Goal: Find specific page/section: Find specific page/section

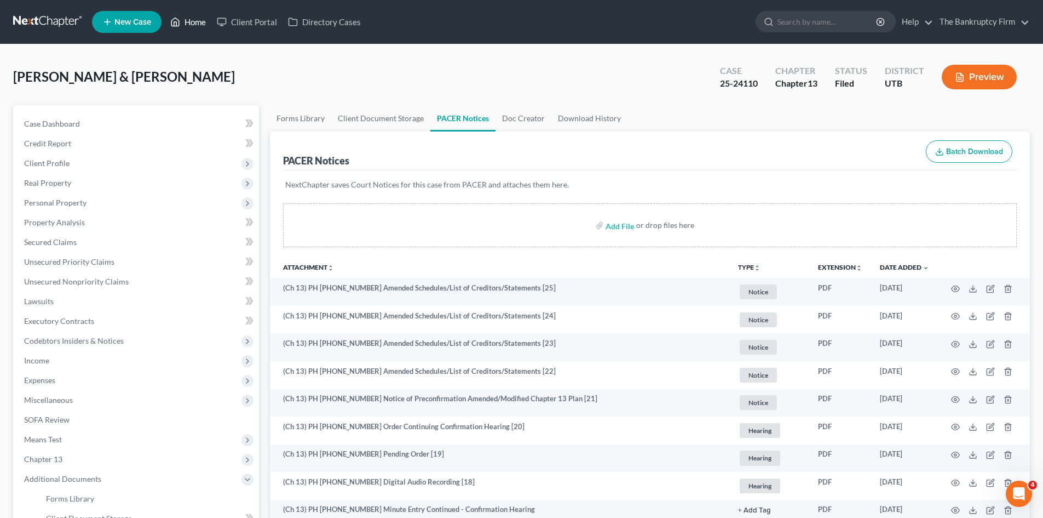
drag, startPoint x: 194, startPoint y: 25, endPoint x: 537, endPoint y: 61, distance: 344.7
click at [194, 25] on link "Home" at bounding box center [188, 22] width 47 height 20
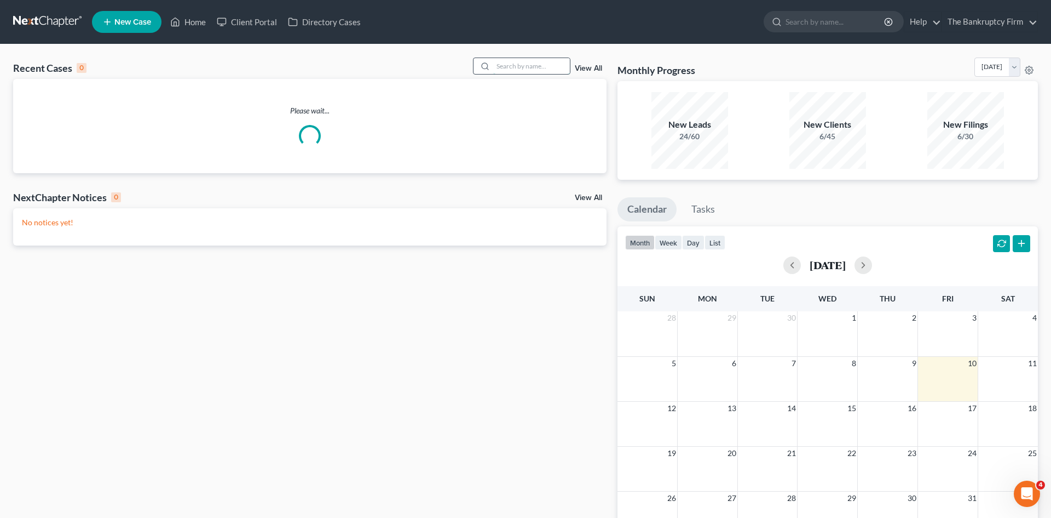
click at [496, 65] on input "search" at bounding box center [531, 66] width 77 height 16
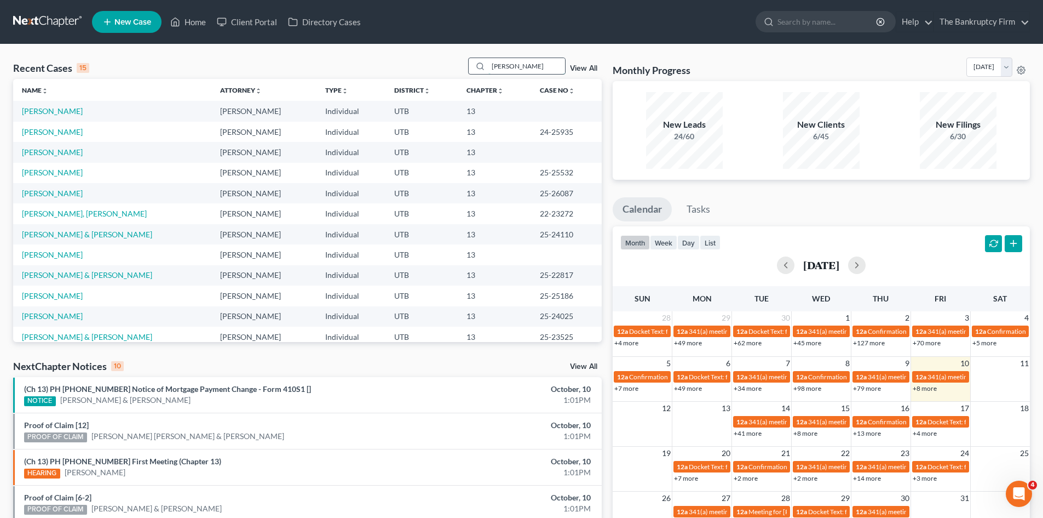
type input "[PERSON_NAME]"
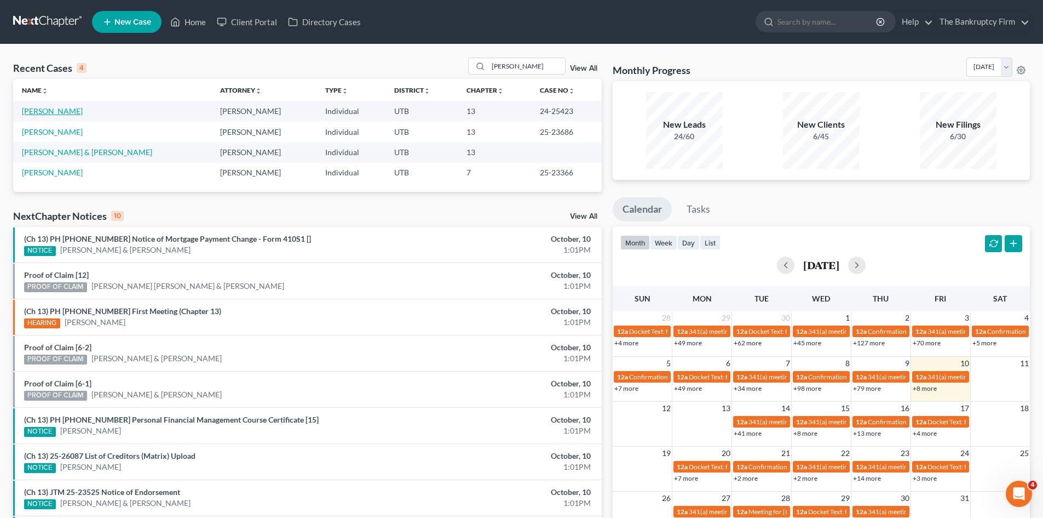
click at [51, 108] on link "[PERSON_NAME]" at bounding box center [52, 110] width 61 height 9
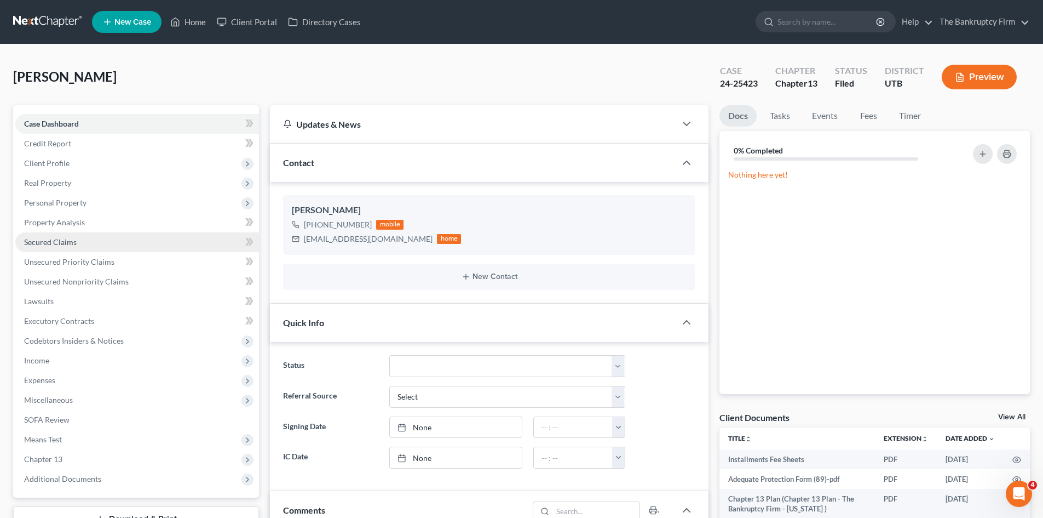
scroll to position [87, 0]
click at [60, 237] on span "Secured Claims" at bounding box center [50, 241] width 53 height 9
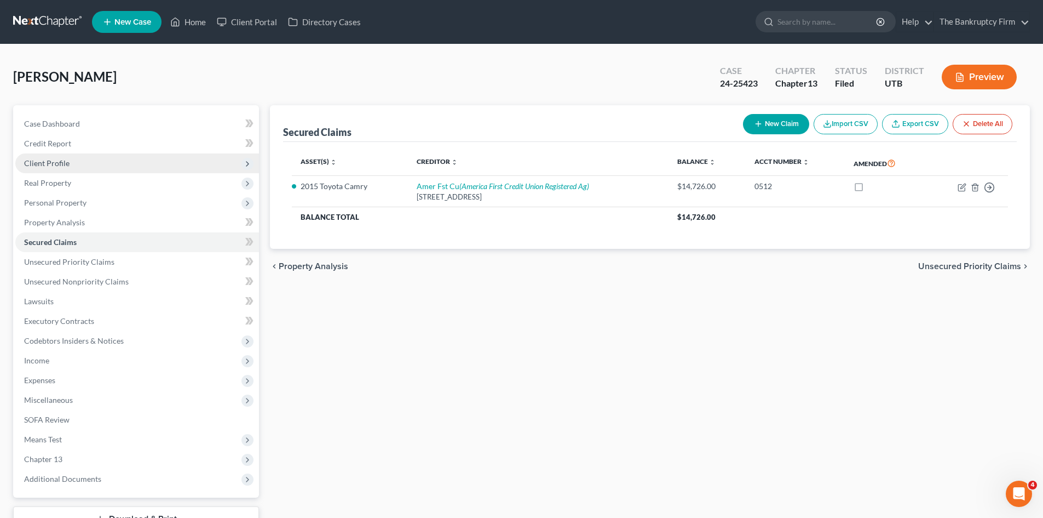
click at [51, 163] on span "Client Profile" at bounding box center [46, 162] width 45 height 9
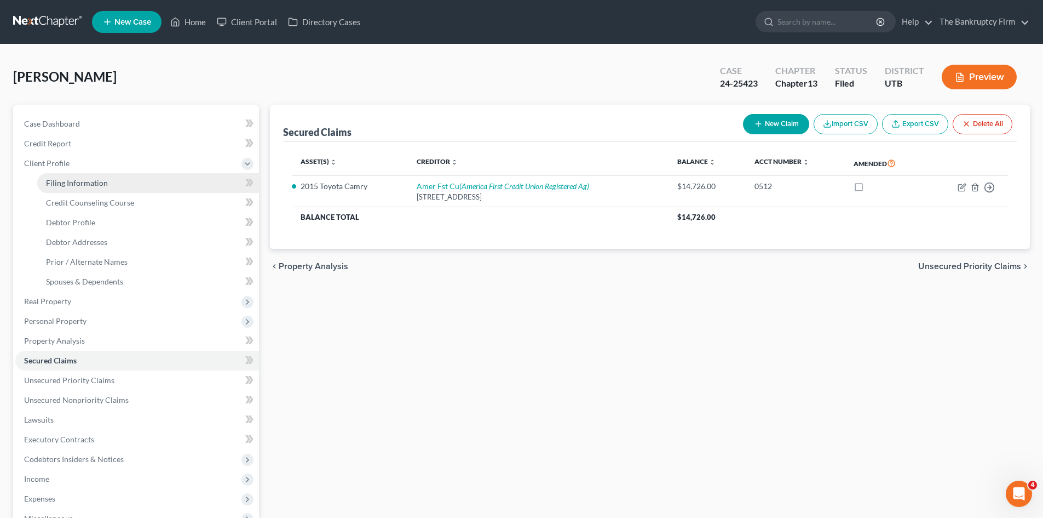
click at [83, 182] on span "Filing Information" at bounding box center [77, 182] width 62 height 9
select select "1"
select select "0"
select select "3"
select select "46"
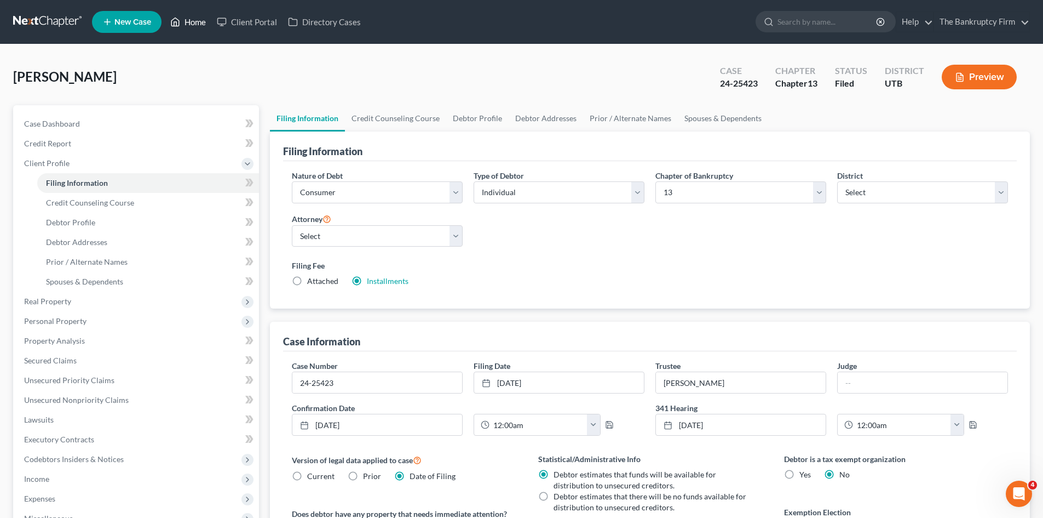
click at [182, 18] on link "Home" at bounding box center [188, 22] width 47 height 20
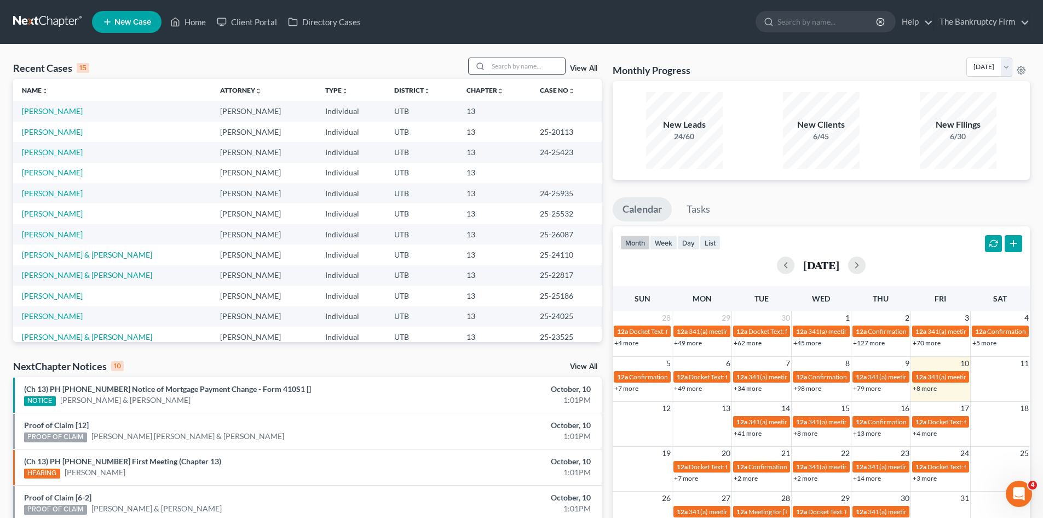
click at [498, 73] on input "search" at bounding box center [527, 66] width 77 height 16
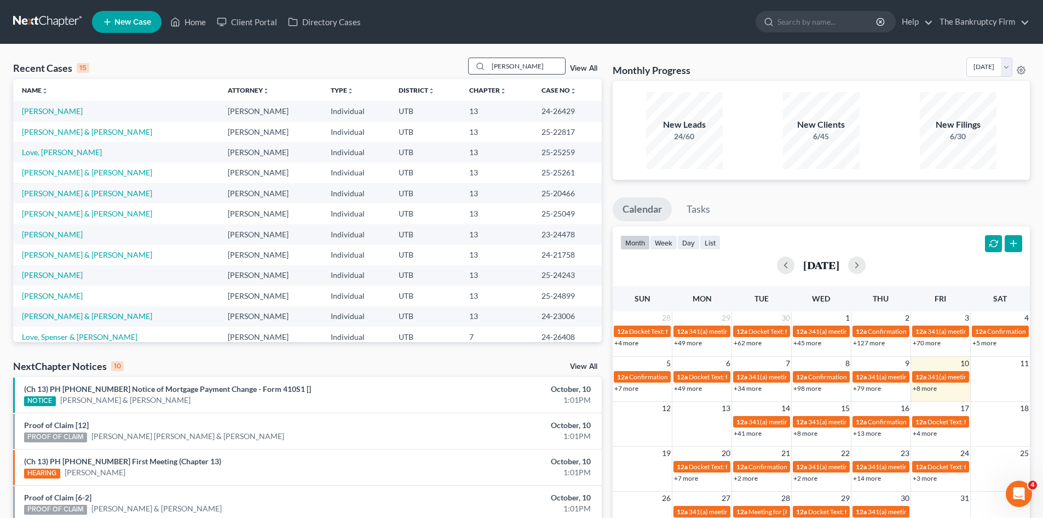
type input "[PERSON_NAME]"
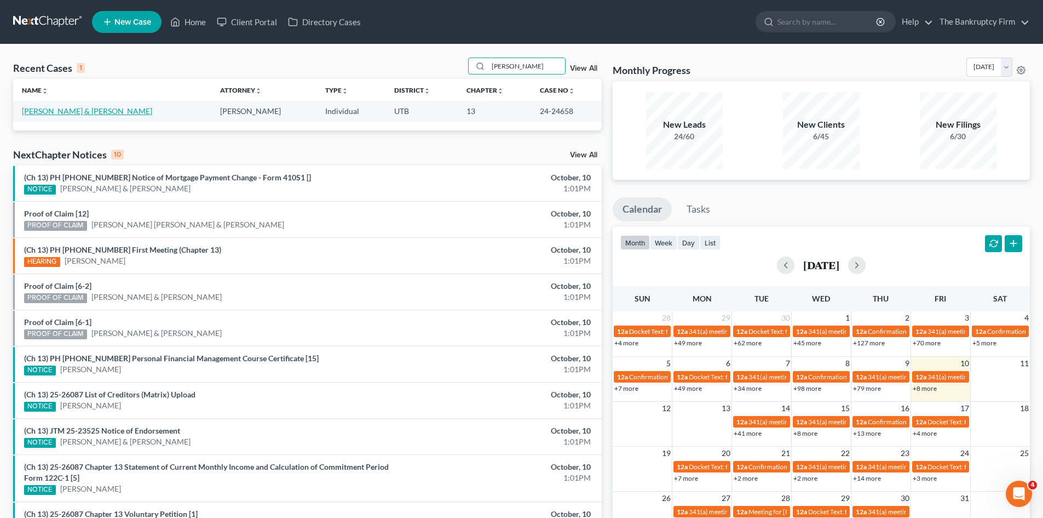
click at [62, 111] on link "[PERSON_NAME] & [PERSON_NAME]" at bounding box center [87, 110] width 130 height 9
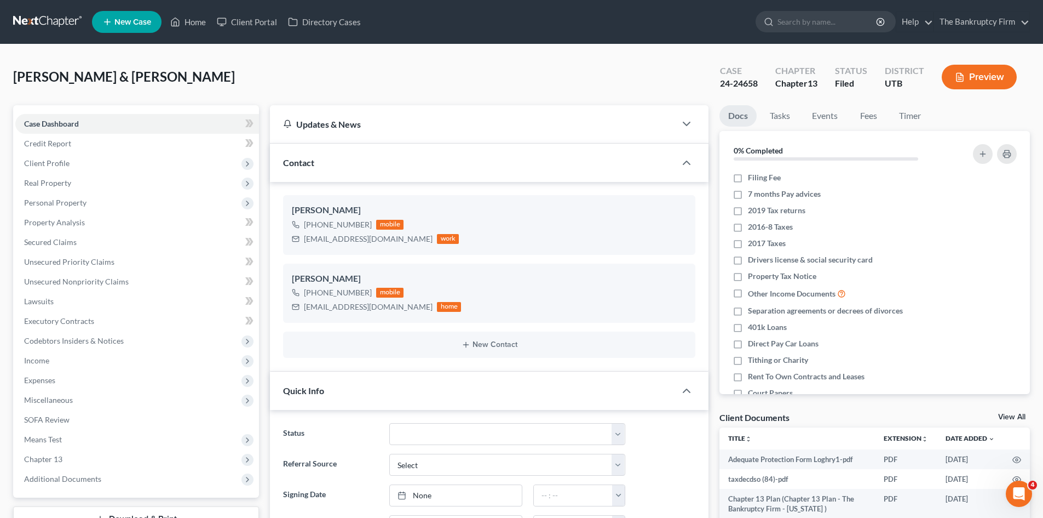
drag, startPoint x: 61, startPoint y: 482, endPoint x: 84, endPoint y: 458, distance: 33.7
click at [61, 482] on span "Additional Documents" at bounding box center [62, 478] width 77 height 9
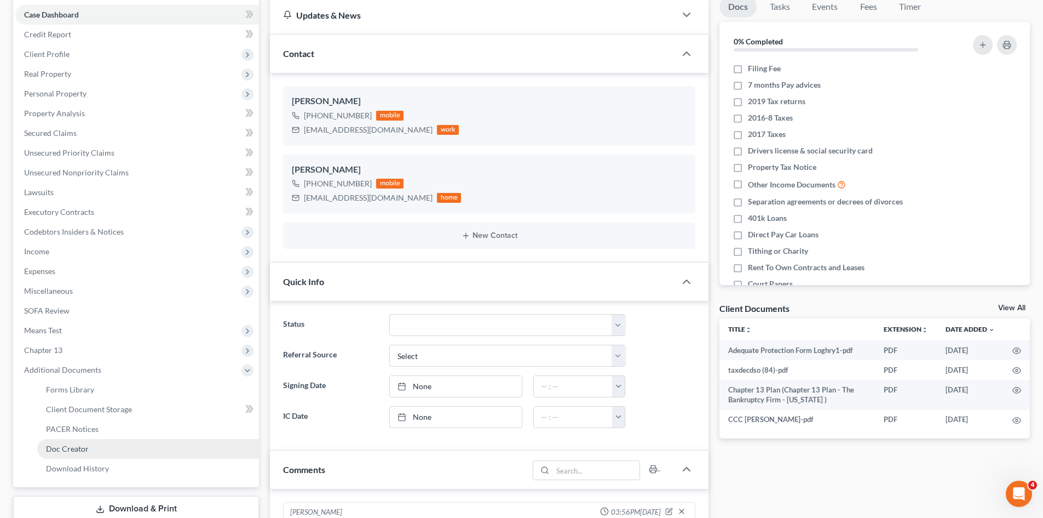
scroll to position [43, 0]
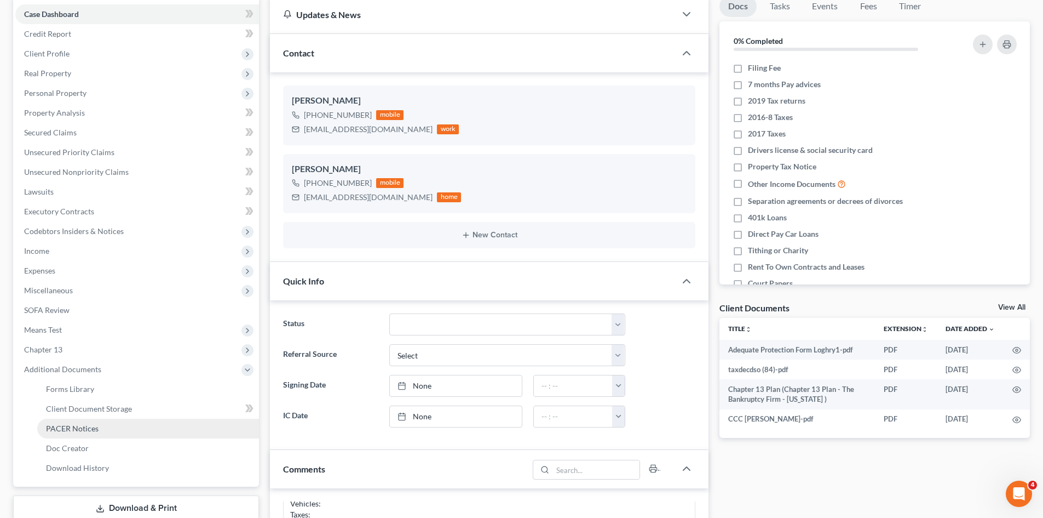
click at [68, 427] on span "PACER Notices" at bounding box center [72, 427] width 53 height 9
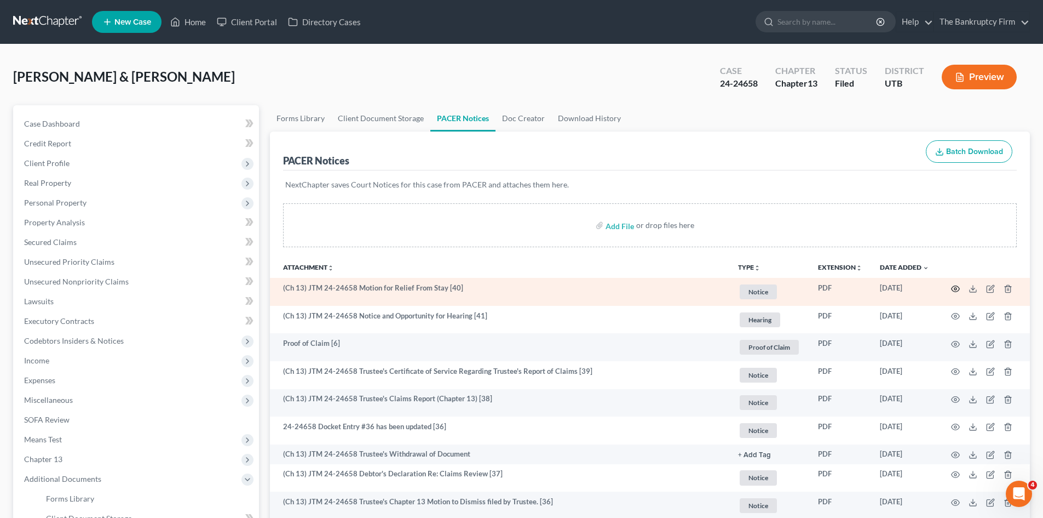
click at [956, 288] on circle "button" at bounding box center [956, 289] width 2 height 2
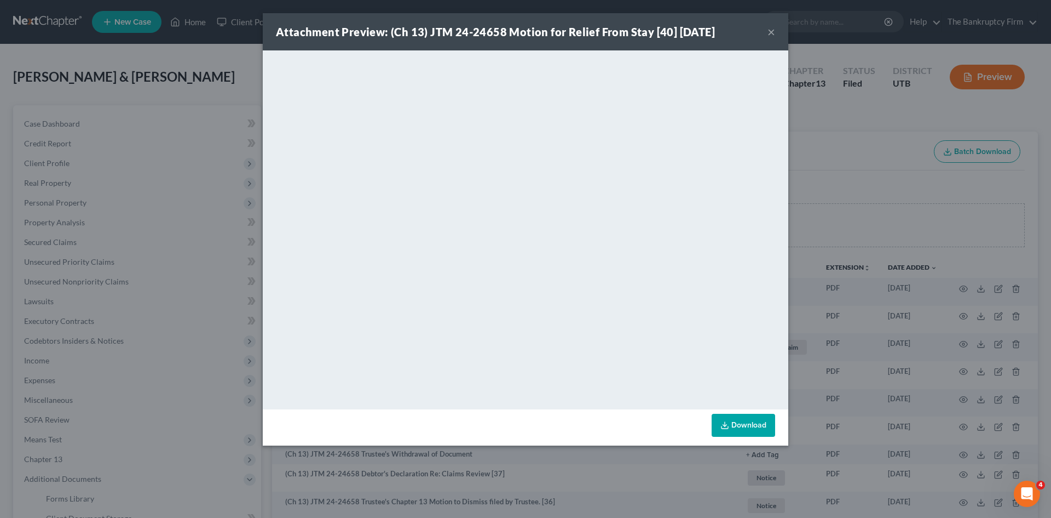
click at [768, 29] on button "×" at bounding box center [772, 31] width 8 height 13
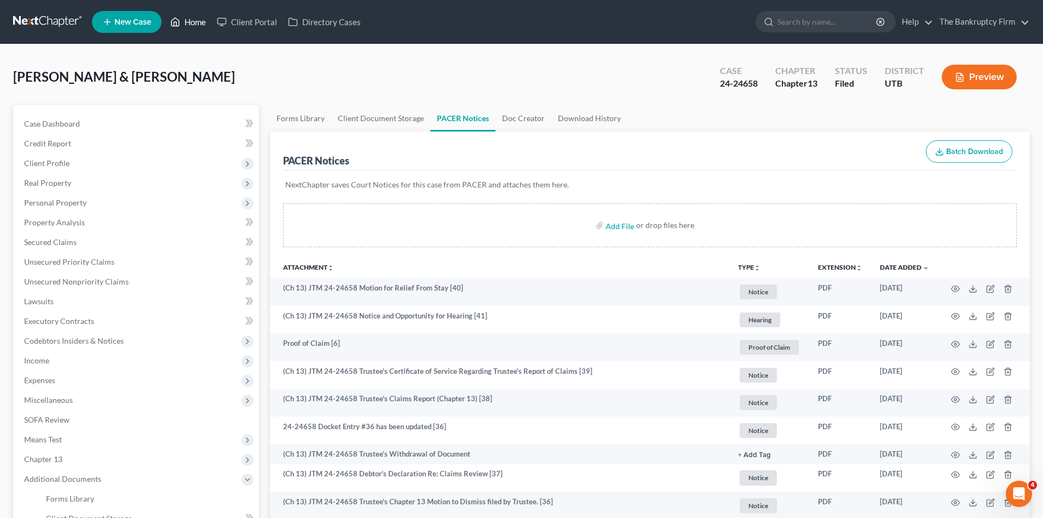
click at [199, 24] on link "Home" at bounding box center [188, 22] width 47 height 20
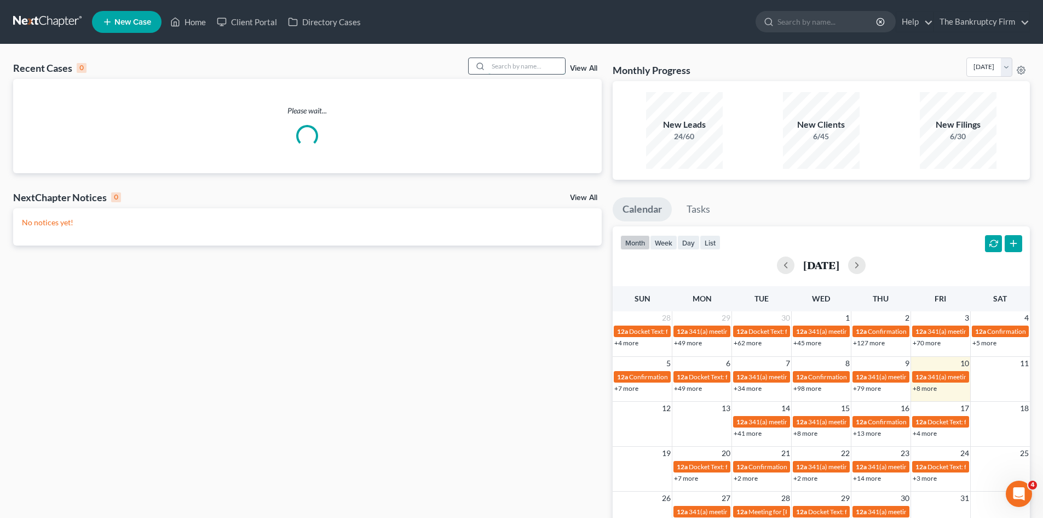
click at [514, 65] on input "search" at bounding box center [527, 66] width 77 height 16
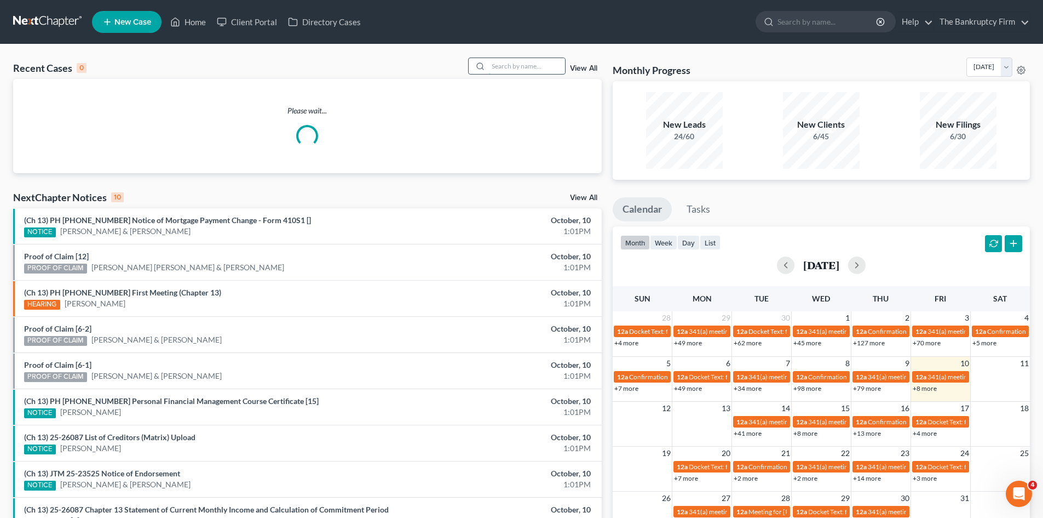
paste input "[PERSON_NAME]"
type input "[PERSON_NAME]"
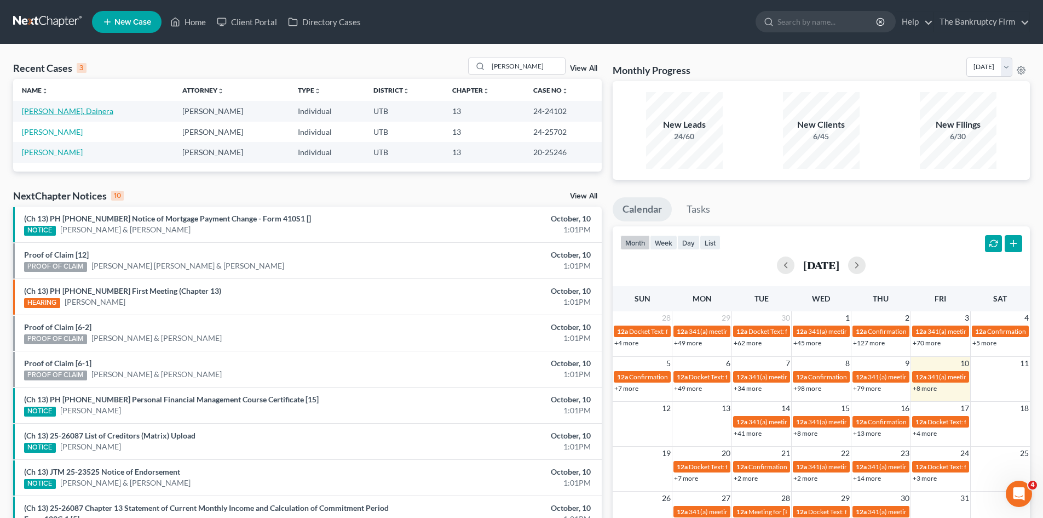
click at [44, 116] on link "[PERSON_NAME], Dainera" at bounding box center [67, 110] width 91 height 9
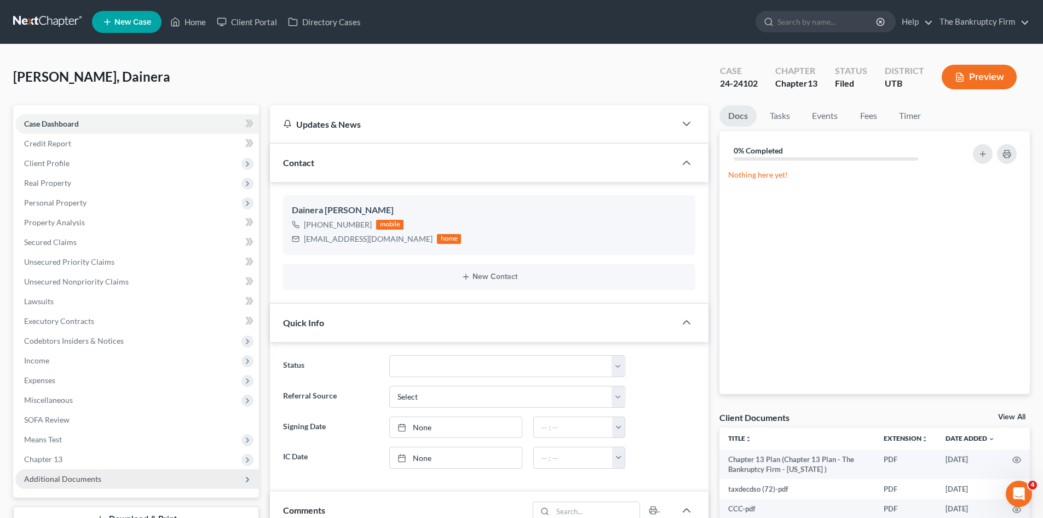
click at [44, 480] on span "Additional Documents" at bounding box center [62, 478] width 77 height 9
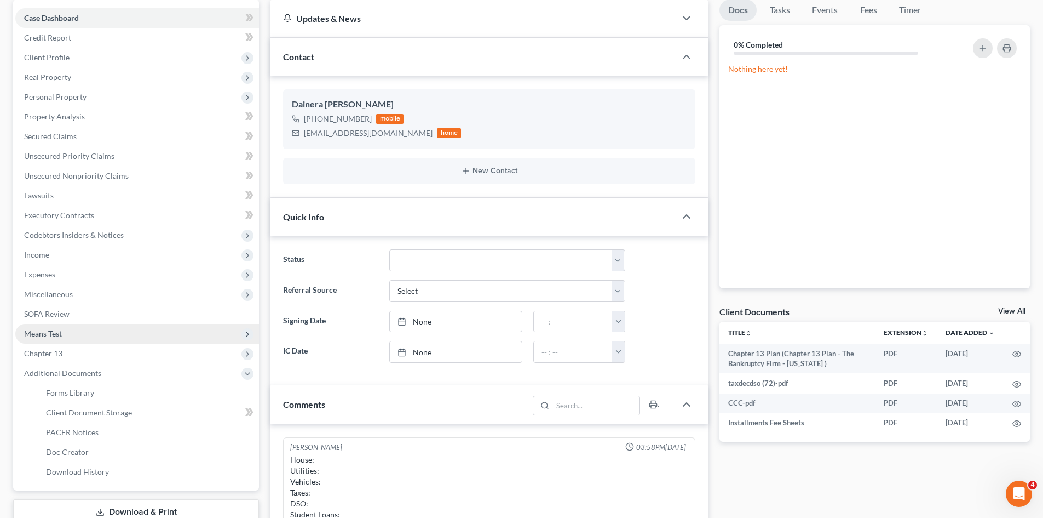
scroll to position [110, 0]
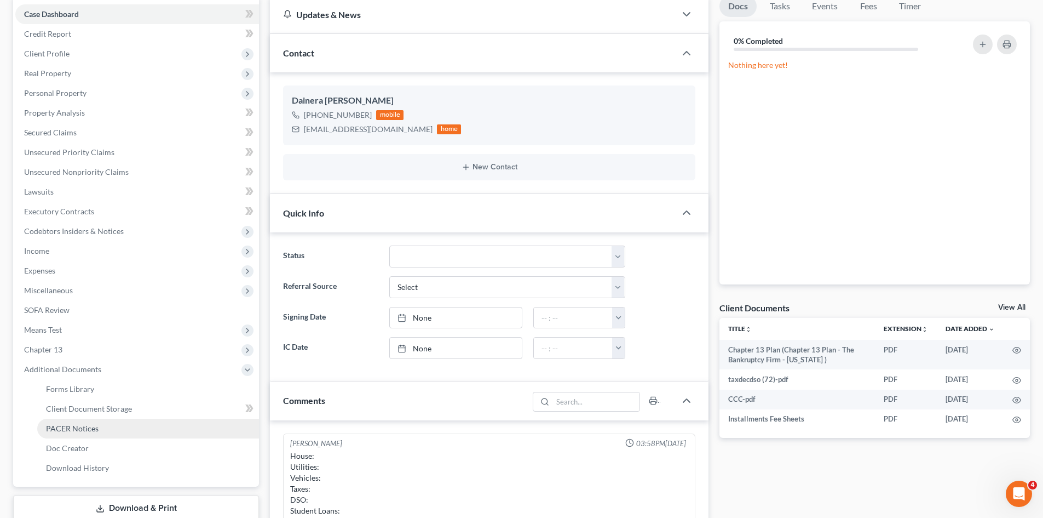
click at [71, 431] on span "PACER Notices" at bounding box center [72, 427] width 53 height 9
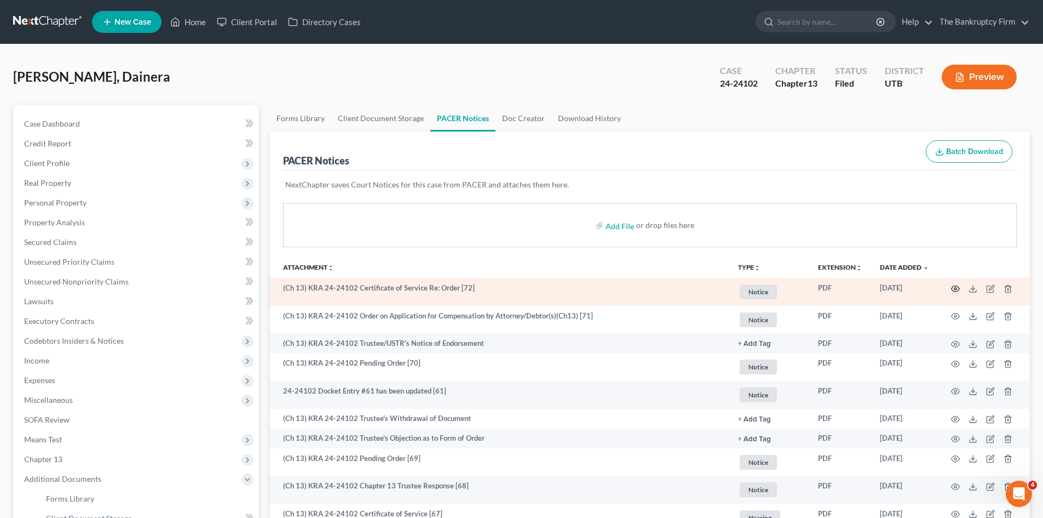
click at [953, 289] on icon "button" at bounding box center [955, 288] width 9 height 9
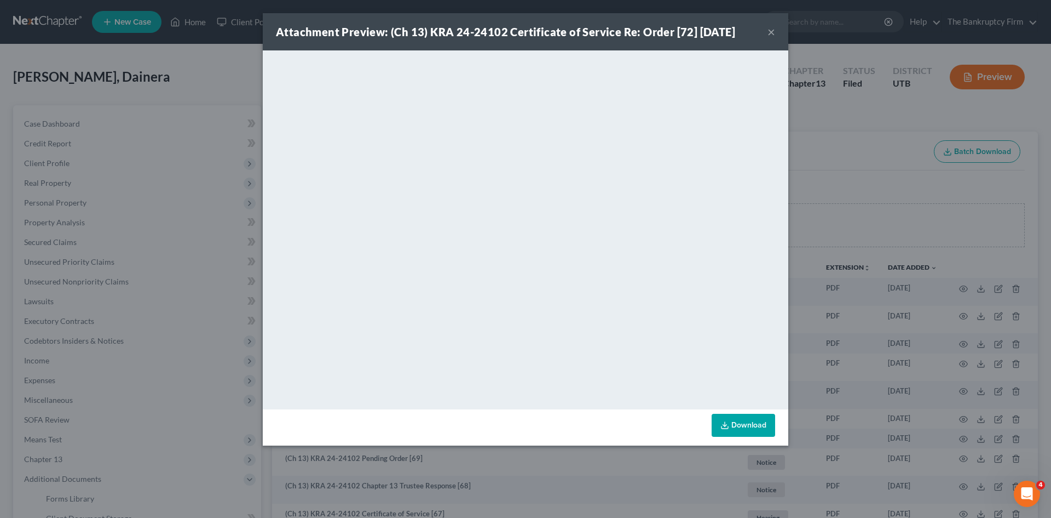
click at [772, 32] on button "×" at bounding box center [772, 31] width 8 height 13
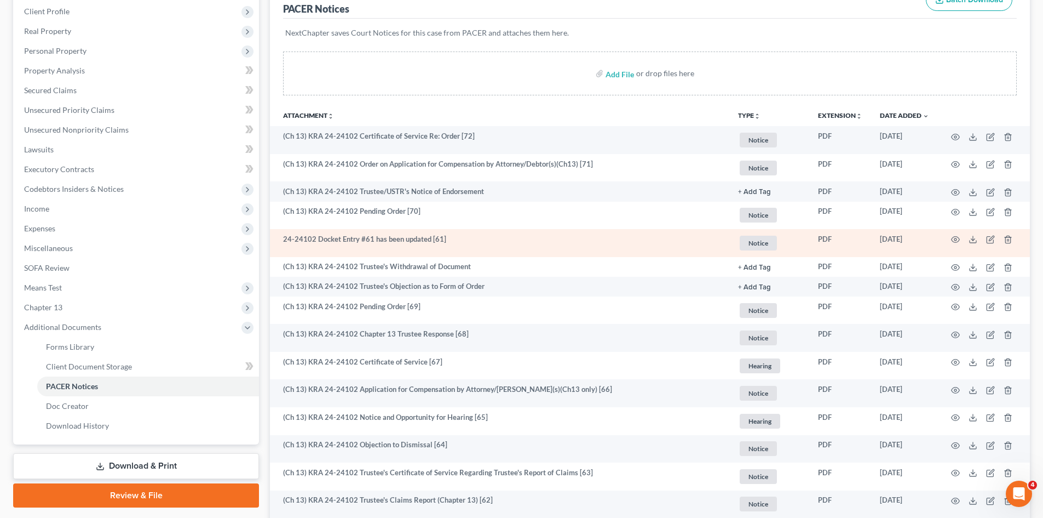
scroll to position [164, 0]
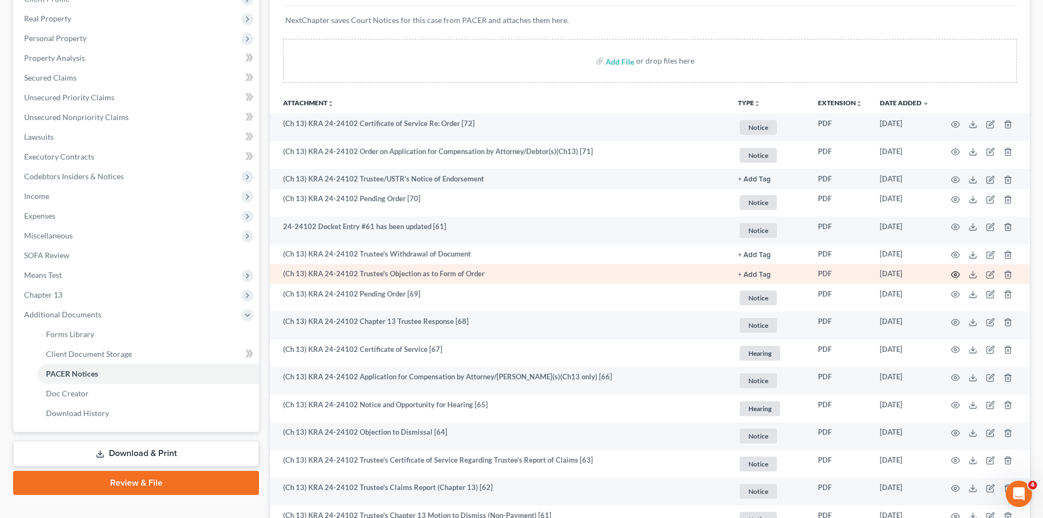
click at [954, 274] on icon "button" at bounding box center [955, 274] width 9 height 9
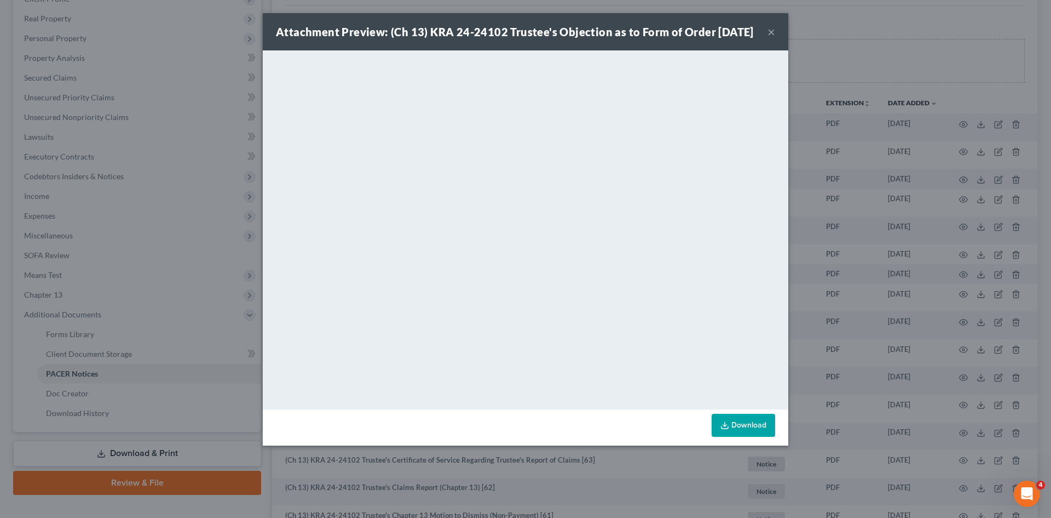
click at [768, 36] on button "×" at bounding box center [772, 31] width 8 height 13
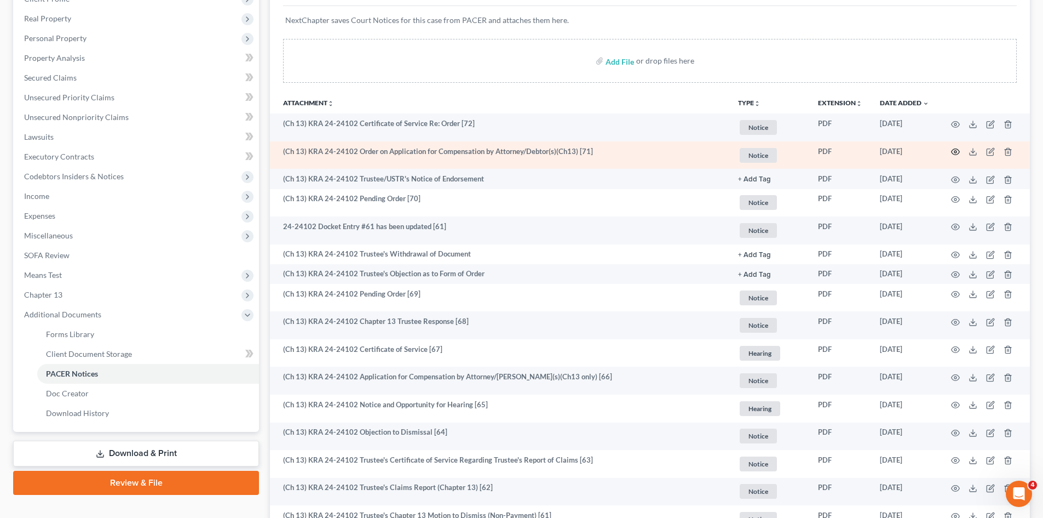
click at [955, 151] on circle "button" at bounding box center [956, 152] width 2 height 2
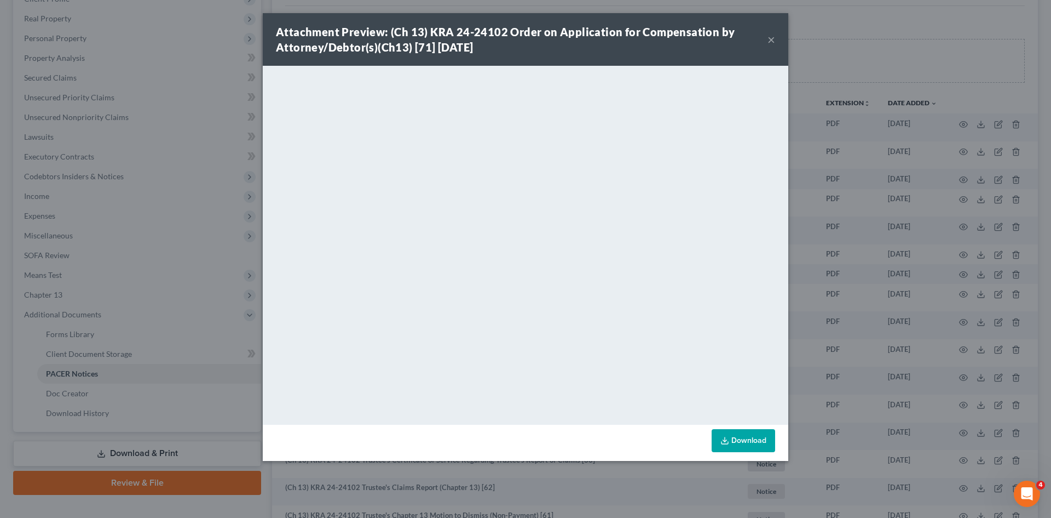
click at [772, 38] on button "×" at bounding box center [772, 39] width 8 height 13
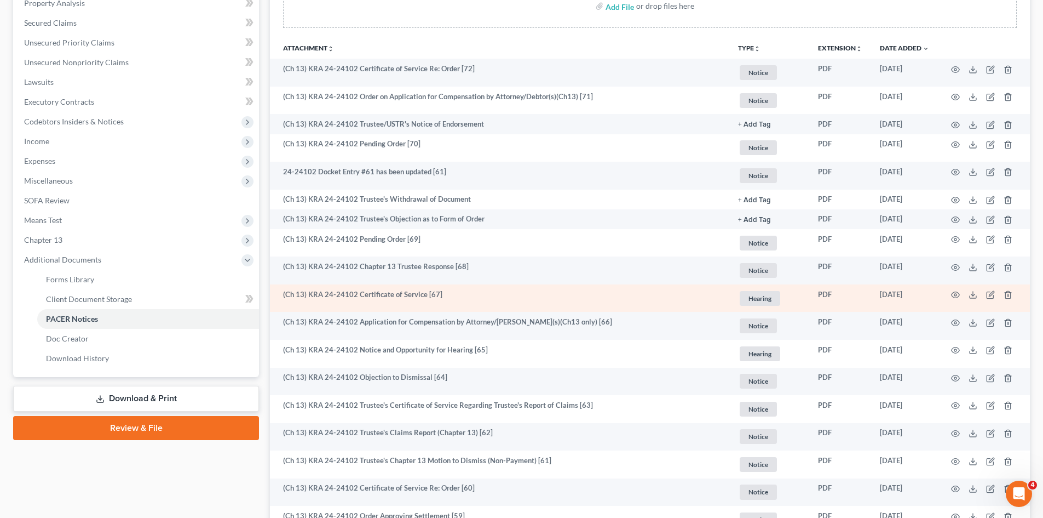
scroll to position [0, 0]
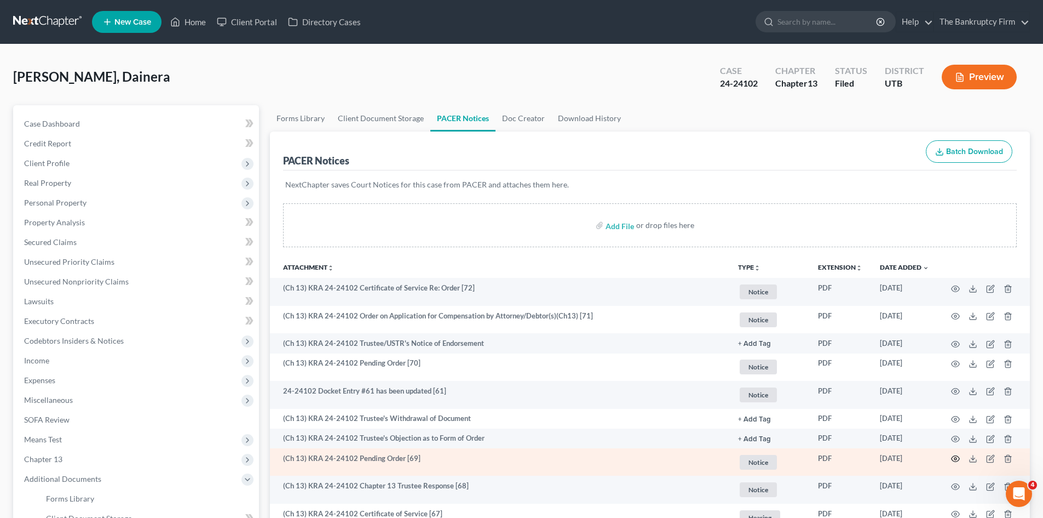
click at [957, 456] on icon "button" at bounding box center [956, 459] width 8 height 6
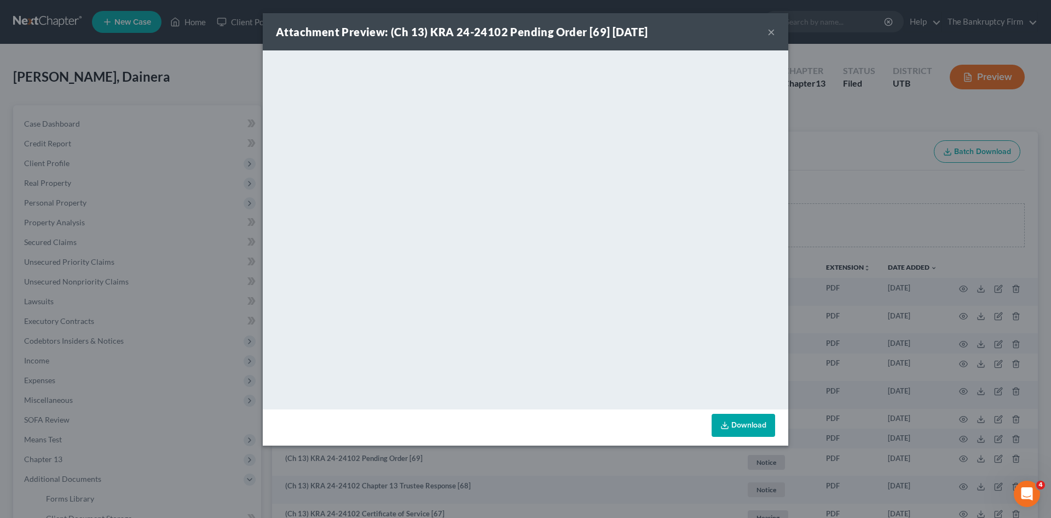
click at [767, 33] on div "Attachment Preview: (Ch 13) KRA 24-24102 Pending Order [69] [DATE] ×" at bounding box center [526, 31] width 526 height 37
click at [771, 33] on button "×" at bounding box center [772, 31] width 8 height 13
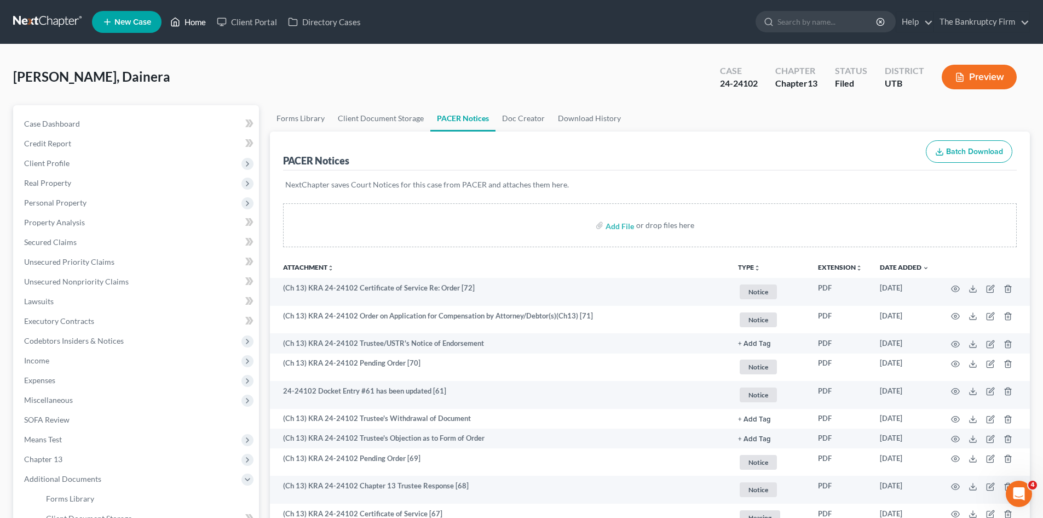
drag, startPoint x: 197, startPoint y: 16, endPoint x: 629, endPoint y: 74, distance: 435.4
click at [197, 16] on link "Home" at bounding box center [188, 22] width 47 height 20
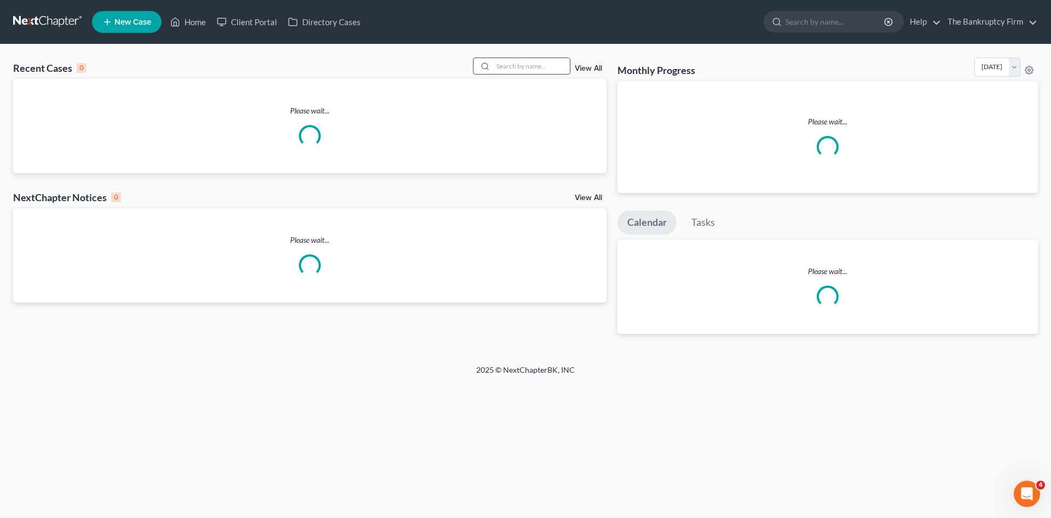
click at [516, 66] on input "search" at bounding box center [531, 66] width 77 height 16
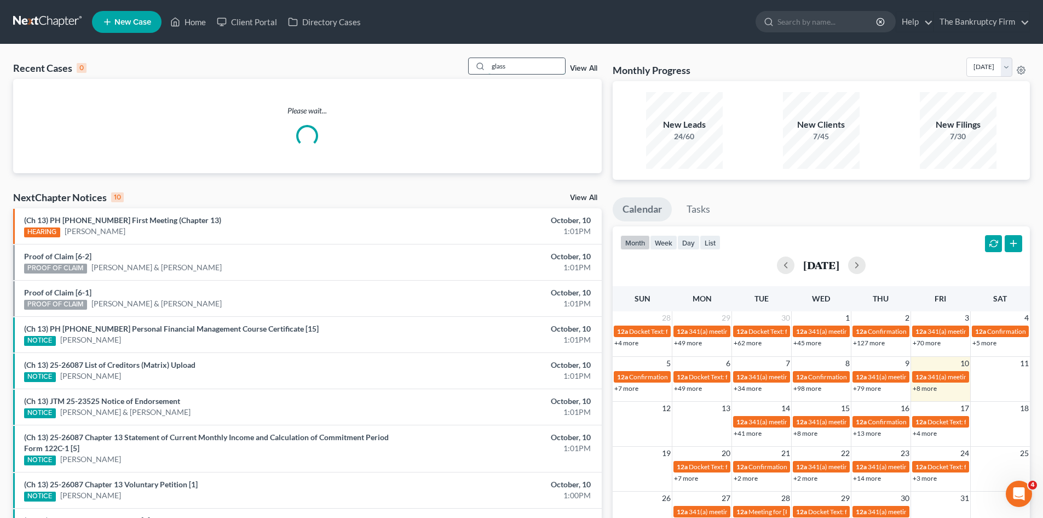
type input "glass"
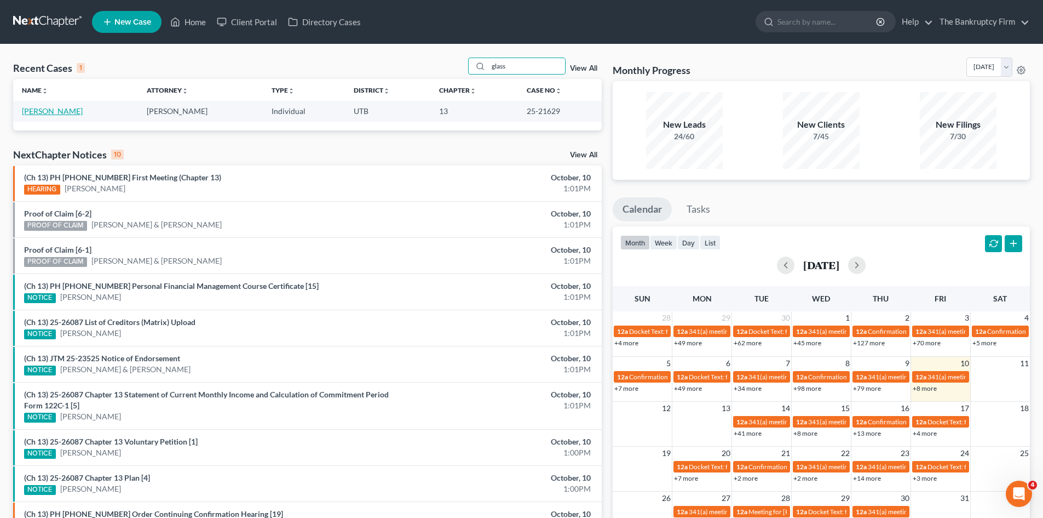
click at [43, 113] on link "[PERSON_NAME]" at bounding box center [52, 110] width 61 height 9
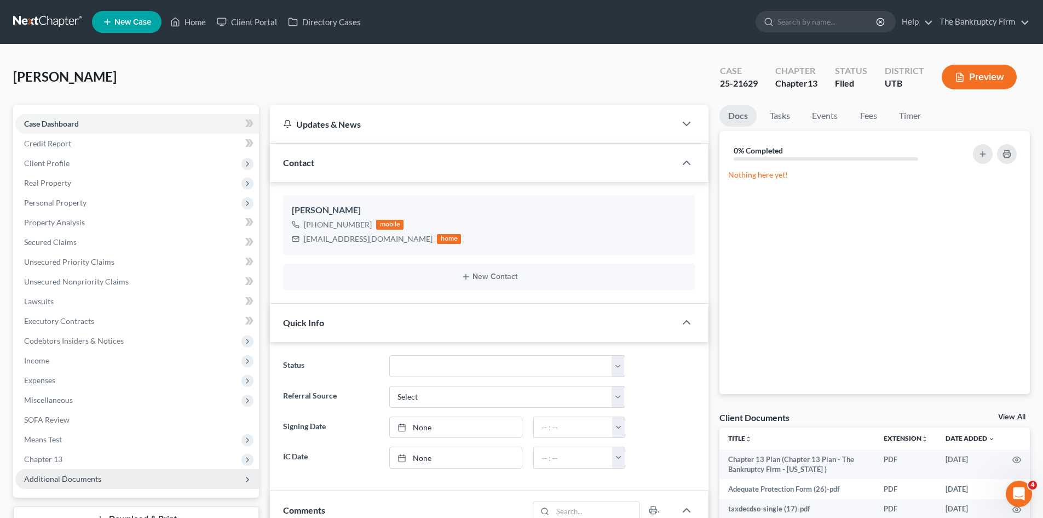
click at [89, 474] on span "Additional Documents" at bounding box center [62, 478] width 77 height 9
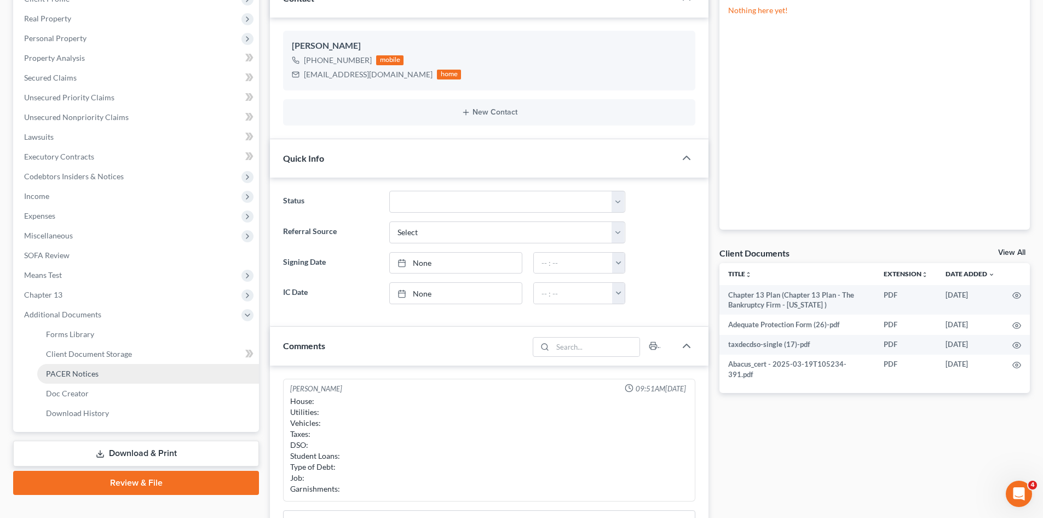
click at [63, 374] on span "PACER Notices" at bounding box center [72, 373] width 53 height 9
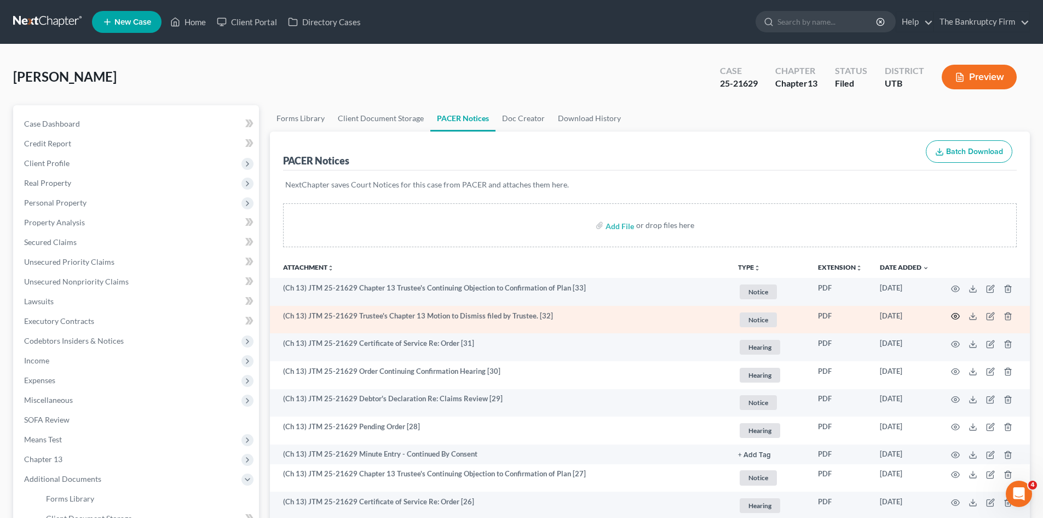
click at [958, 316] on icon "button" at bounding box center [955, 316] width 9 height 9
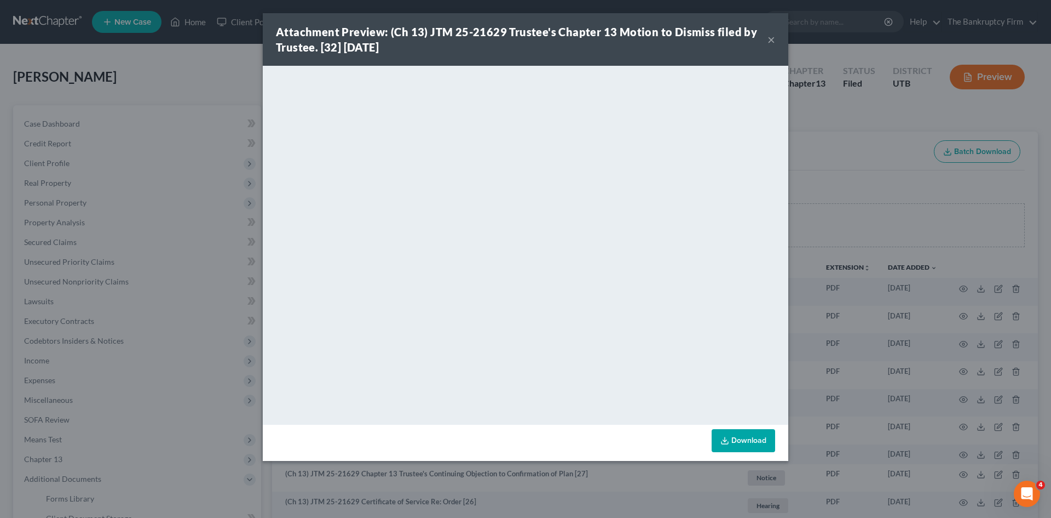
click at [769, 37] on button "×" at bounding box center [772, 39] width 8 height 13
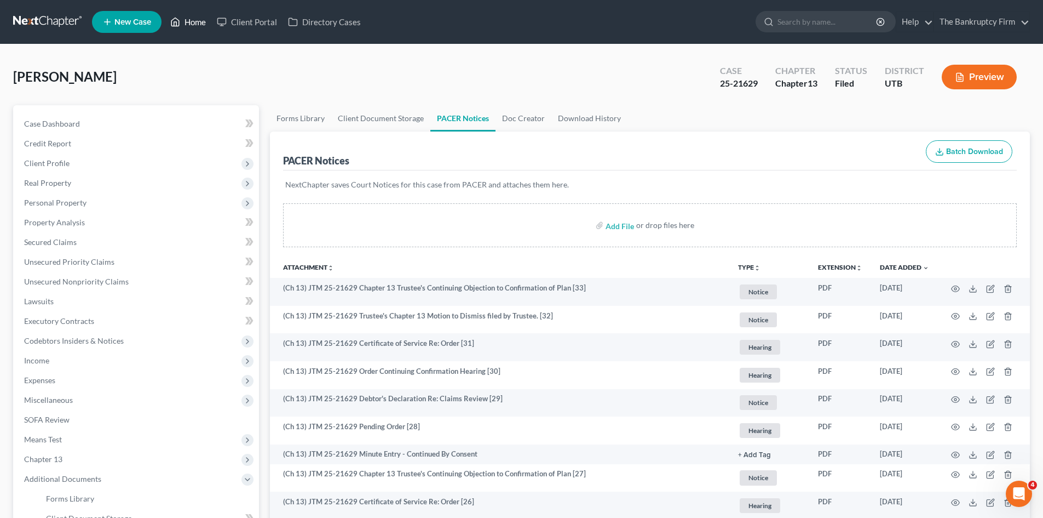
drag, startPoint x: 202, startPoint y: 27, endPoint x: 594, endPoint y: 82, distance: 395.4
click at [202, 27] on link "Home" at bounding box center [188, 22] width 47 height 20
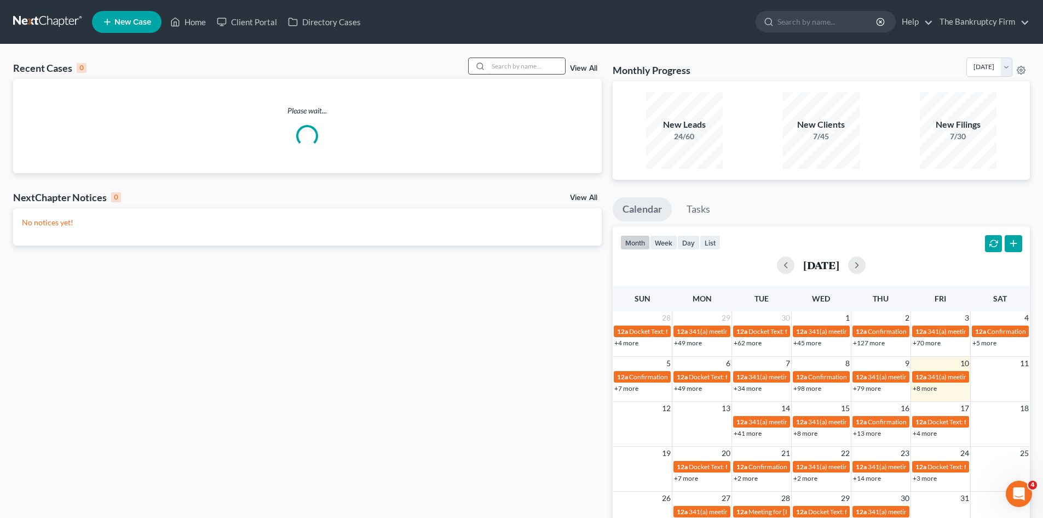
click at [505, 67] on input "search" at bounding box center [527, 66] width 77 height 16
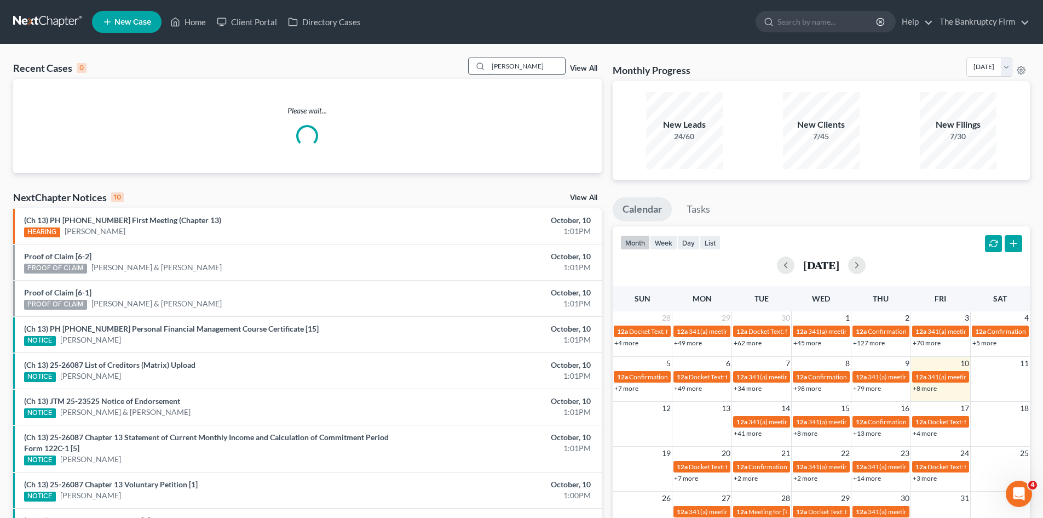
type input "[PERSON_NAME]"
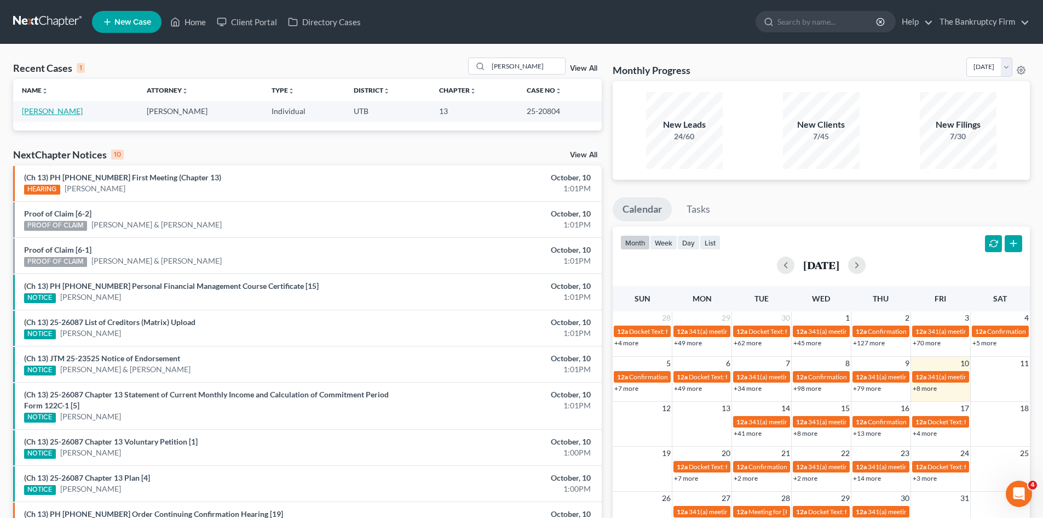
click at [44, 112] on link "[PERSON_NAME]" at bounding box center [52, 110] width 61 height 9
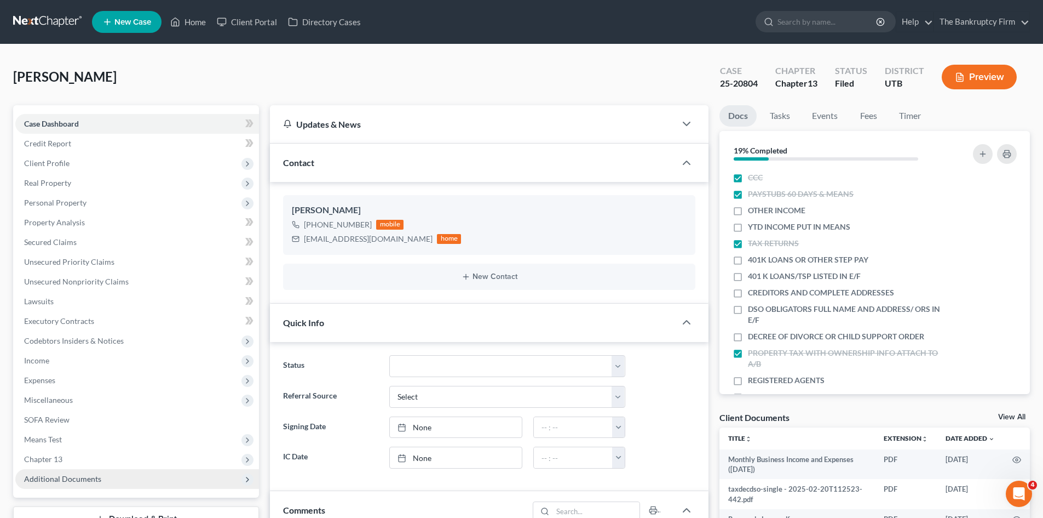
click at [95, 474] on span "Additional Documents" at bounding box center [62, 478] width 77 height 9
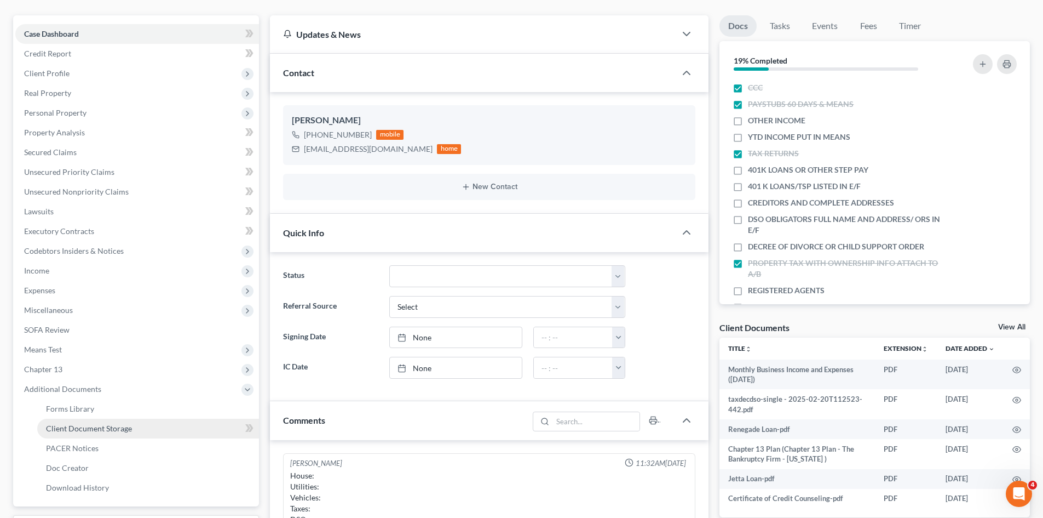
scroll to position [87, 0]
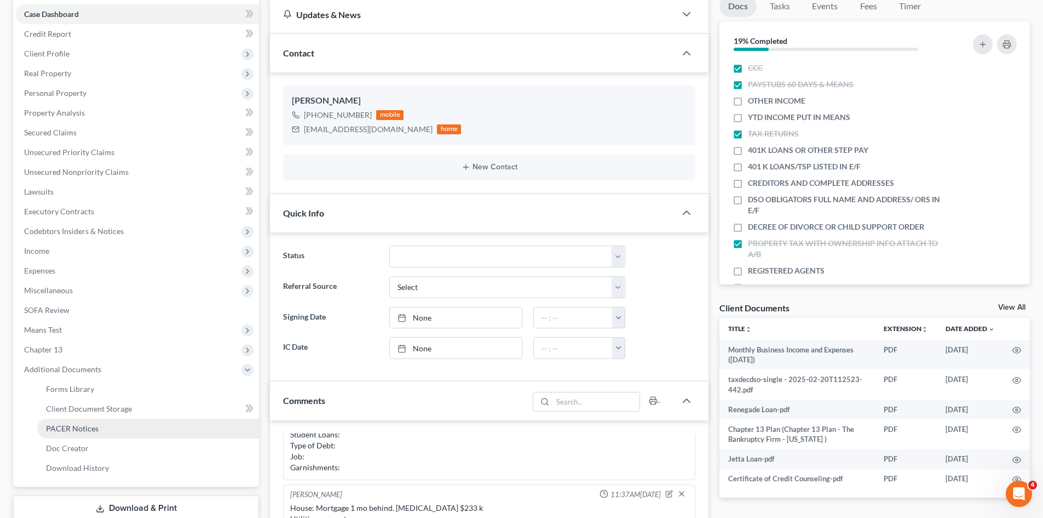
click at [93, 423] on span "PACER Notices" at bounding box center [72, 427] width 53 height 9
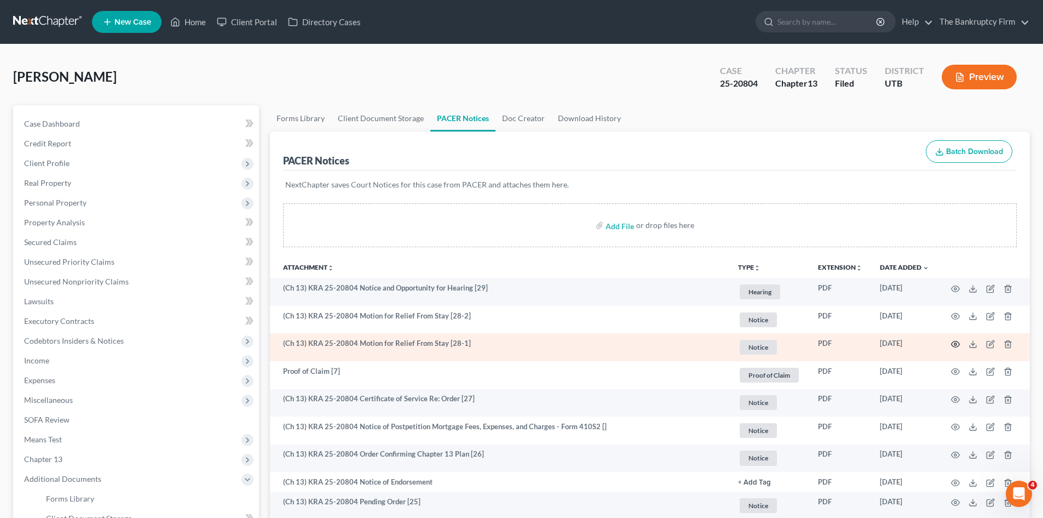
click at [952, 344] on icon "button" at bounding box center [956, 344] width 8 height 6
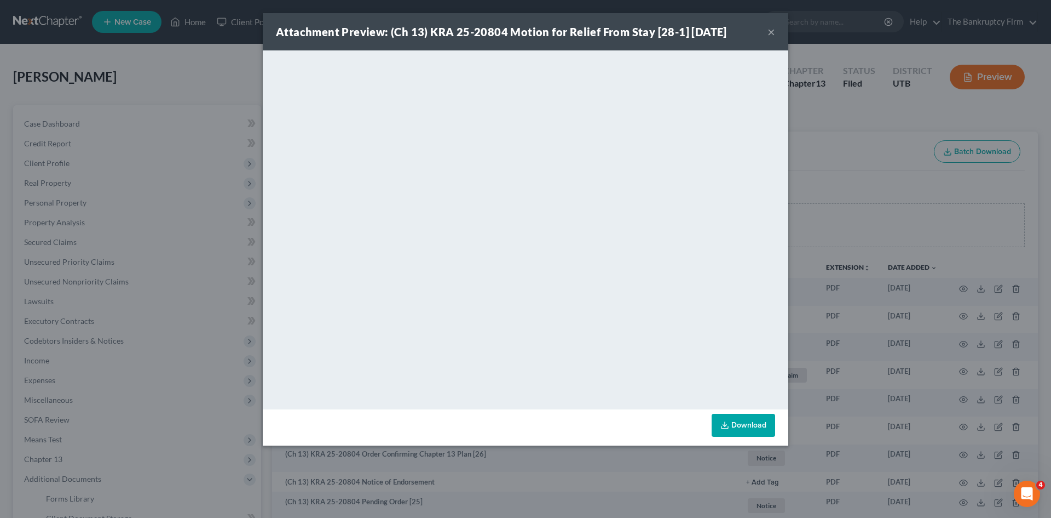
click at [775, 32] on div "Attachment Preview: (Ch 13) KRA 25-20804 Motion for Relief From Stay [28-1] [DA…" at bounding box center [526, 31] width 526 height 37
click at [774, 35] on button "×" at bounding box center [772, 31] width 8 height 13
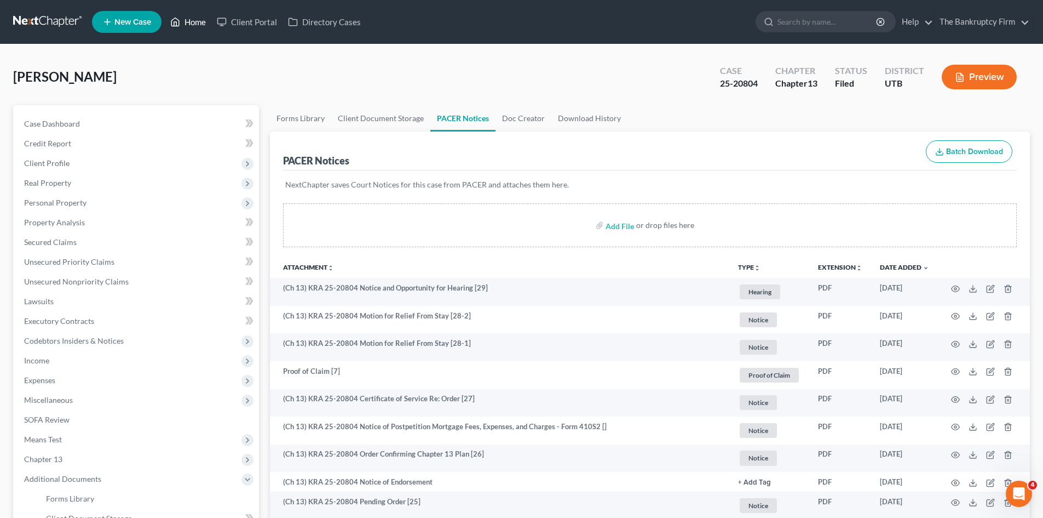
drag, startPoint x: 190, startPoint y: 21, endPoint x: 523, endPoint y: 76, distance: 337.4
click at [190, 21] on link "Home" at bounding box center [188, 22] width 47 height 20
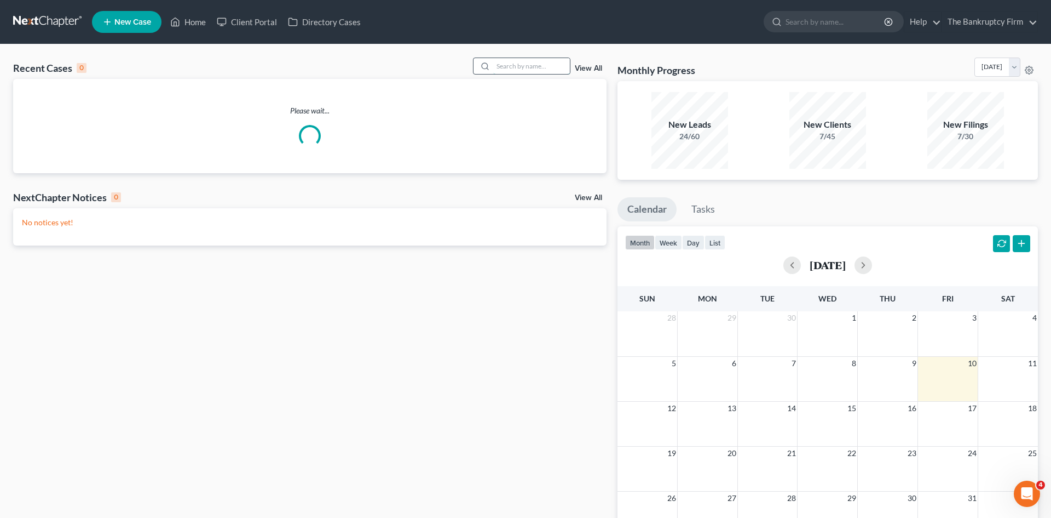
click at [496, 61] on input "search" at bounding box center [531, 66] width 77 height 16
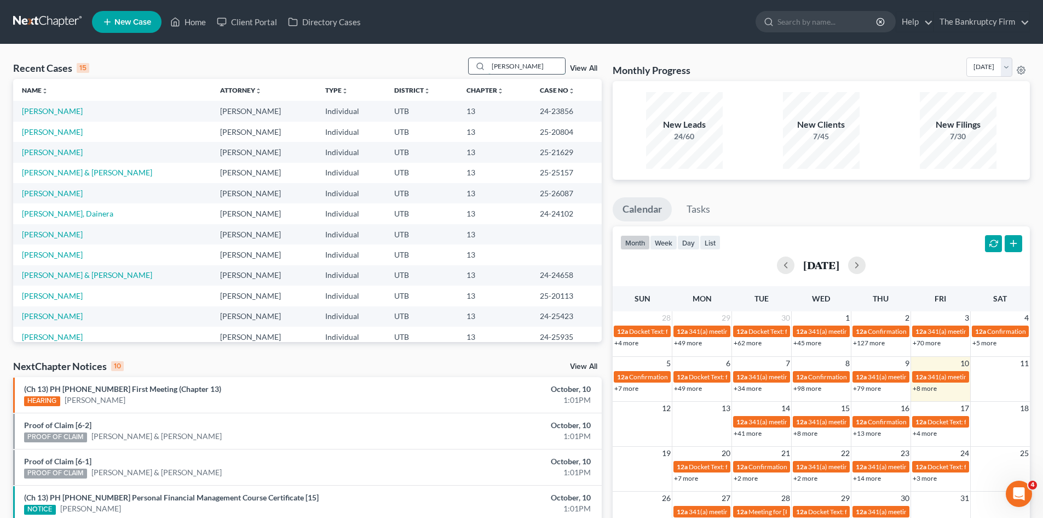
type input "[PERSON_NAME]"
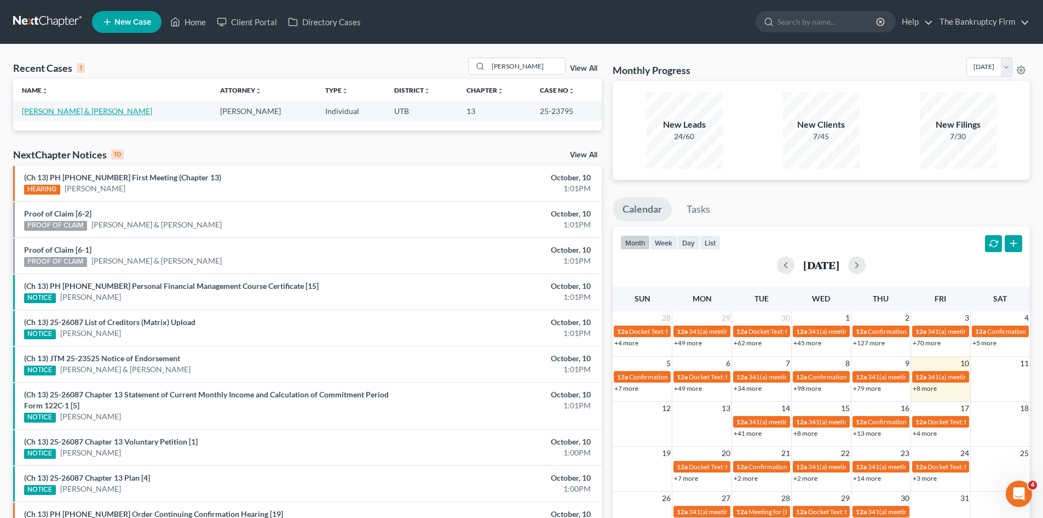
click at [60, 113] on link "[PERSON_NAME] & [PERSON_NAME]" at bounding box center [87, 110] width 130 height 9
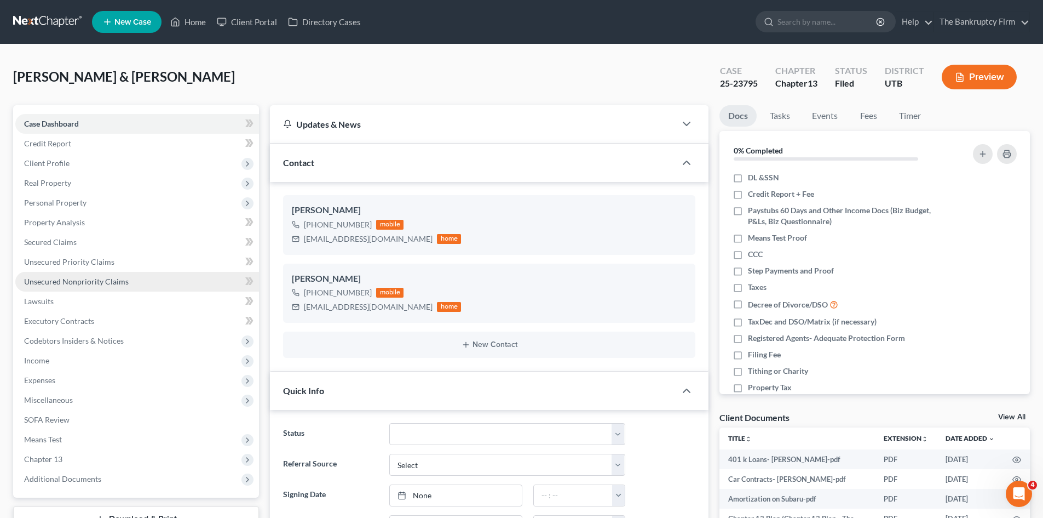
click at [72, 279] on span "Unsecured Nonpriority Claims" at bounding box center [76, 281] width 105 height 9
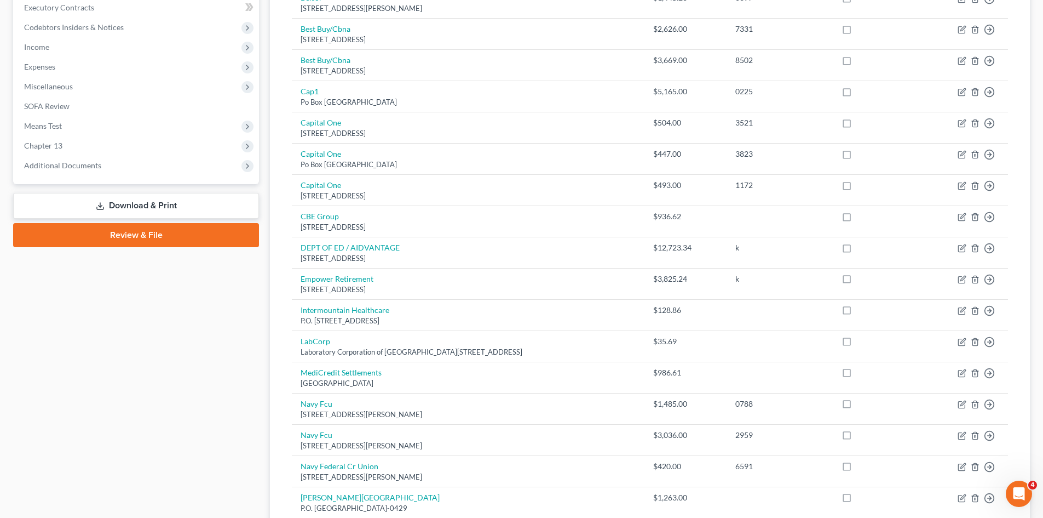
scroll to position [330, 0]
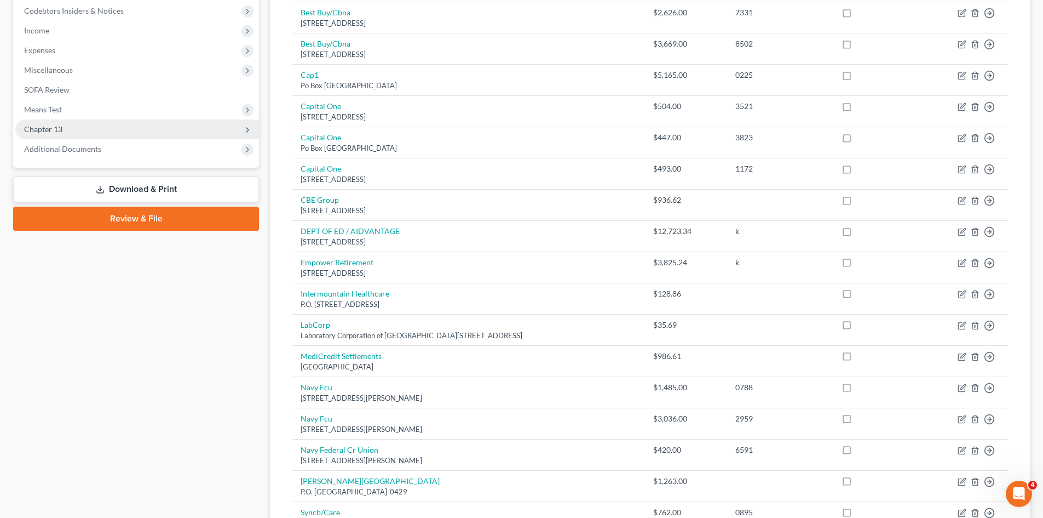
click at [62, 130] on span "Chapter 13" at bounding box center [137, 129] width 244 height 20
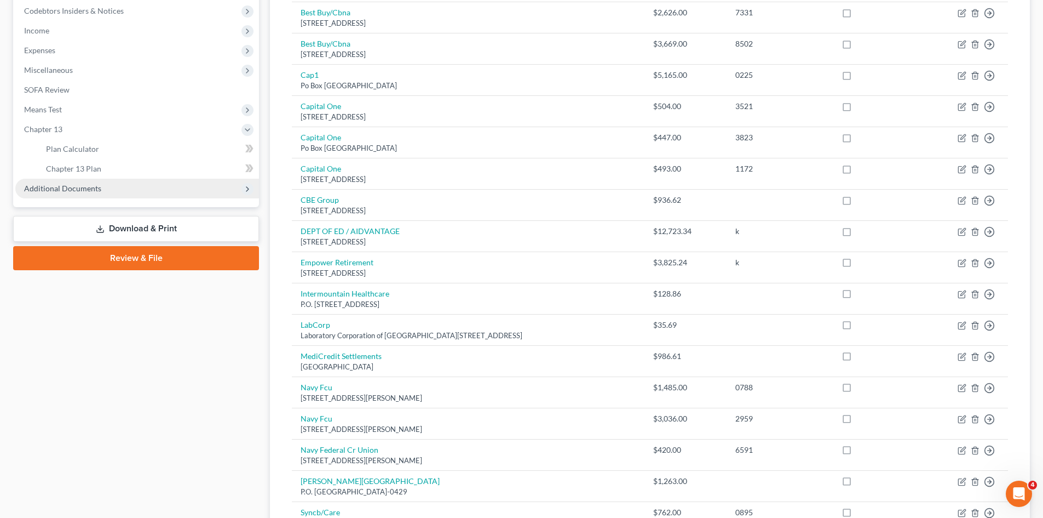
click at [71, 189] on span "Additional Documents" at bounding box center [62, 187] width 77 height 9
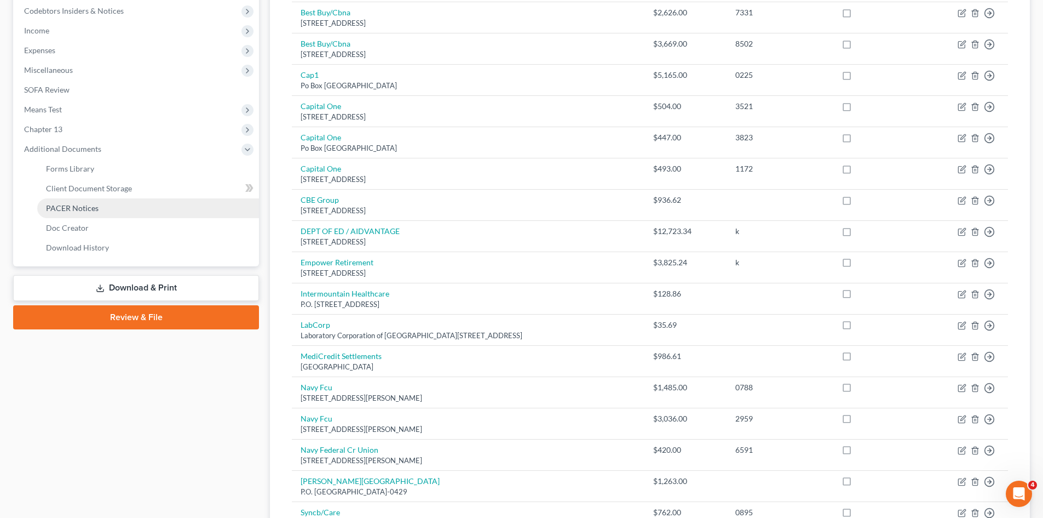
click at [72, 208] on span "PACER Notices" at bounding box center [72, 207] width 53 height 9
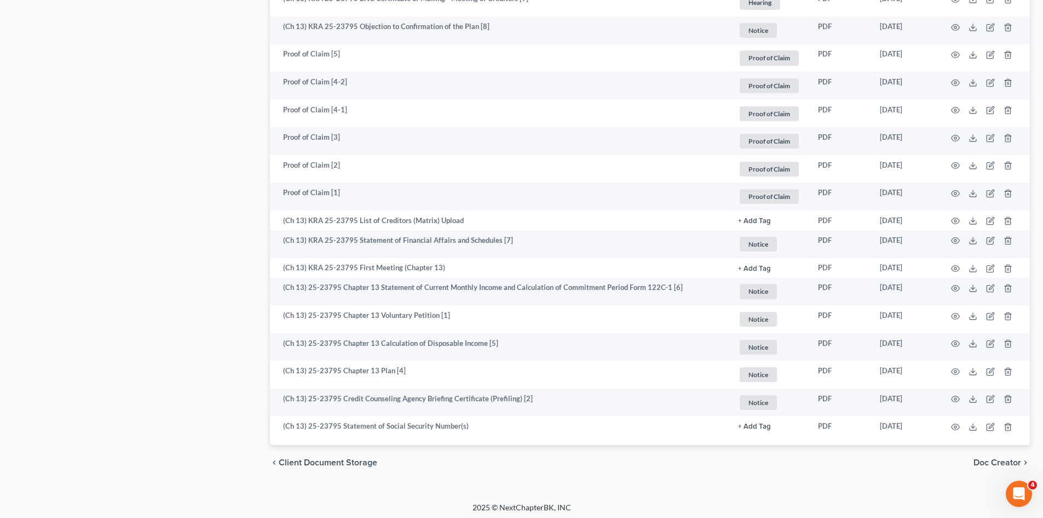
scroll to position [1499, 0]
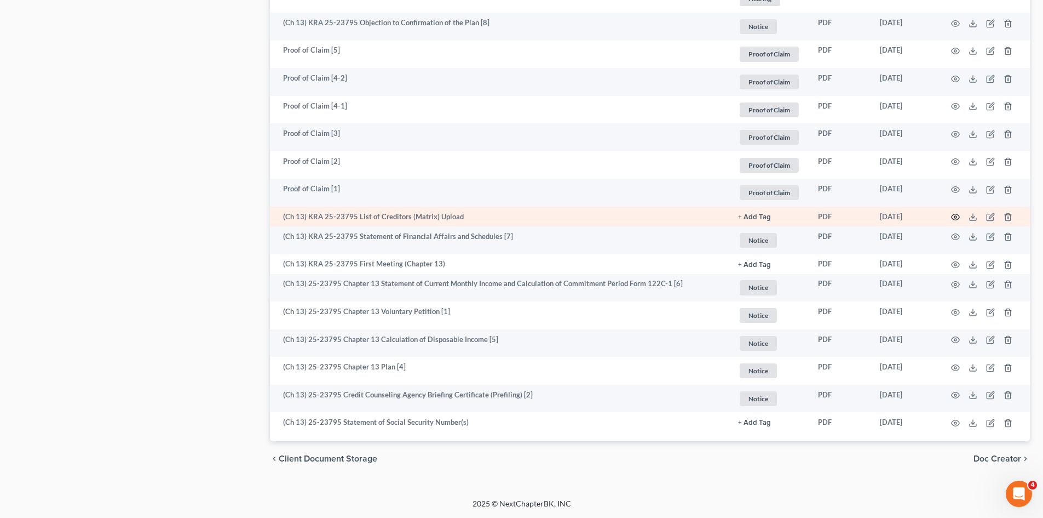
click at [956, 214] on icon "button" at bounding box center [955, 216] width 9 height 9
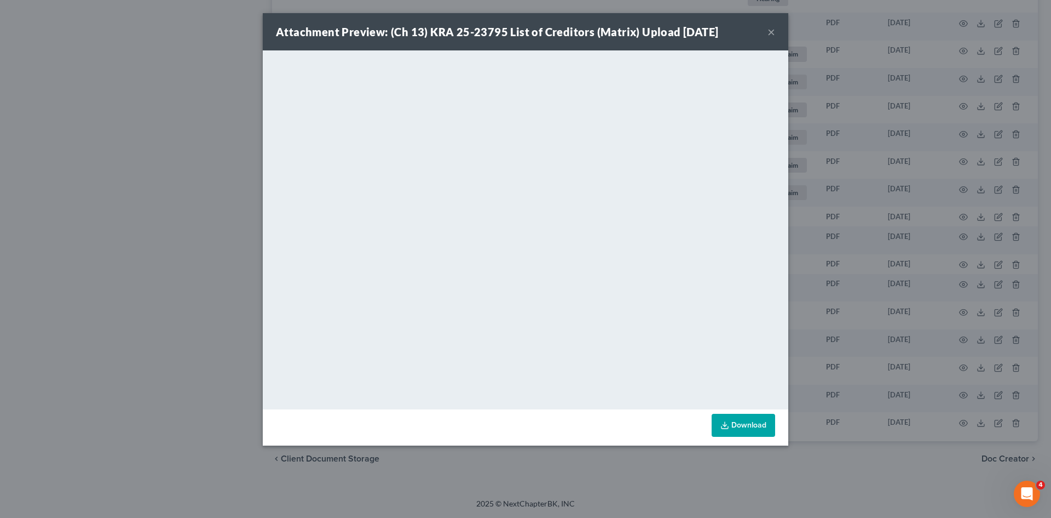
click at [771, 32] on button "×" at bounding box center [772, 31] width 8 height 13
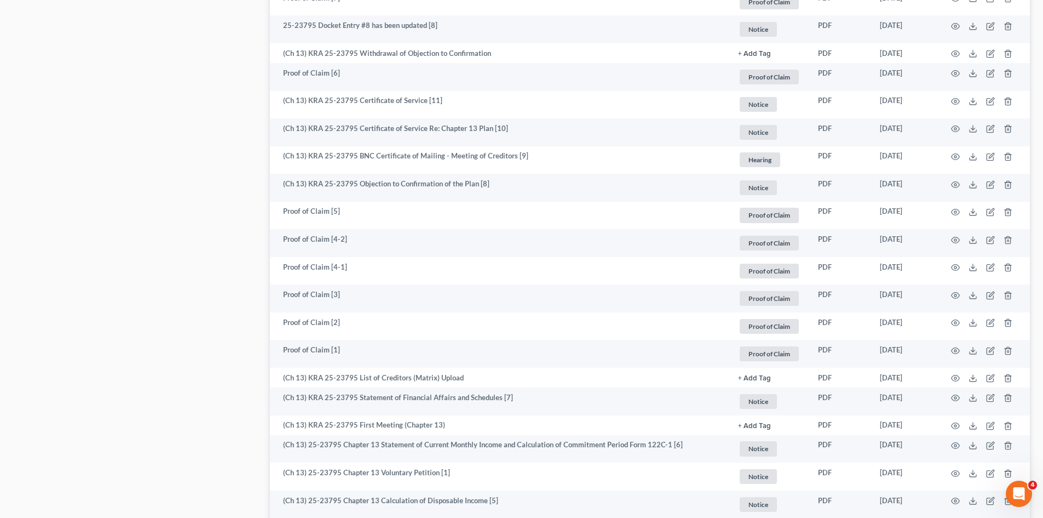
scroll to position [1335, 0]
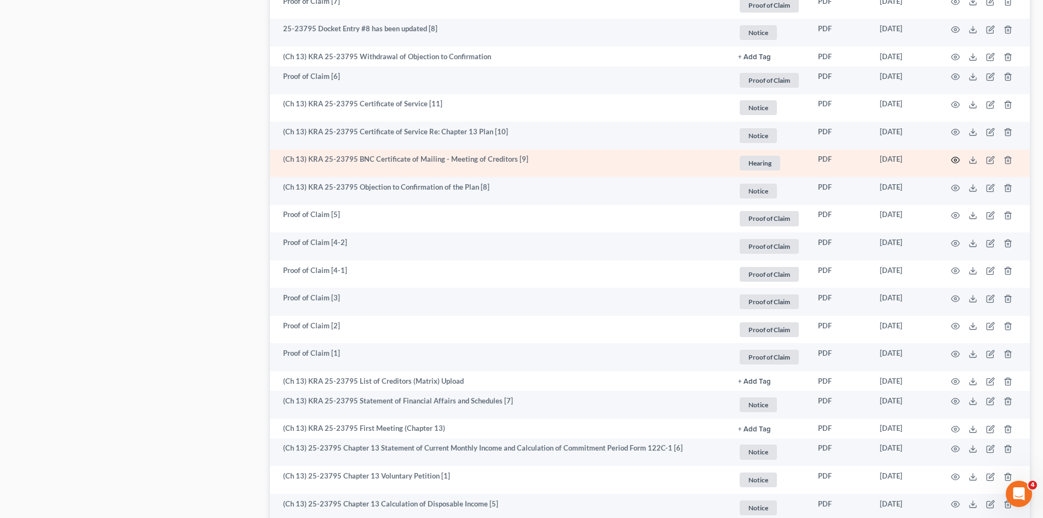
click at [957, 159] on circle "button" at bounding box center [956, 160] width 2 height 2
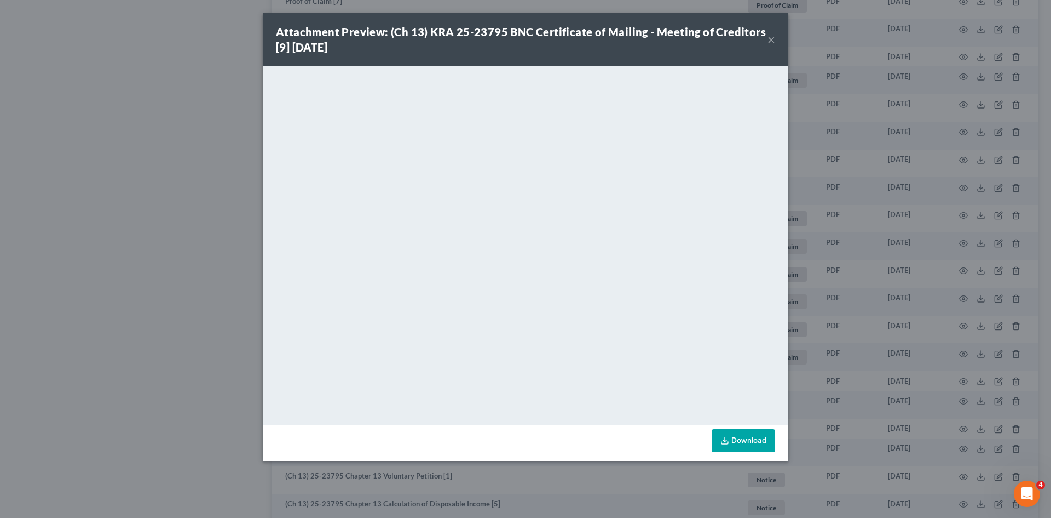
click at [768, 41] on button "×" at bounding box center [772, 39] width 8 height 13
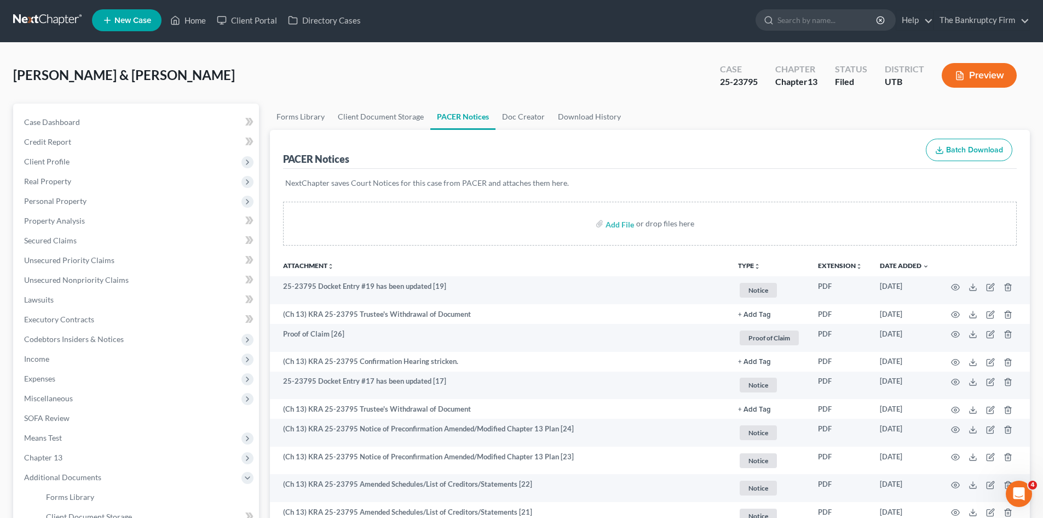
scroll to position [0, 0]
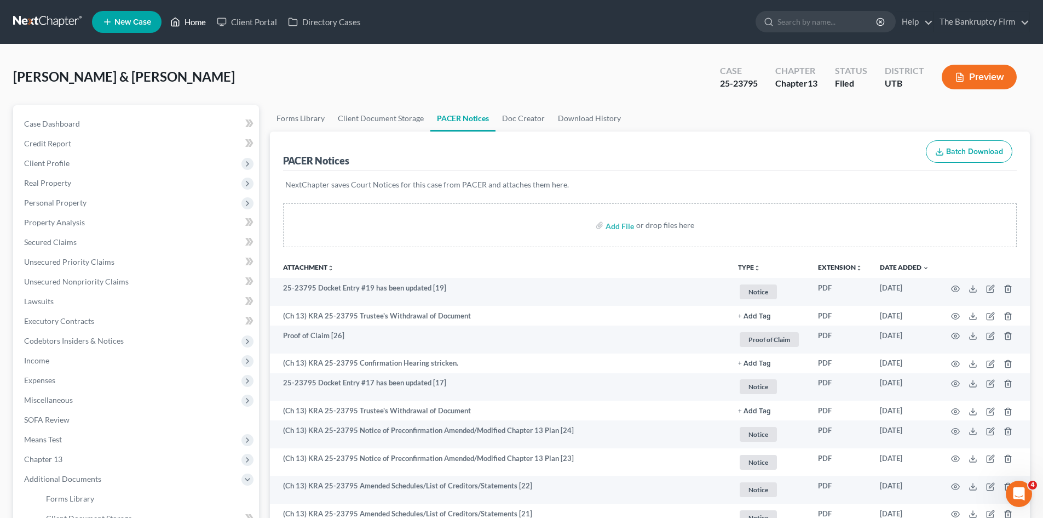
click at [187, 24] on link "Home" at bounding box center [188, 22] width 47 height 20
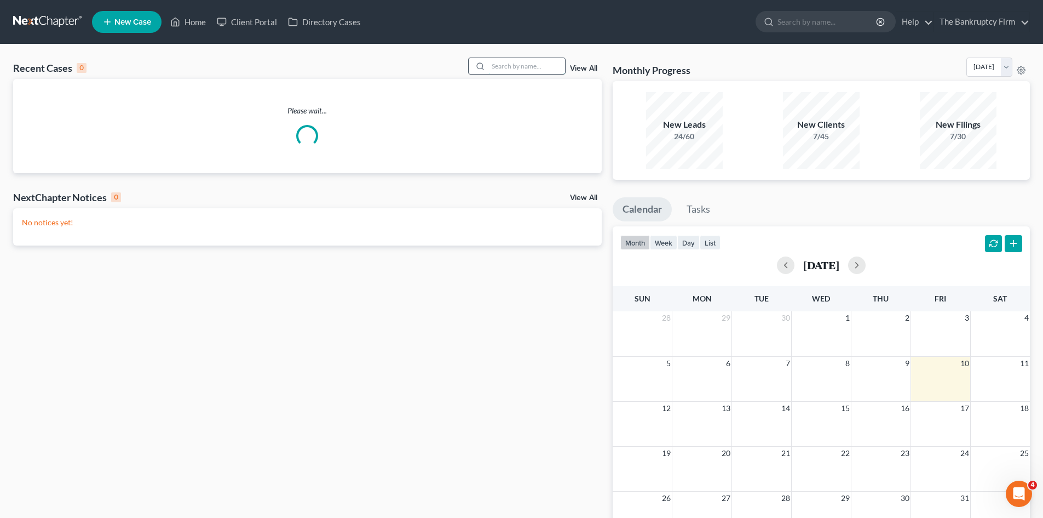
click at [518, 65] on input "search" at bounding box center [527, 66] width 77 height 16
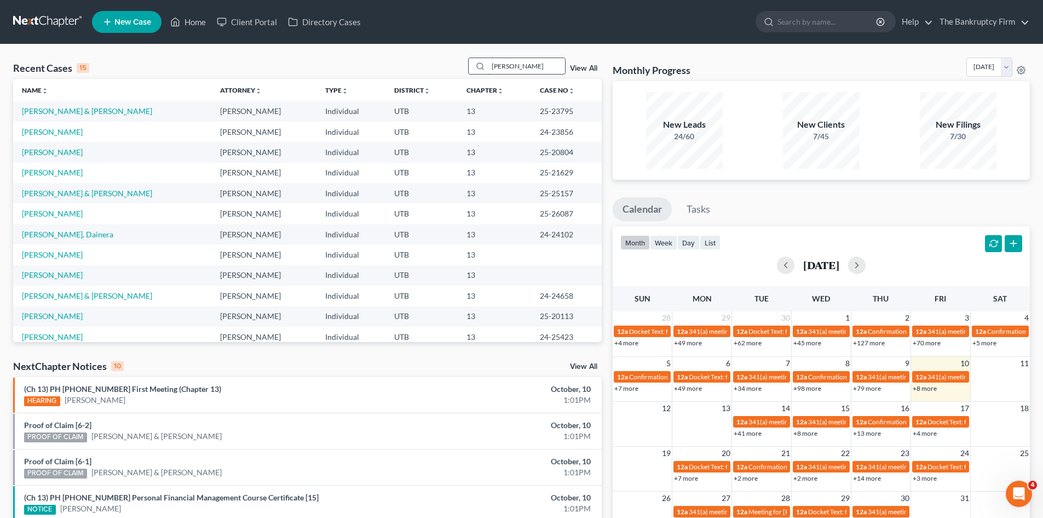
type input "[PERSON_NAME]"
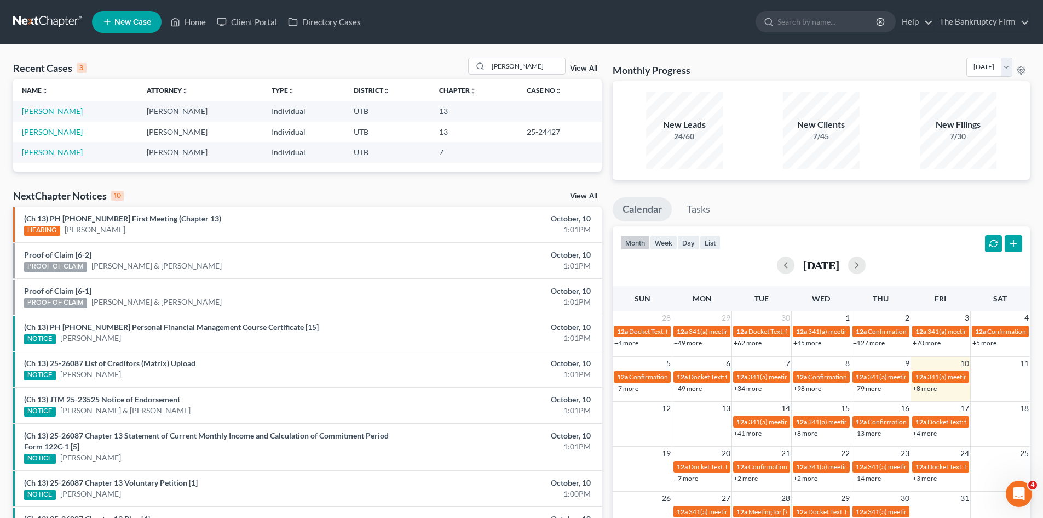
click at [33, 114] on link "[PERSON_NAME]" at bounding box center [52, 110] width 61 height 9
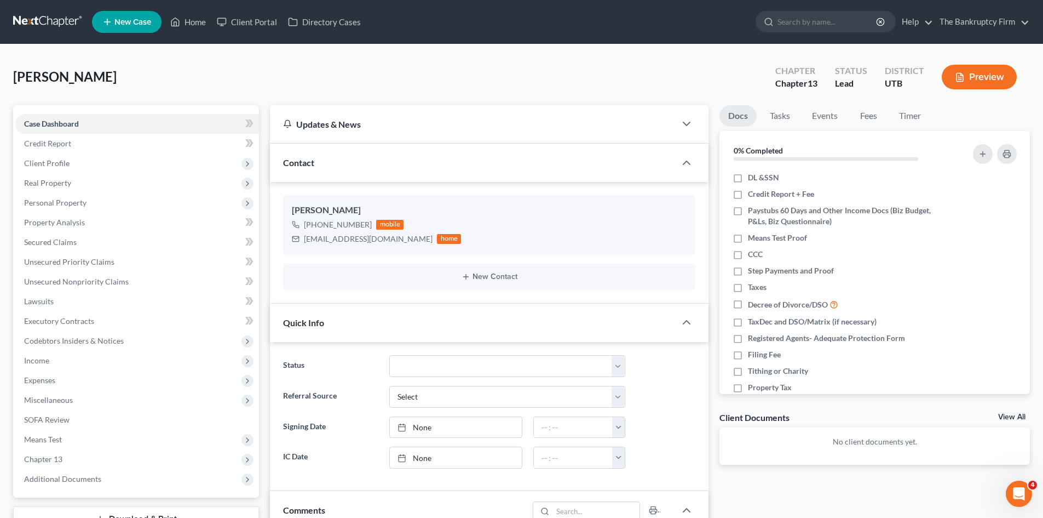
scroll to position [53, 0]
drag, startPoint x: 194, startPoint y: 24, endPoint x: 589, endPoint y: 91, distance: 400.5
click at [194, 24] on link "Home" at bounding box center [188, 22] width 47 height 20
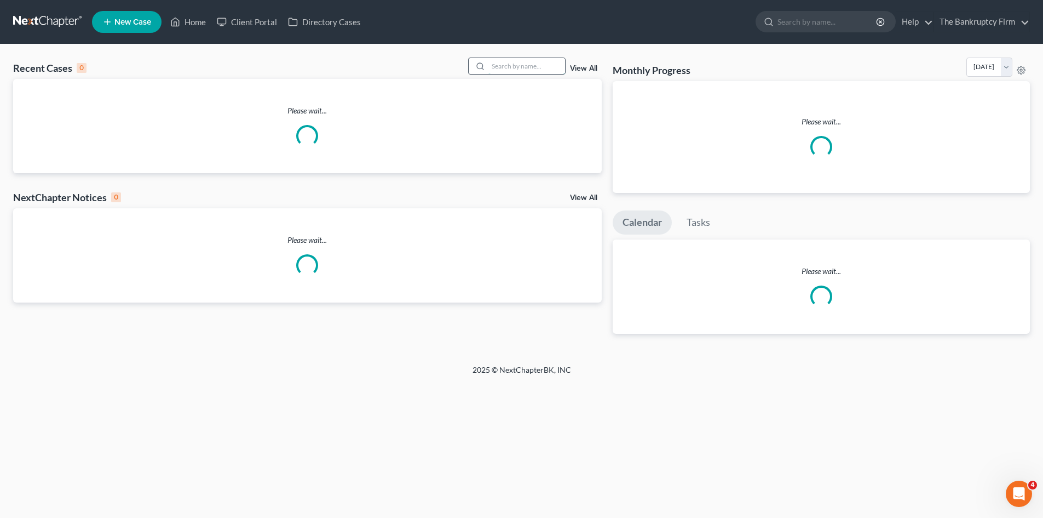
click at [510, 66] on input "search" at bounding box center [527, 66] width 77 height 16
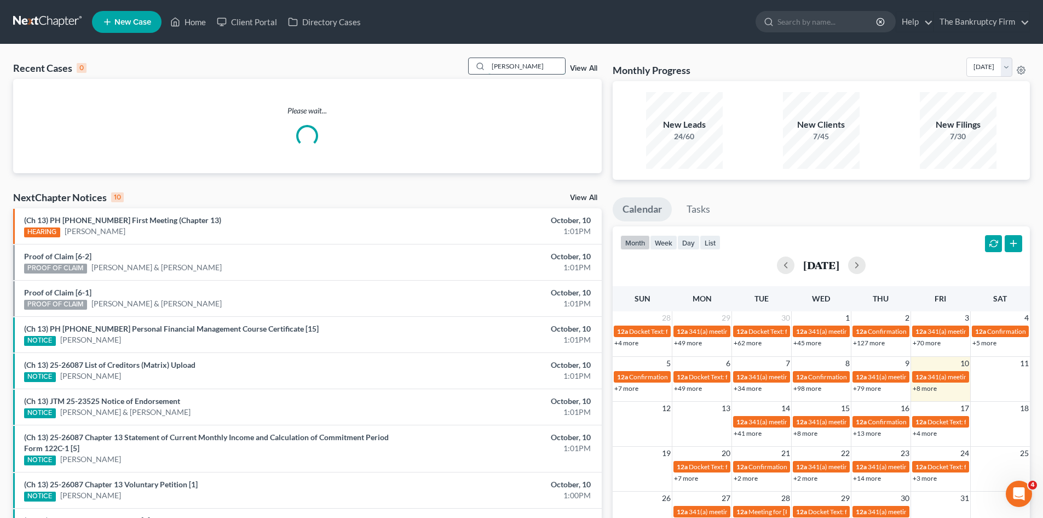
type input "[PERSON_NAME]"
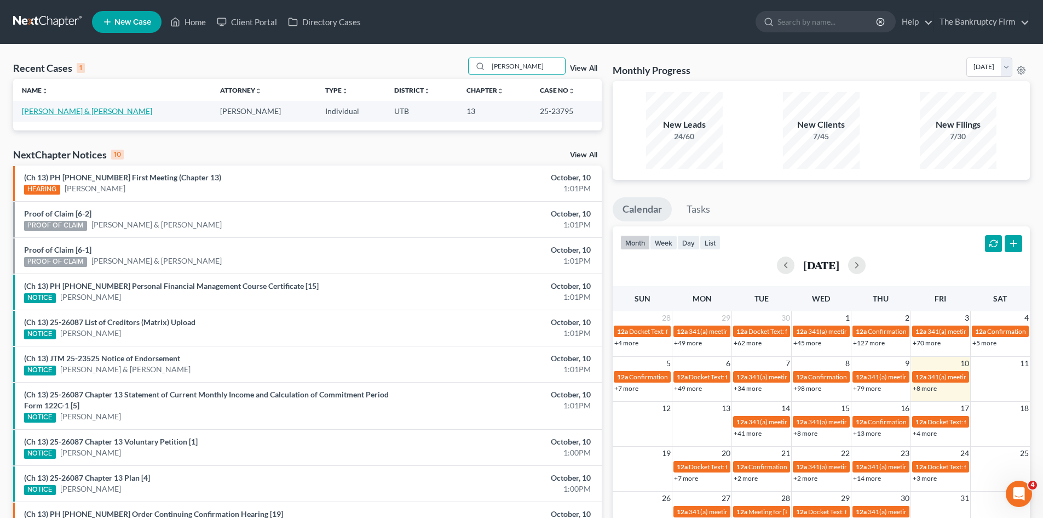
click at [56, 110] on link "[PERSON_NAME] & [PERSON_NAME]" at bounding box center [87, 110] width 130 height 9
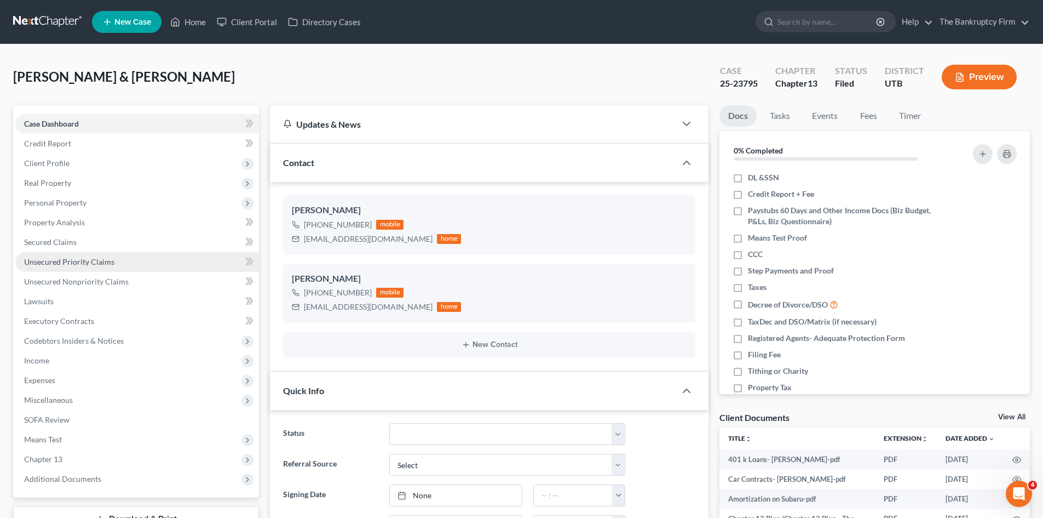
scroll to position [87, 0]
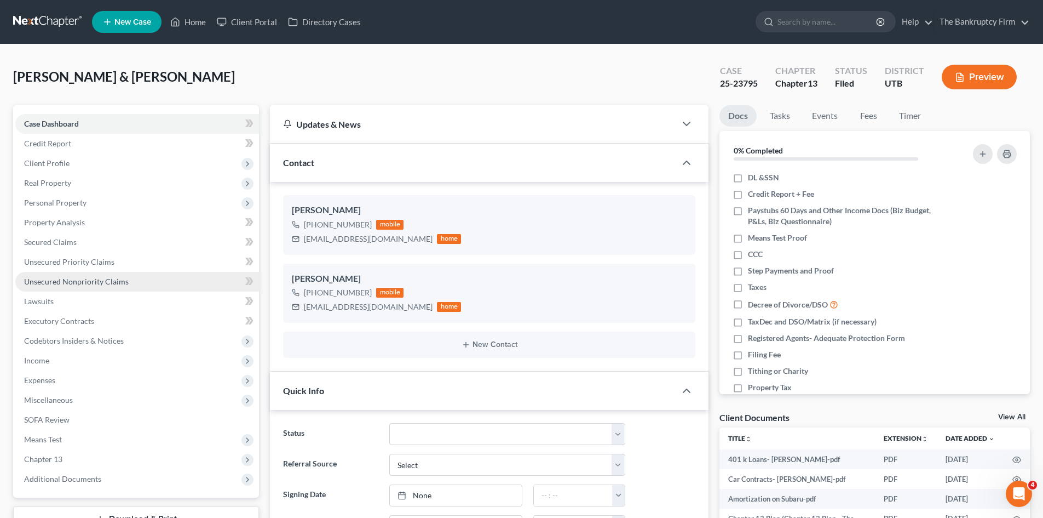
click at [71, 279] on span "Unsecured Nonpriority Claims" at bounding box center [76, 281] width 105 height 9
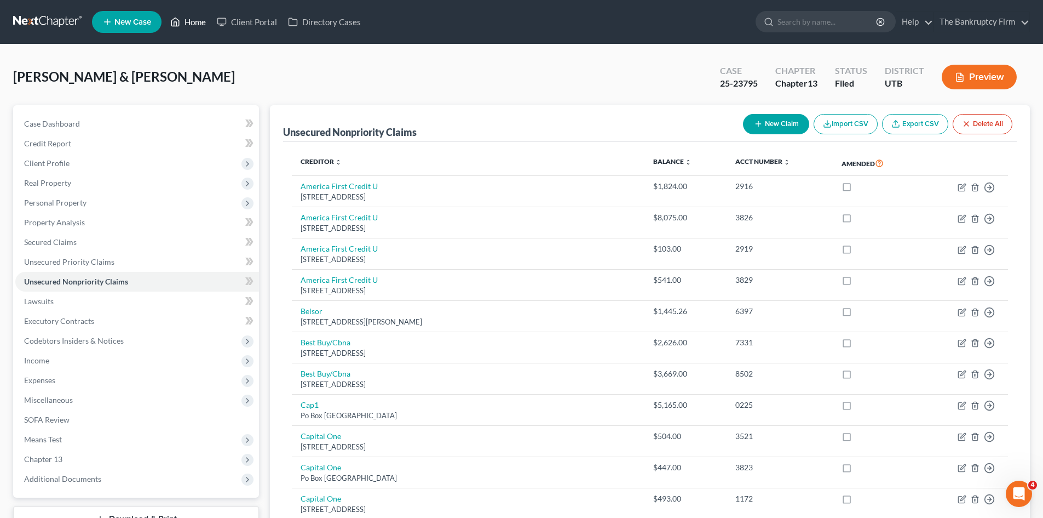
click at [196, 19] on link "Home" at bounding box center [188, 22] width 47 height 20
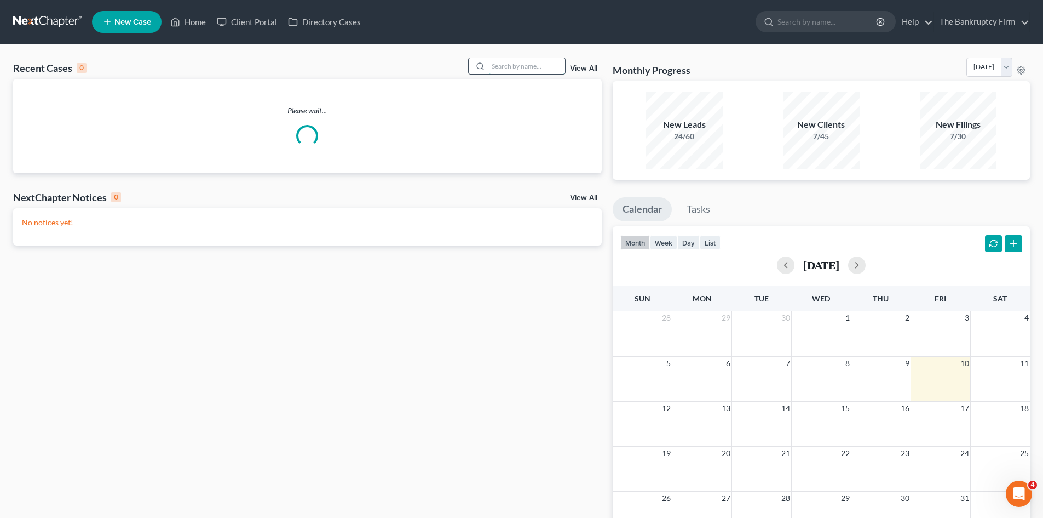
click at [510, 65] on input "search" at bounding box center [527, 66] width 77 height 16
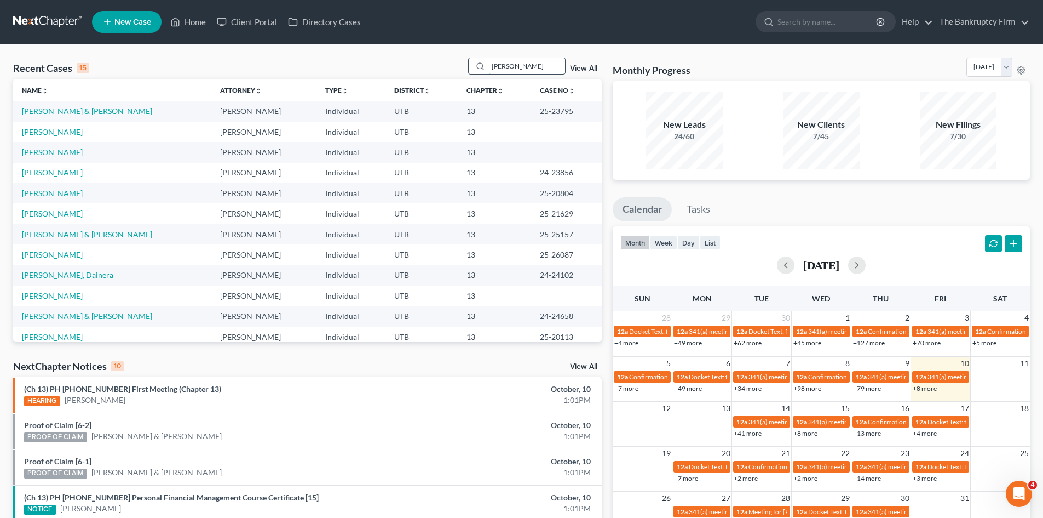
type input "[PERSON_NAME]"
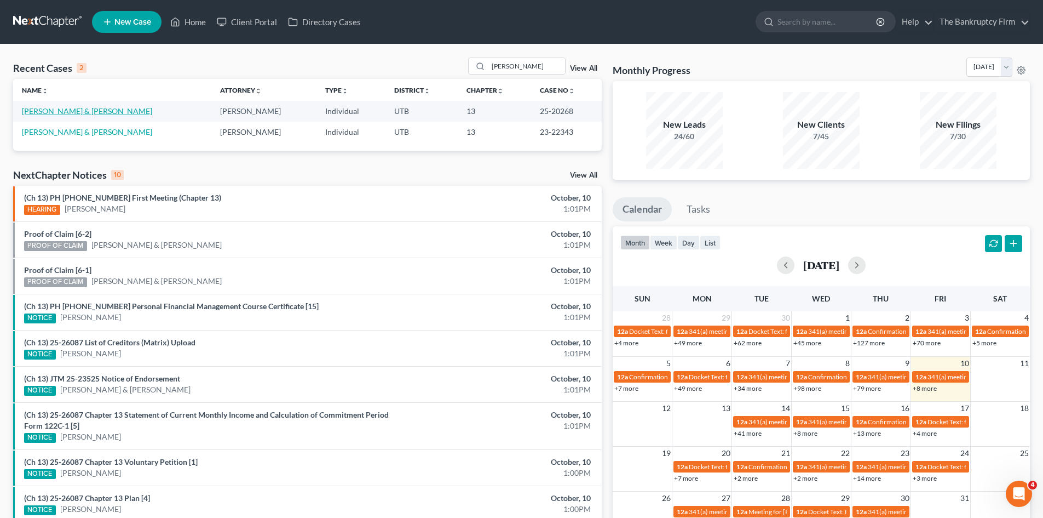
drag, startPoint x: 51, startPoint y: 112, endPoint x: 105, endPoint y: 123, distance: 54.9
click at [49, 112] on link "[PERSON_NAME] & [PERSON_NAME]" at bounding box center [87, 110] width 130 height 9
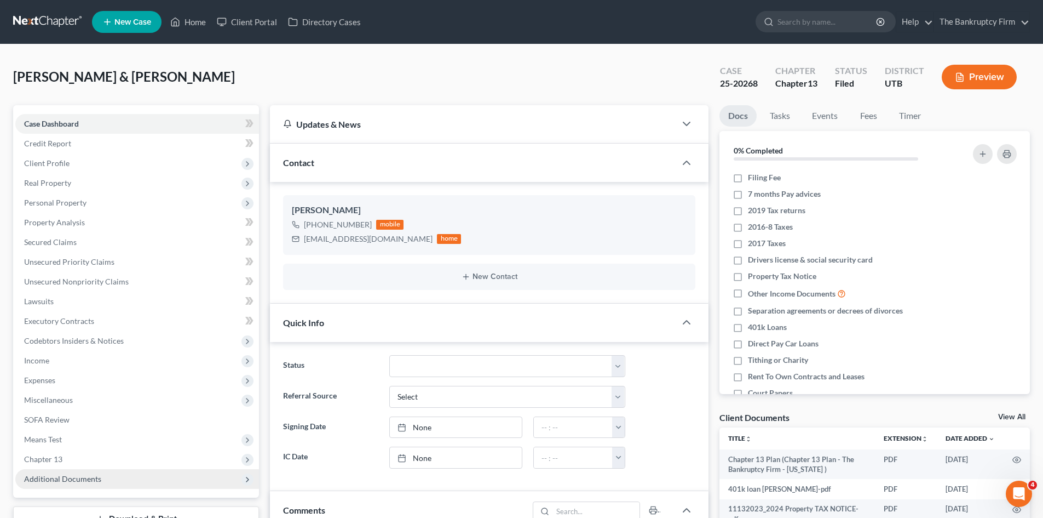
click at [75, 481] on span "Additional Documents" at bounding box center [62, 478] width 77 height 9
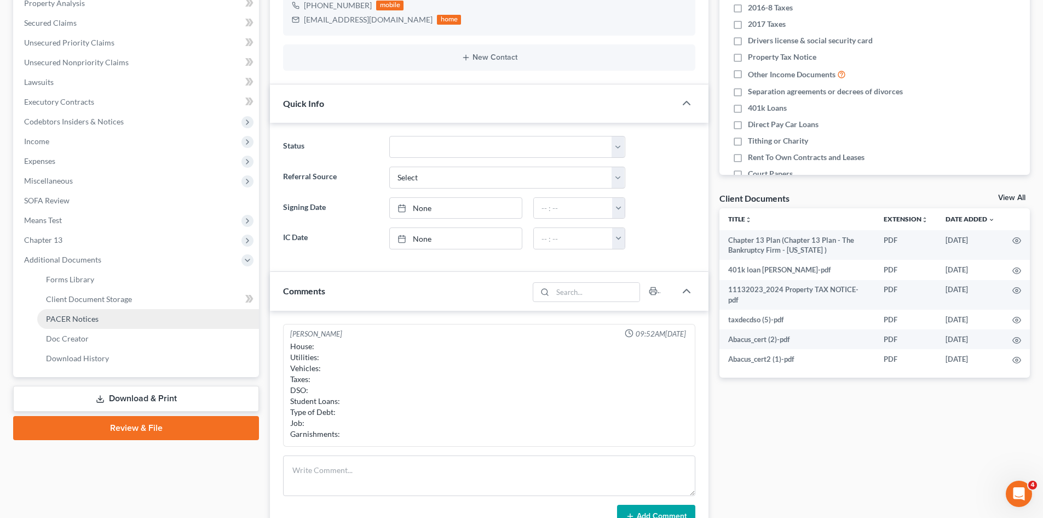
click at [70, 314] on span "PACER Notices" at bounding box center [72, 318] width 53 height 9
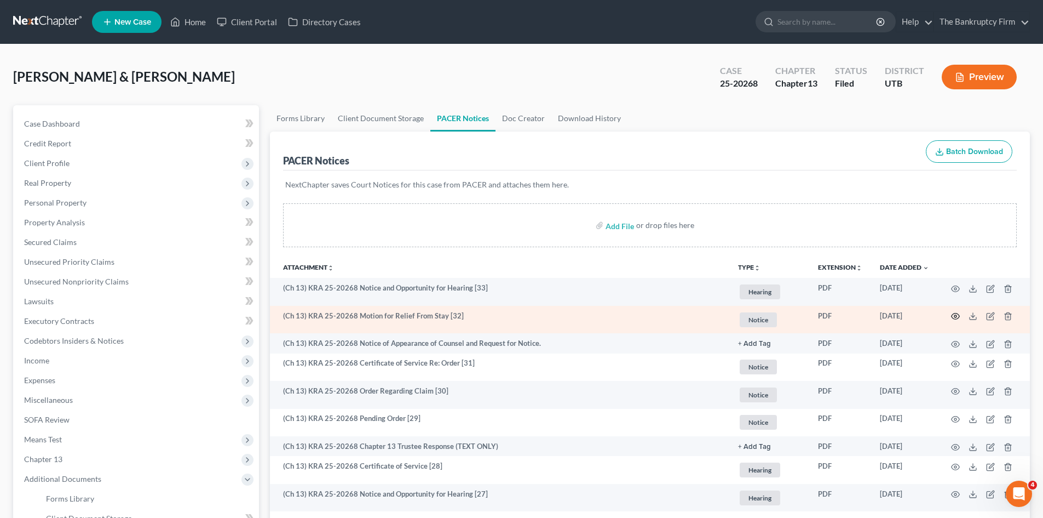
click at [958, 315] on icon "button" at bounding box center [955, 316] width 9 height 9
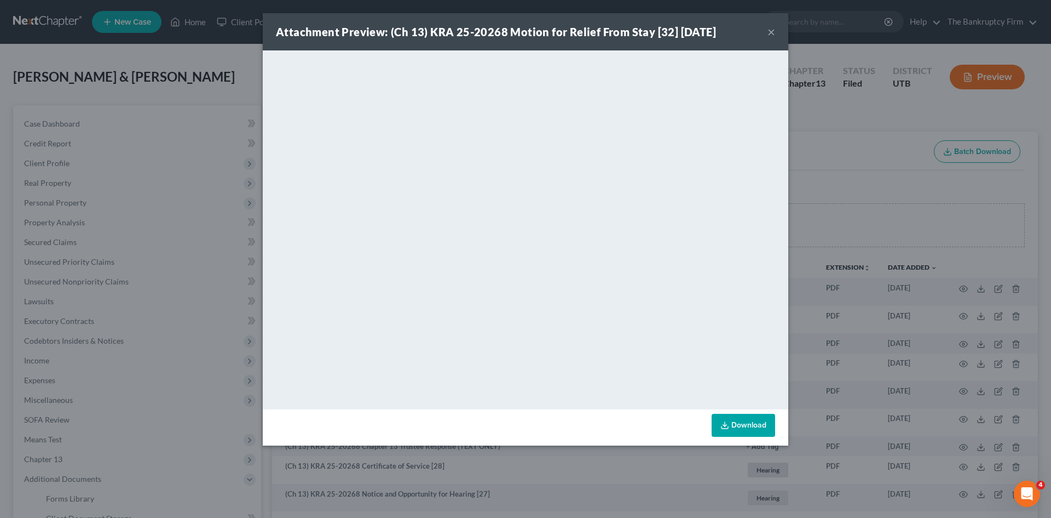
click at [772, 32] on button "×" at bounding box center [772, 31] width 8 height 13
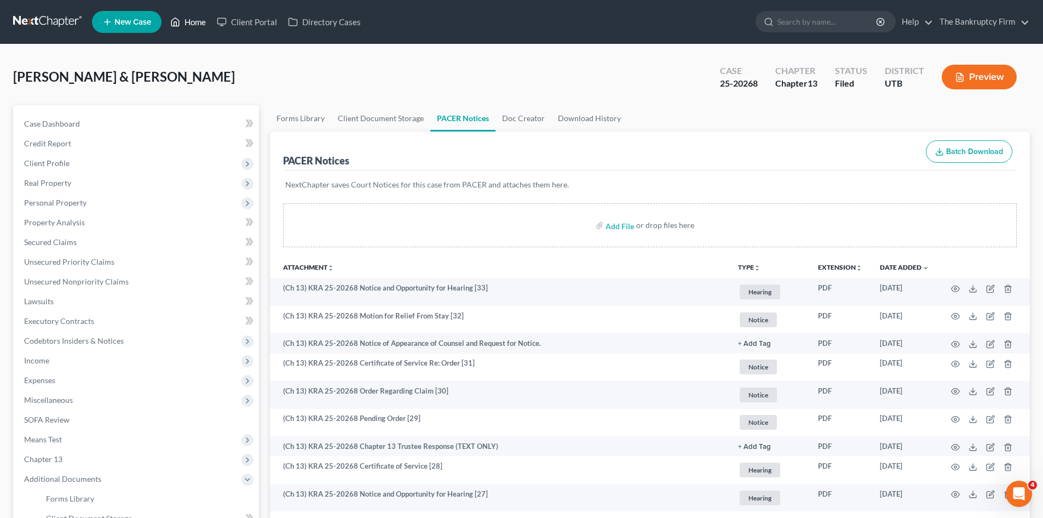
click at [192, 23] on link "Home" at bounding box center [188, 22] width 47 height 20
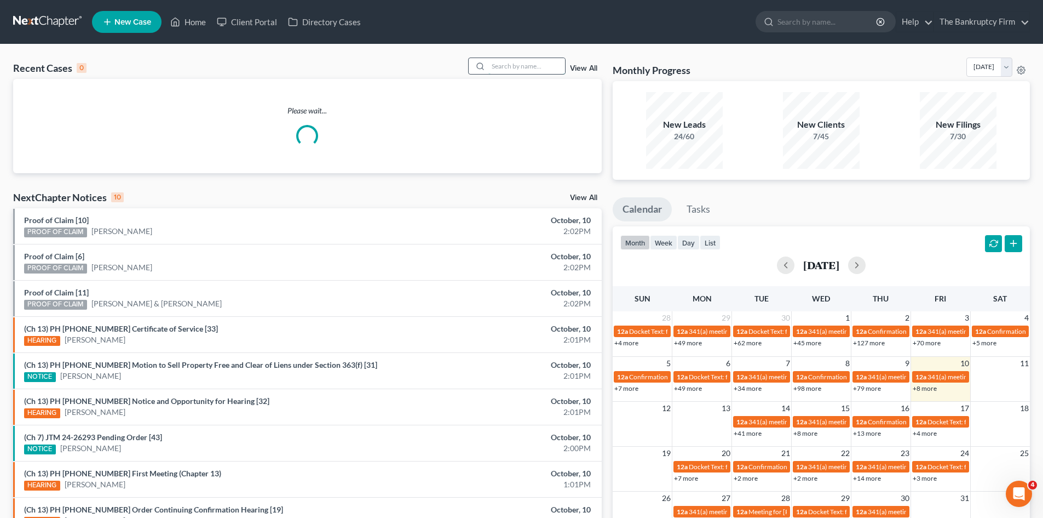
click at [497, 67] on input "search" at bounding box center [527, 66] width 77 height 16
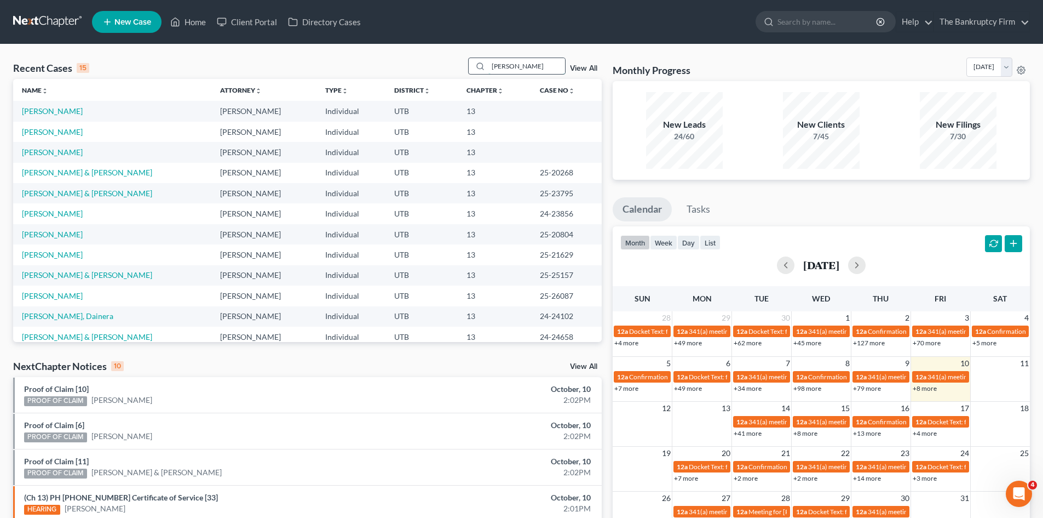
type input "[PERSON_NAME]"
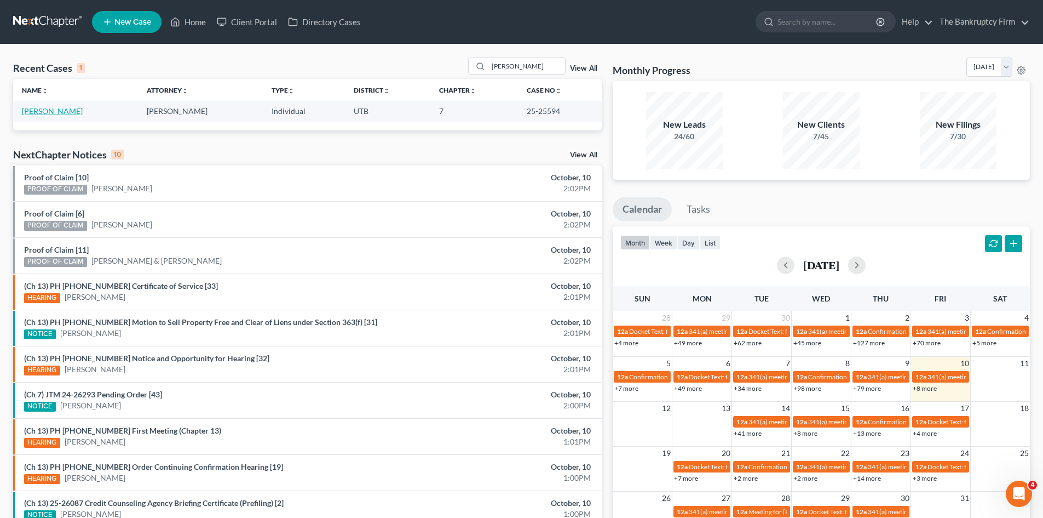
click at [49, 111] on link "[PERSON_NAME]" at bounding box center [52, 110] width 61 height 9
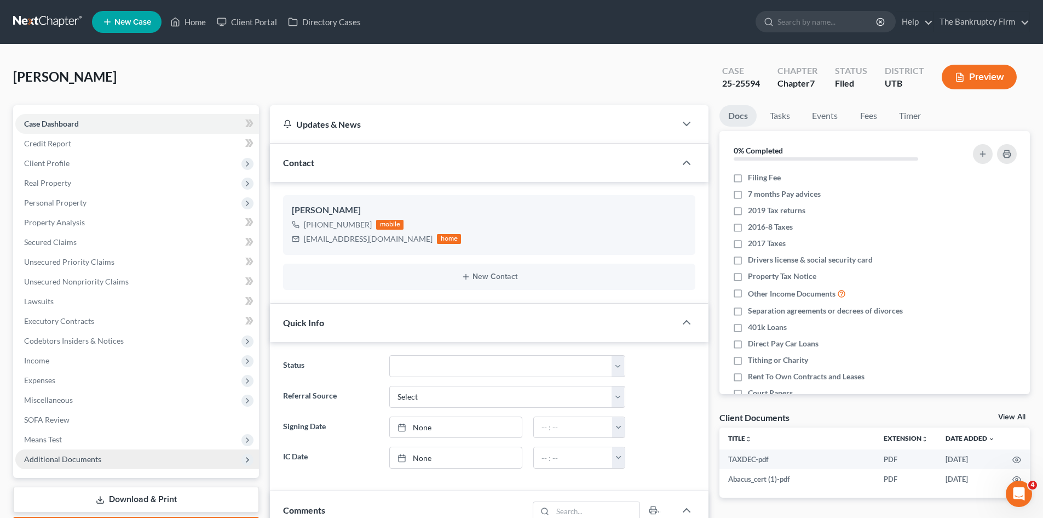
scroll to position [87, 0]
click at [79, 460] on span "Additional Documents" at bounding box center [62, 458] width 77 height 9
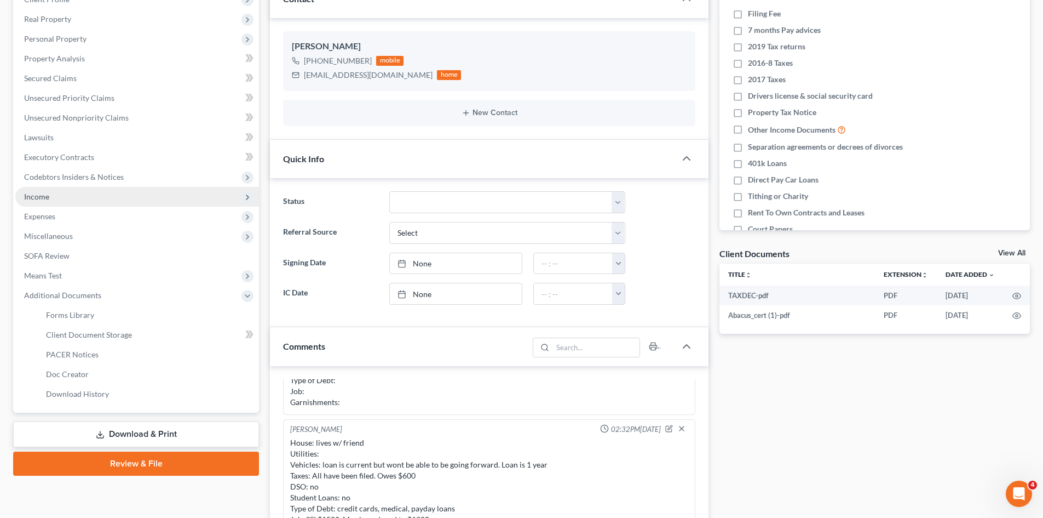
scroll to position [164, 0]
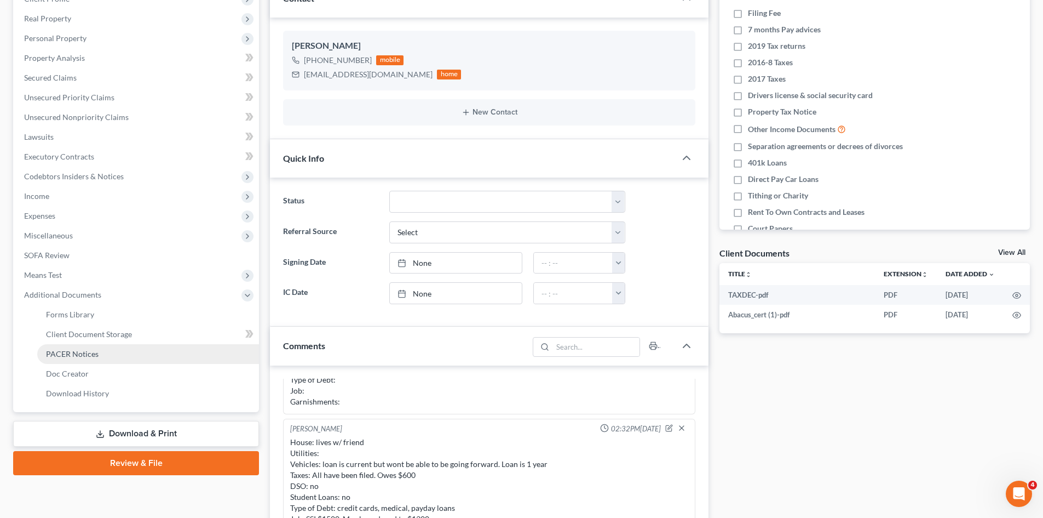
click at [78, 356] on span "PACER Notices" at bounding box center [72, 353] width 53 height 9
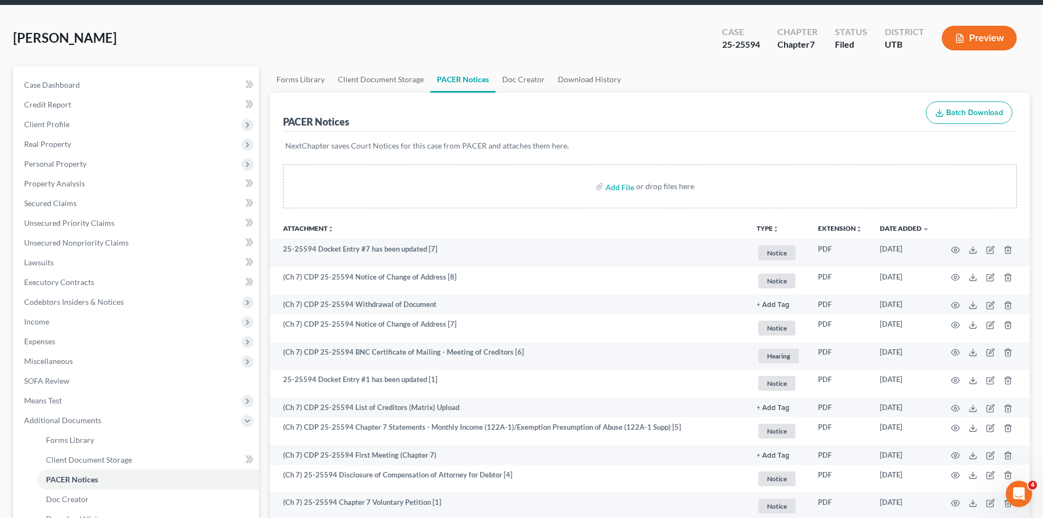
scroll to position [164, 0]
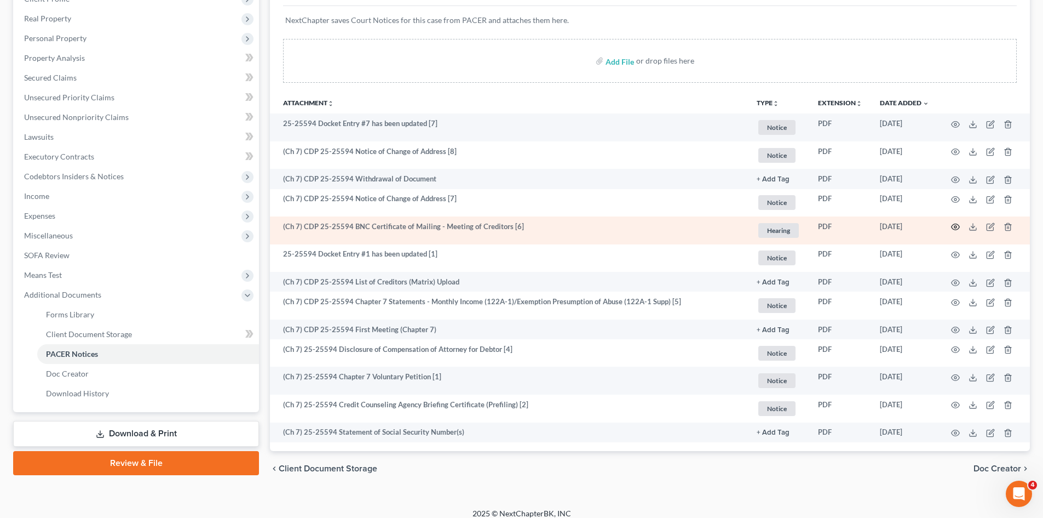
click at [954, 226] on icon "button" at bounding box center [955, 226] width 9 height 9
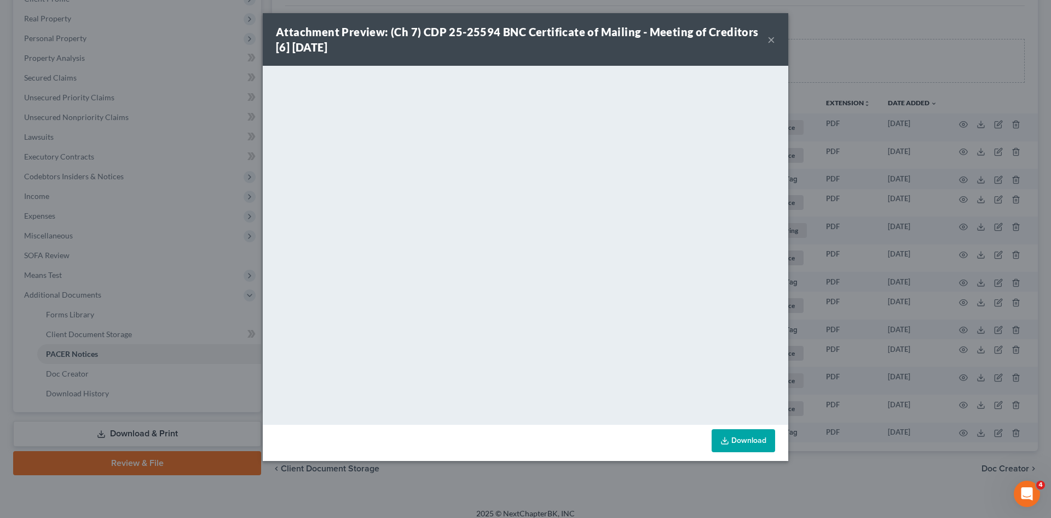
click at [775, 38] on button "×" at bounding box center [772, 39] width 8 height 13
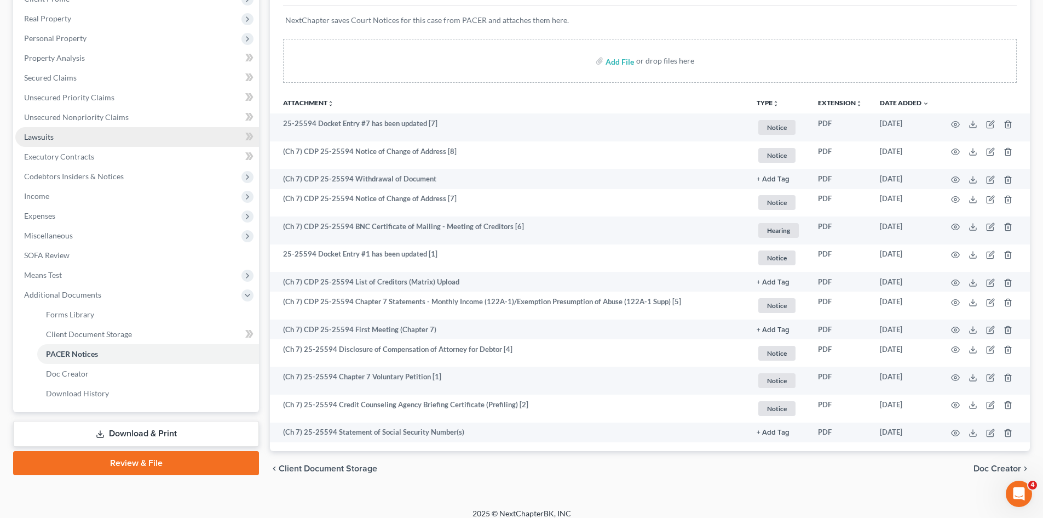
scroll to position [0, 0]
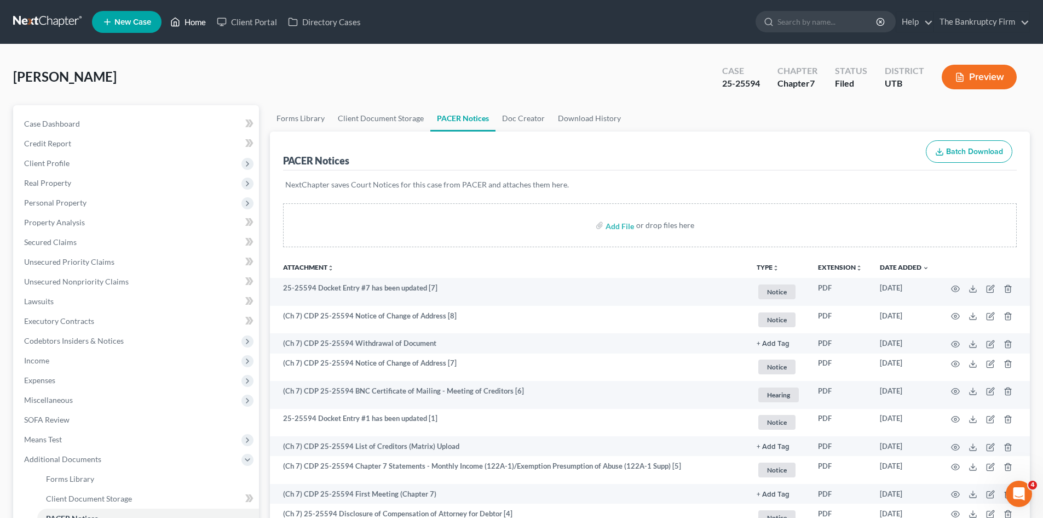
drag, startPoint x: 185, startPoint y: 20, endPoint x: 575, endPoint y: 34, distance: 390.7
click at [185, 20] on link "Home" at bounding box center [188, 22] width 47 height 20
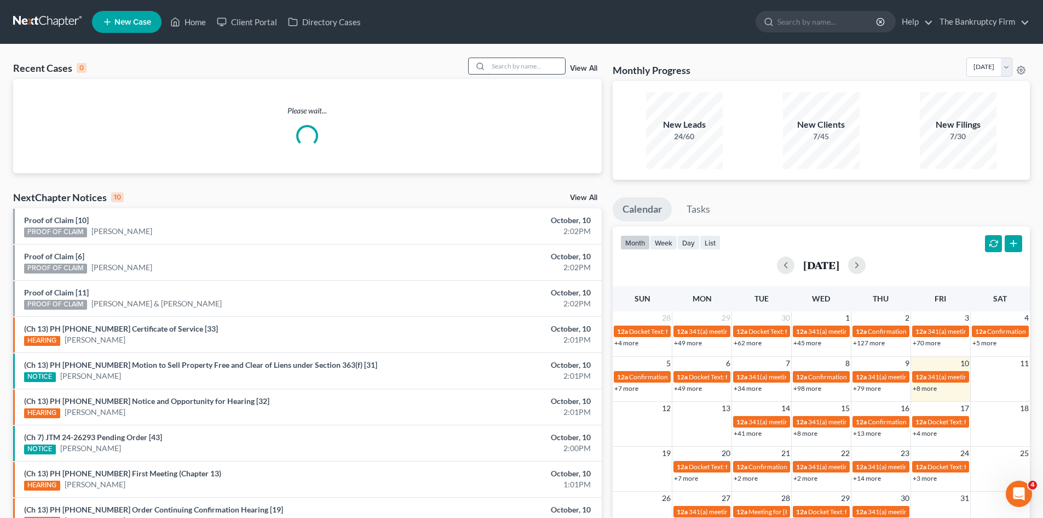
click at [502, 66] on input "search" at bounding box center [527, 66] width 77 height 16
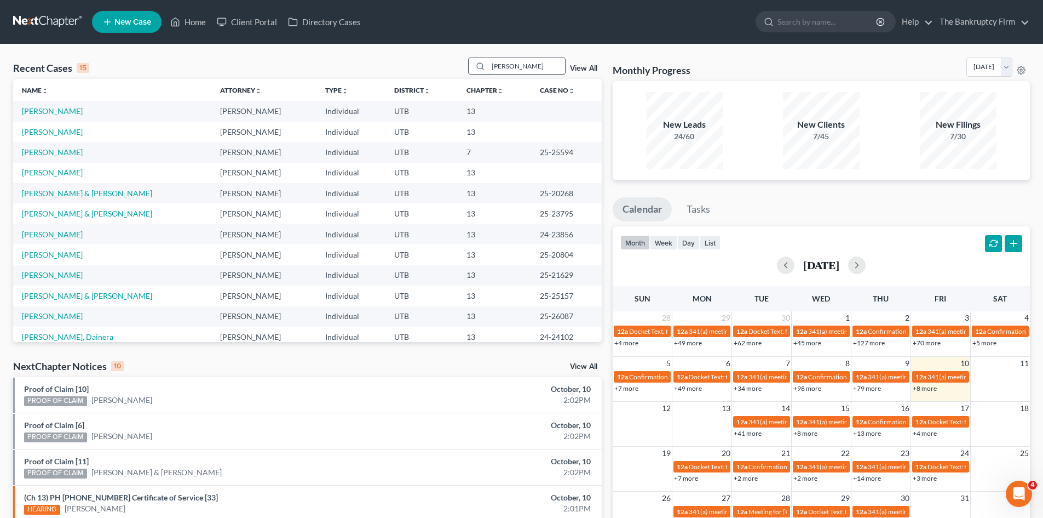
type input "[PERSON_NAME]"
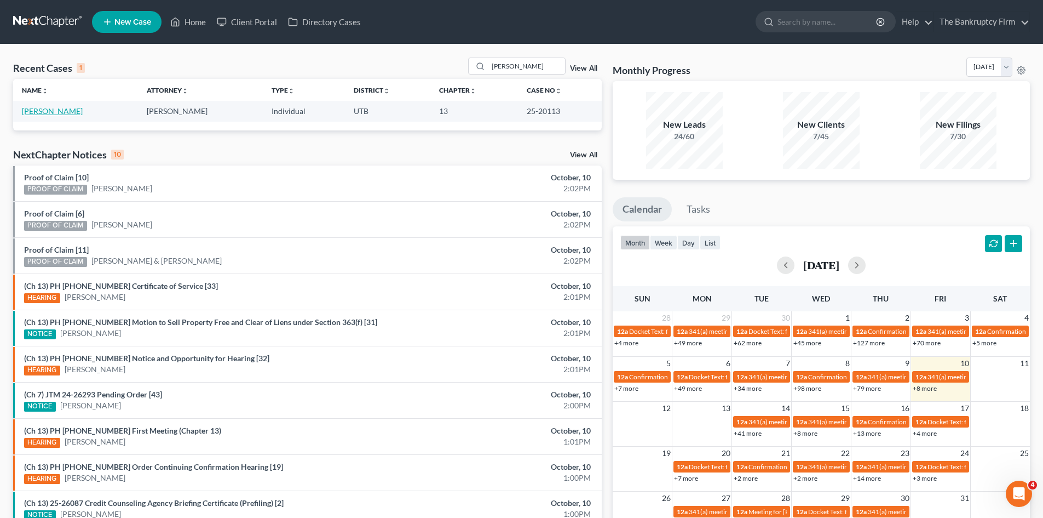
click at [42, 113] on link "[PERSON_NAME]" at bounding box center [52, 110] width 61 height 9
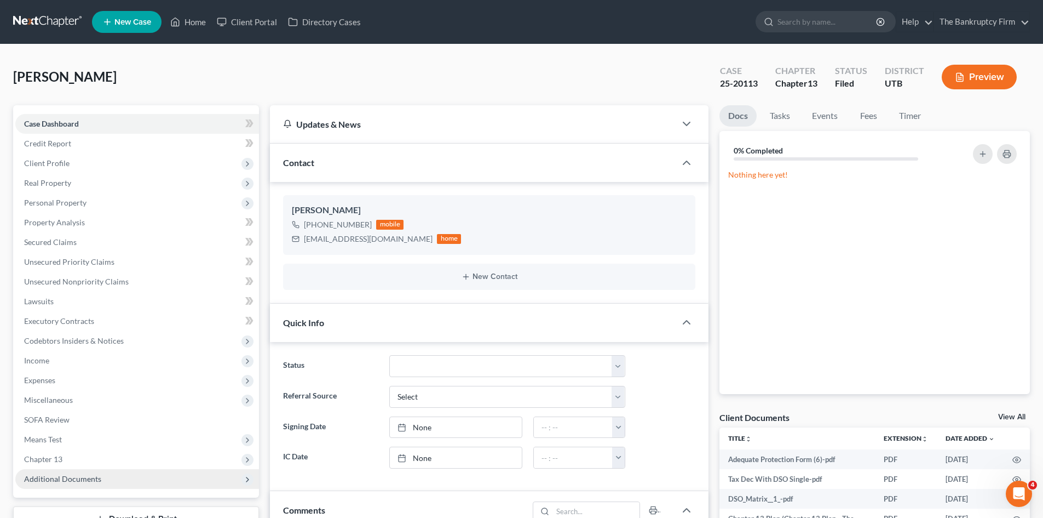
scroll to position [87, 0]
click at [96, 478] on span "Additional Documents" at bounding box center [62, 478] width 77 height 9
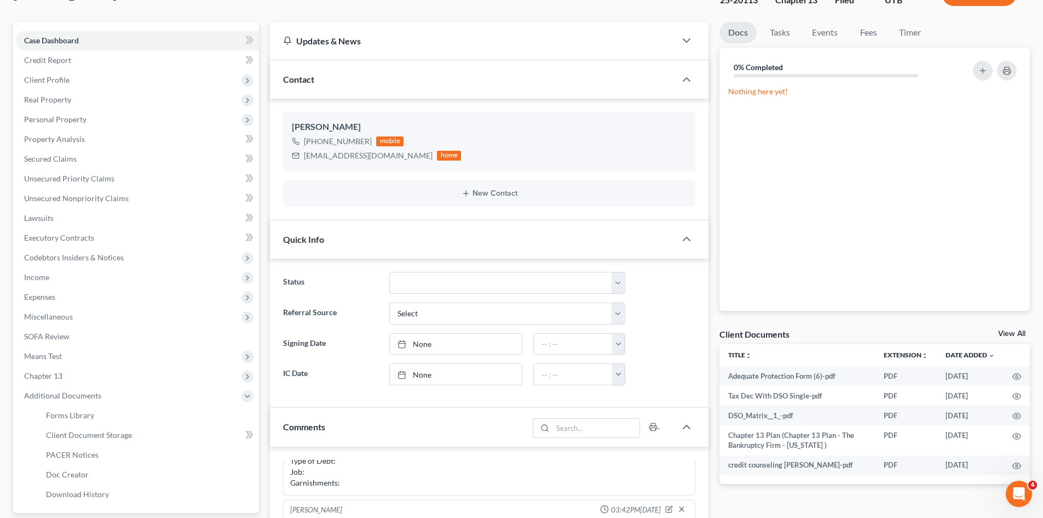
scroll to position [110, 0]
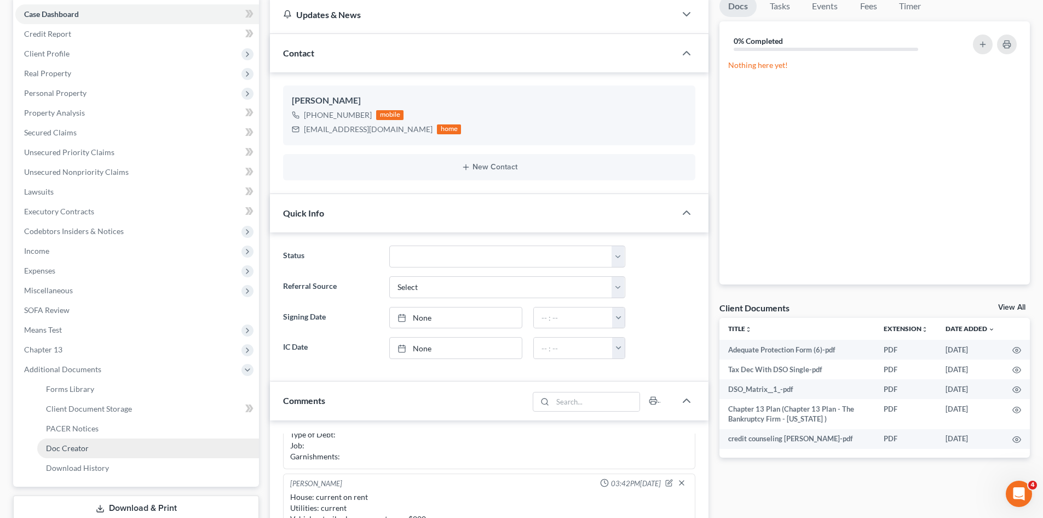
click at [84, 443] on span "Doc Creator" at bounding box center [67, 447] width 43 height 9
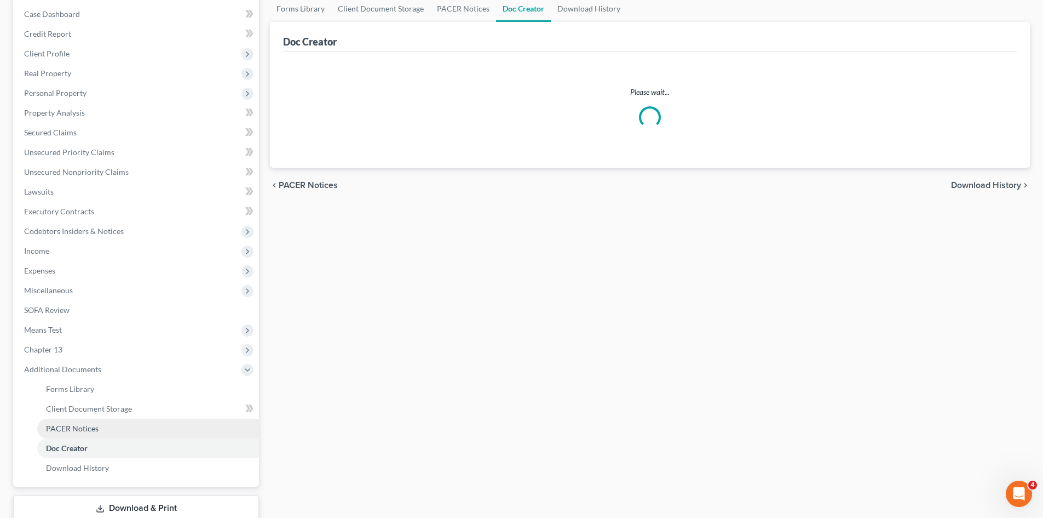
click at [77, 429] on ul "Case Dashboard Payments Invoices Payments Payments Credit Report Client Profile" at bounding box center [137, 240] width 244 height 473
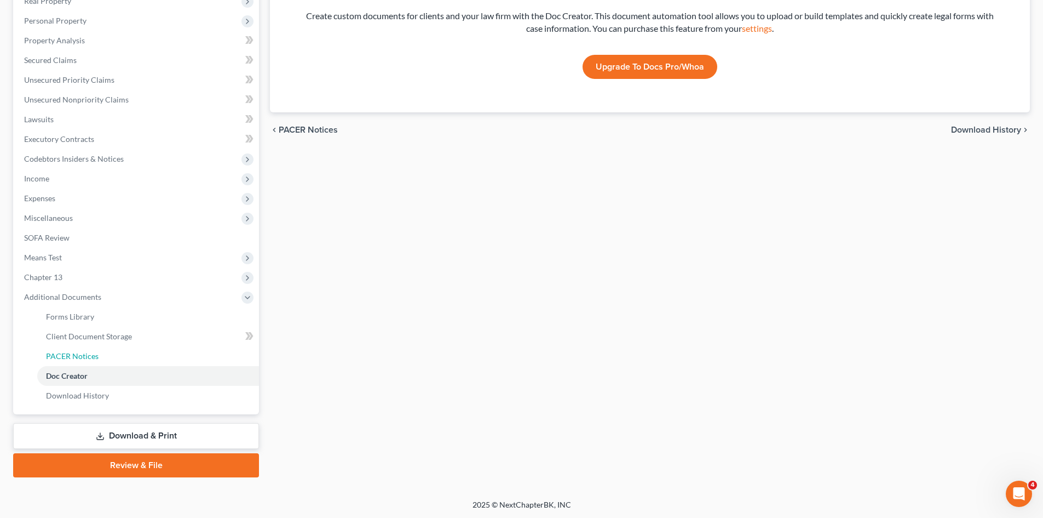
scroll to position [183, 0]
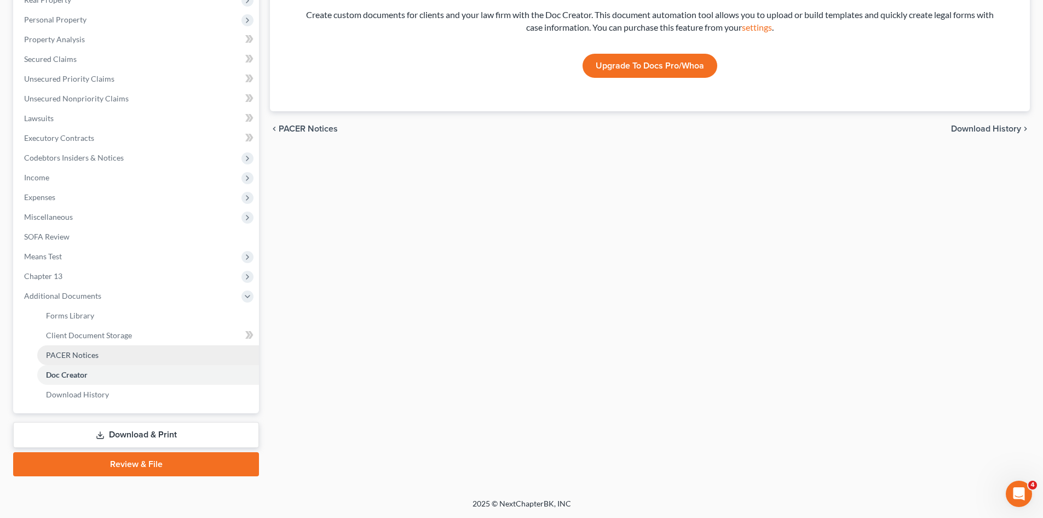
click at [73, 349] on link "PACER Notices" at bounding box center [148, 355] width 222 height 20
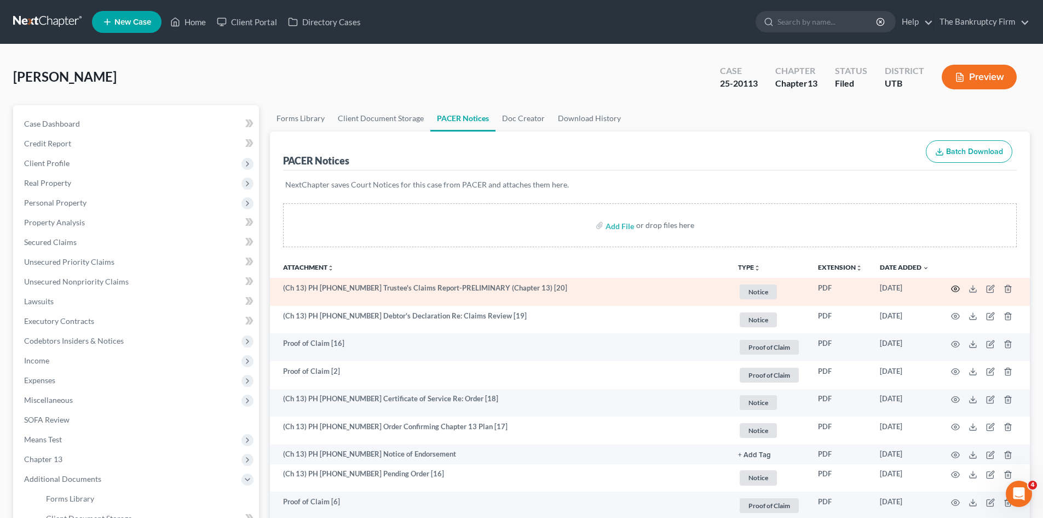
click at [953, 287] on icon "button" at bounding box center [956, 288] width 8 height 6
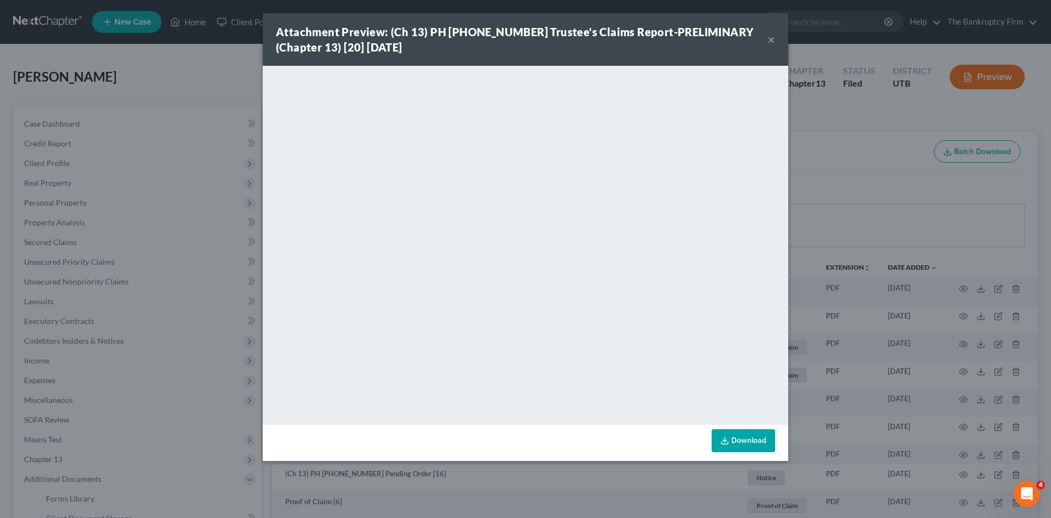
click at [771, 39] on button "×" at bounding box center [772, 39] width 8 height 13
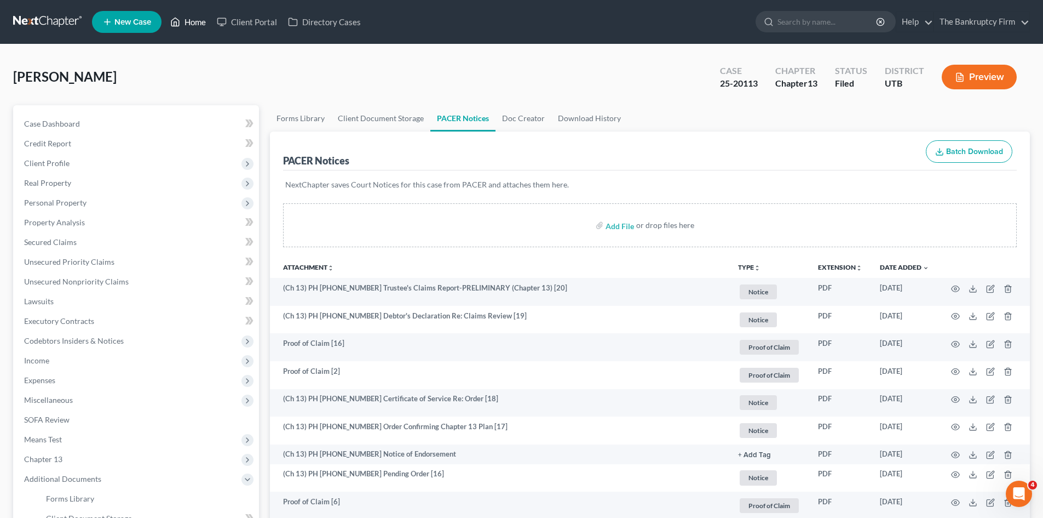
click at [181, 23] on link "Home" at bounding box center [188, 22] width 47 height 20
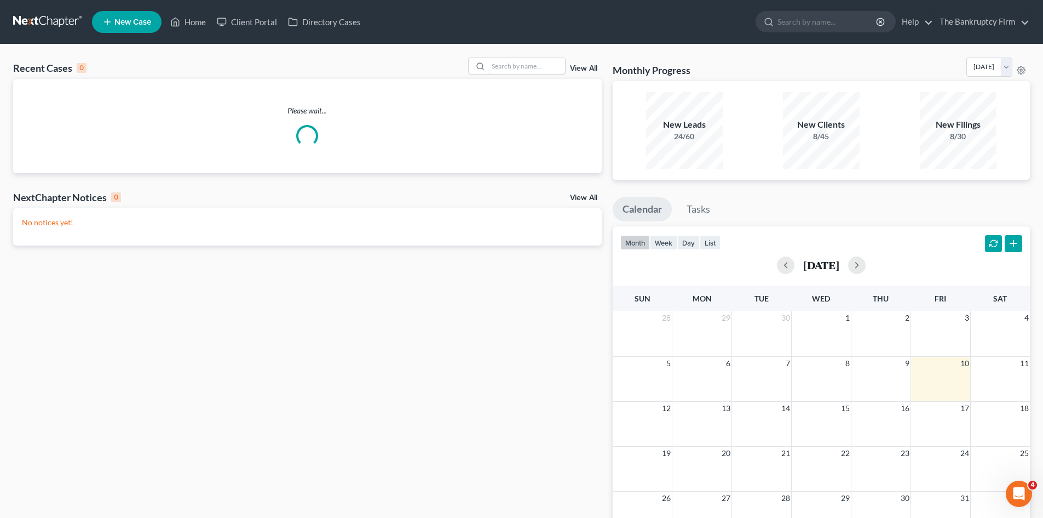
click at [512, 66] on input "search" at bounding box center [527, 66] width 77 height 16
type input "[PERSON_NAME]"
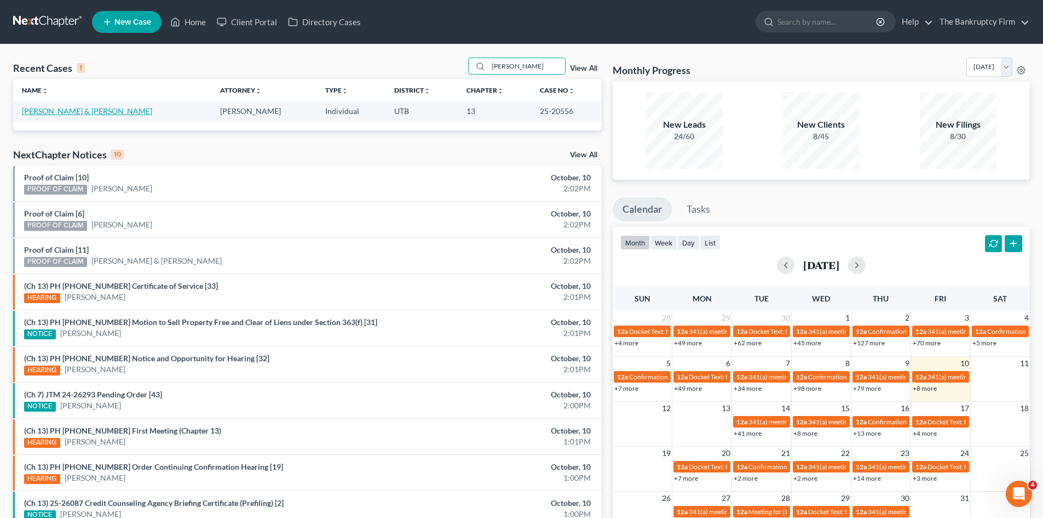
click at [54, 111] on link "[PERSON_NAME] & [PERSON_NAME]" at bounding box center [87, 110] width 130 height 9
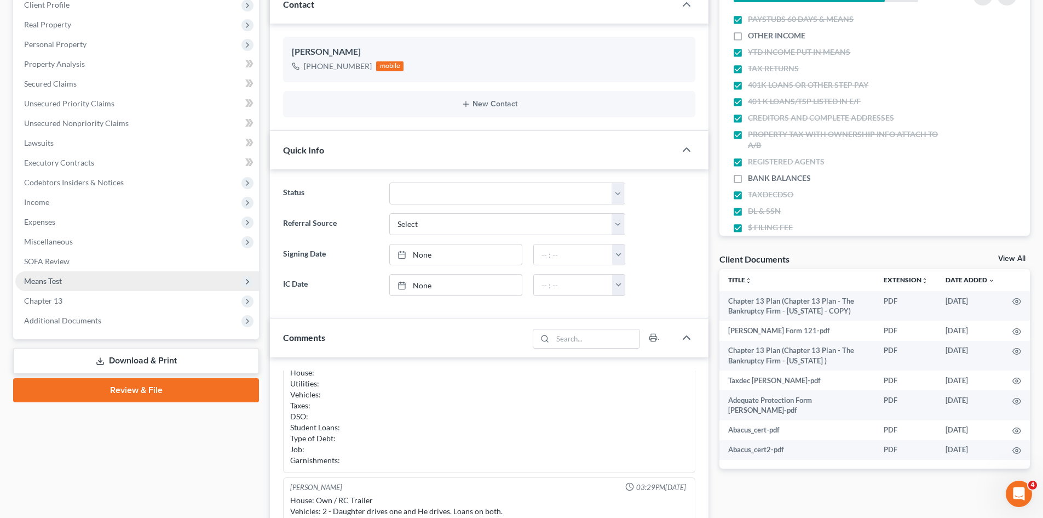
scroll to position [164, 0]
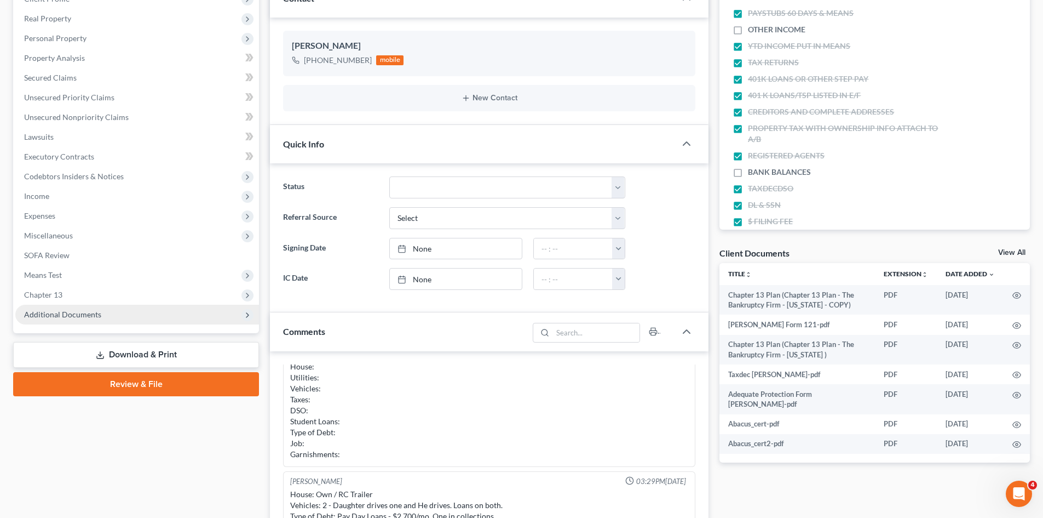
click at [83, 318] on span "Additional Documents" at bounding box center [62, 313] width 77 height 9
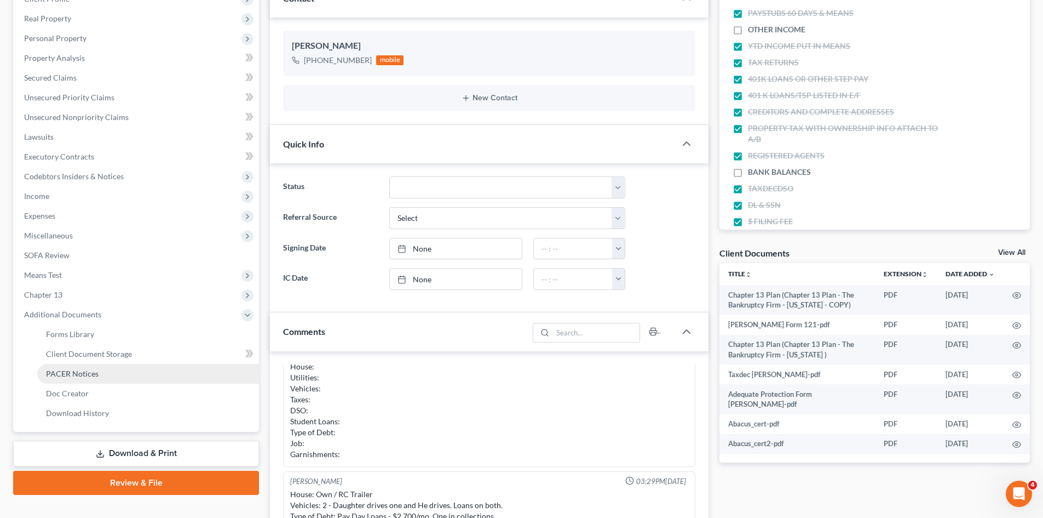
click at [74, 376] on span "PACER Notices" at bounding box center [72, 373] width 53 height 9
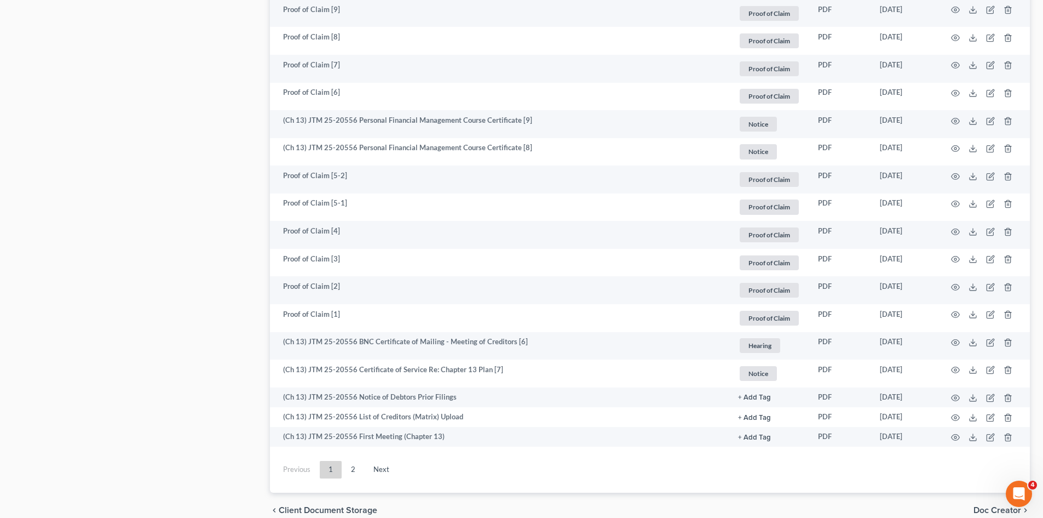
scroll to position [1848, 0]
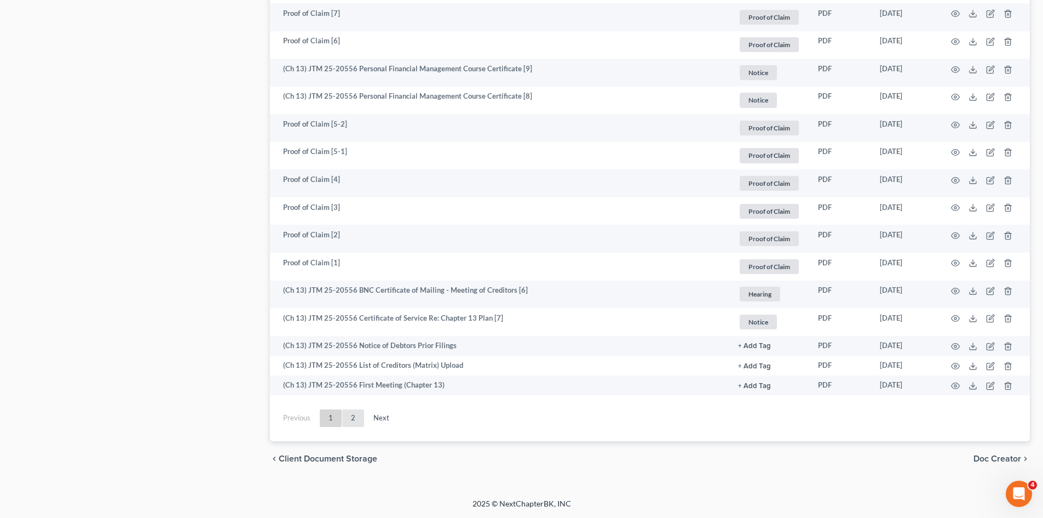
click at [359, 422] on link "2" at bounding box center [353, 418] width 22 height 18
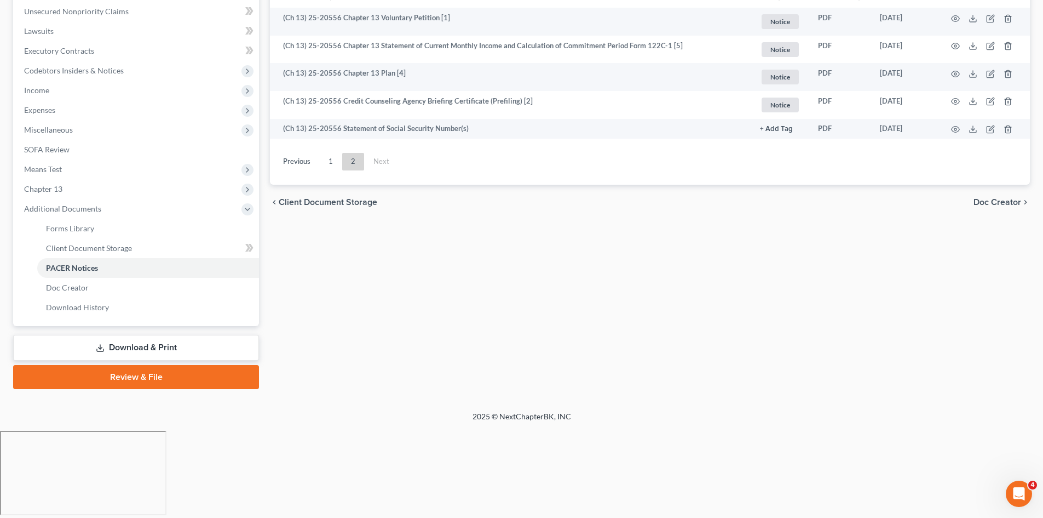
scroll to position [183, 0]
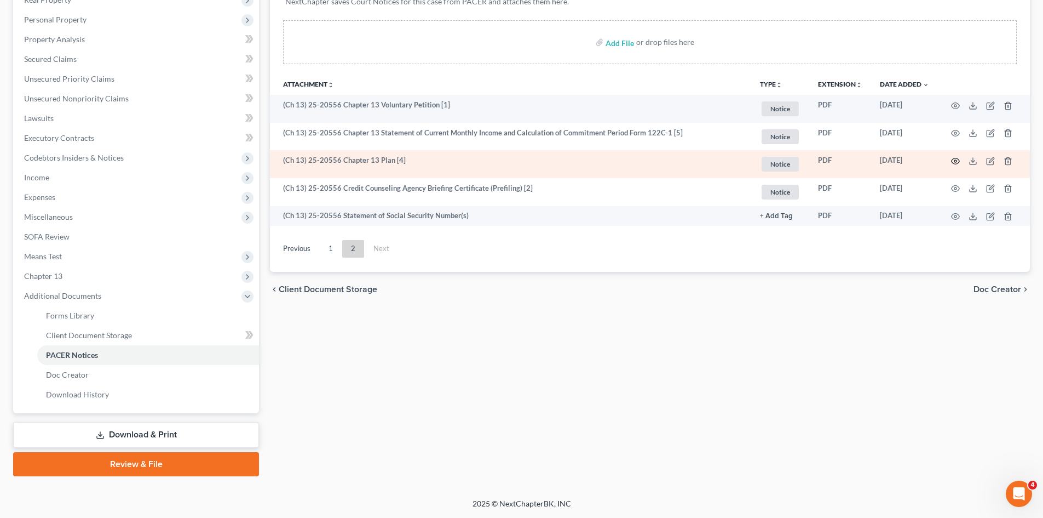
click at [956, 162] on circle "button" at bounding box center [956, 161] width 2 height 2
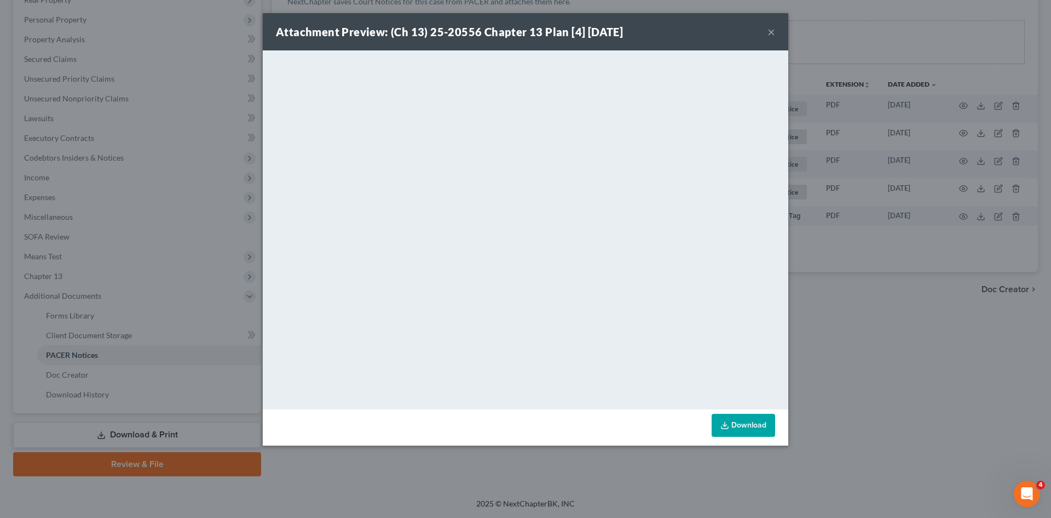
click at [774, 31] on button "×" at bounding box center [772, 31] width 8 height 13
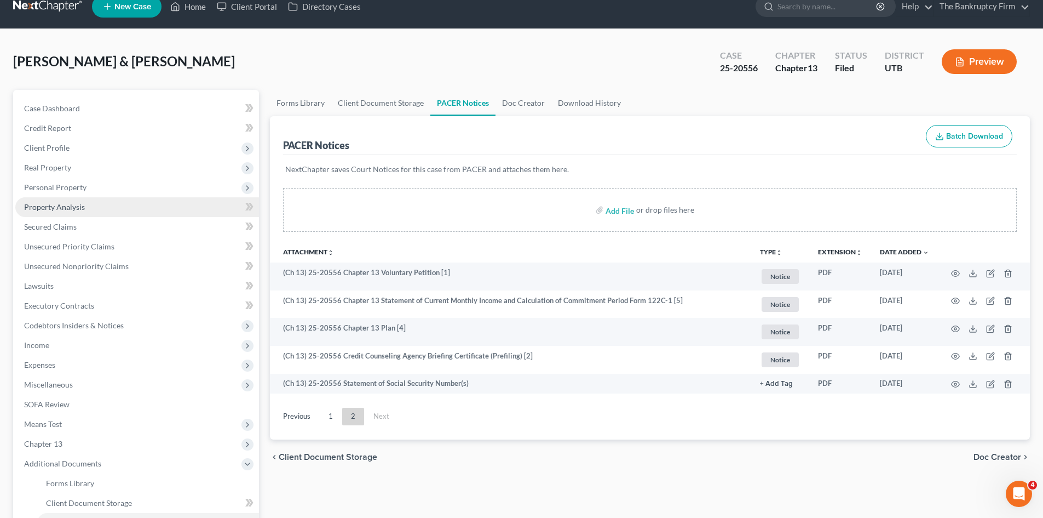
scroll to position [0, 0]
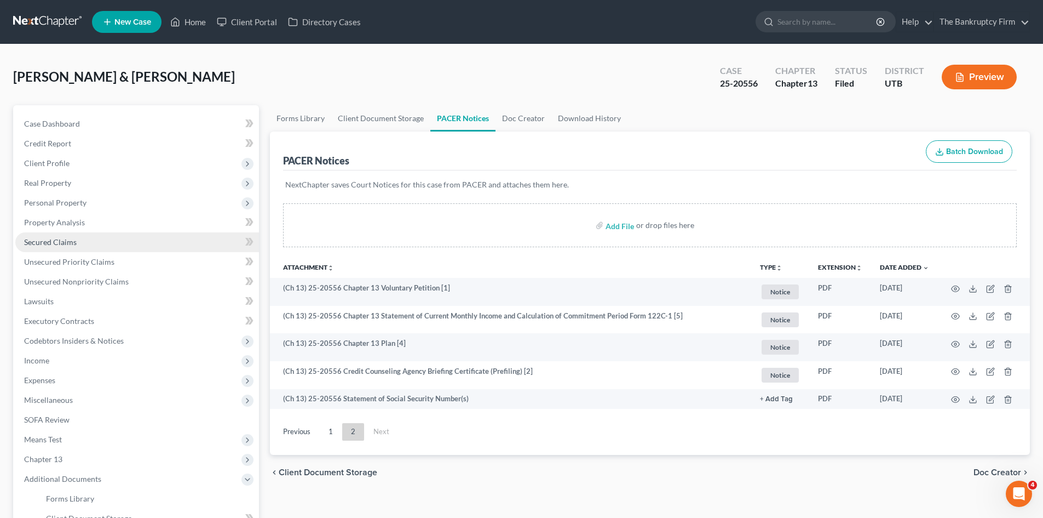
click at [52, 245] on span "Secured Claims" at bounding box center [50, 241] width 53 height 9
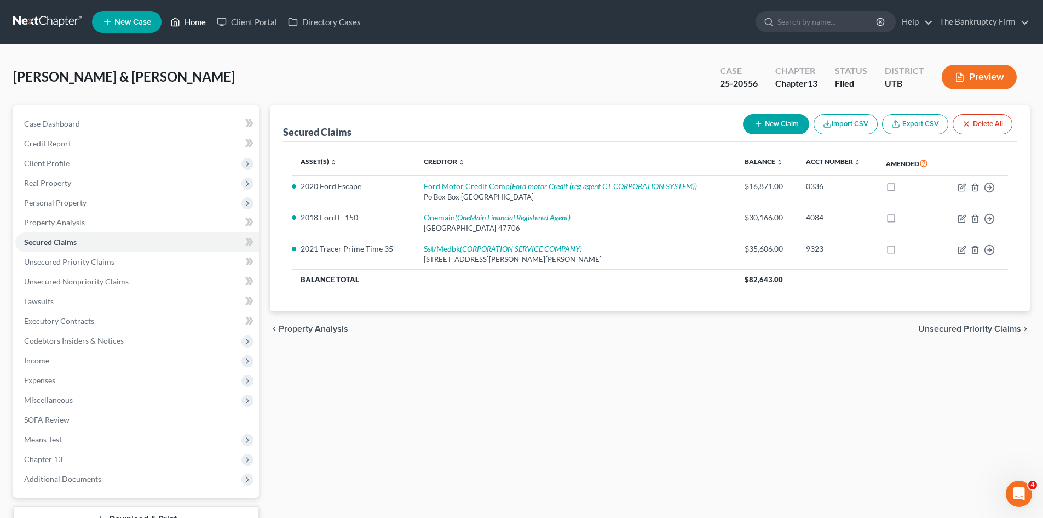
click at [197, 22] on link "Home" at bounding box center [188, 22] width 47 height 20
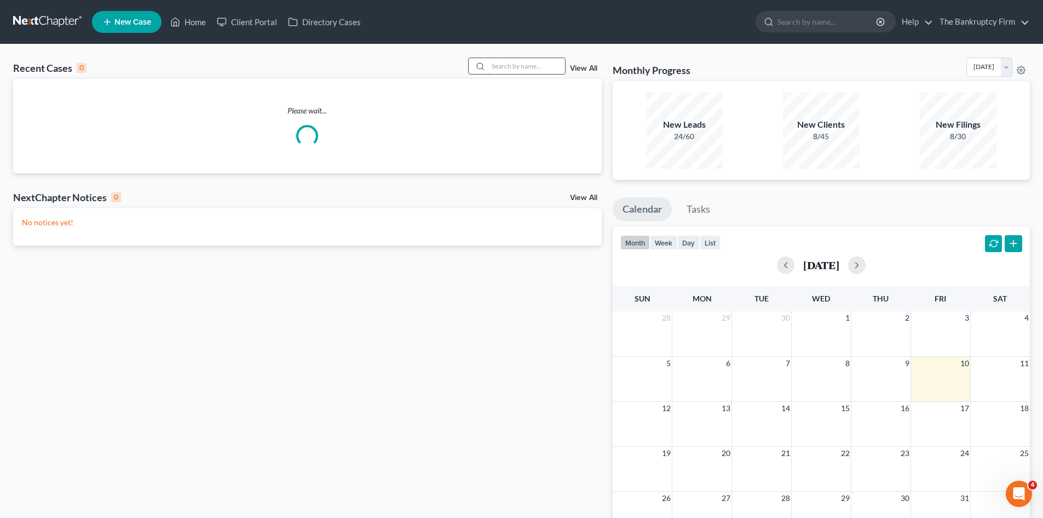
click at [510, 65] on input "search" at bounding box center [527, 66] width 77 height 16
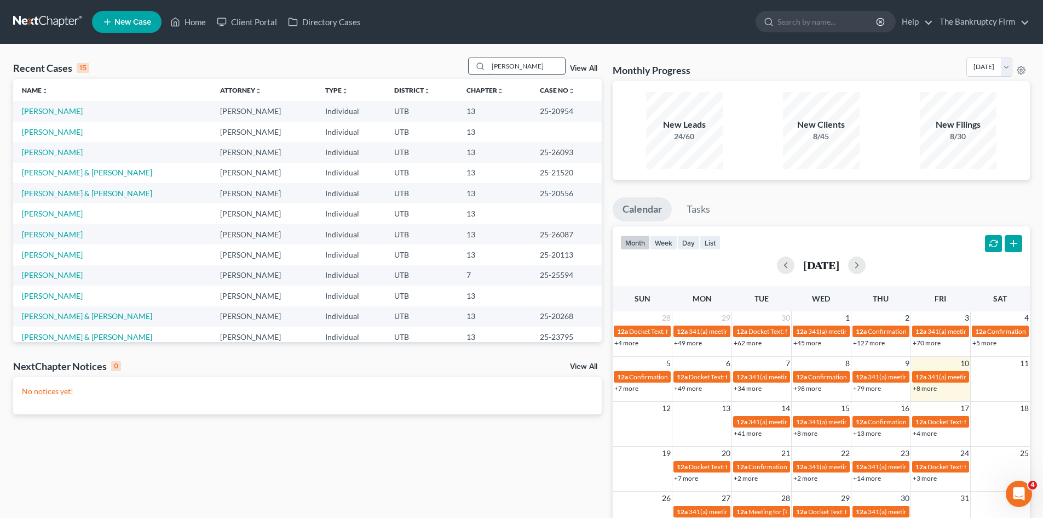
type input "[PERSON_NAME]"
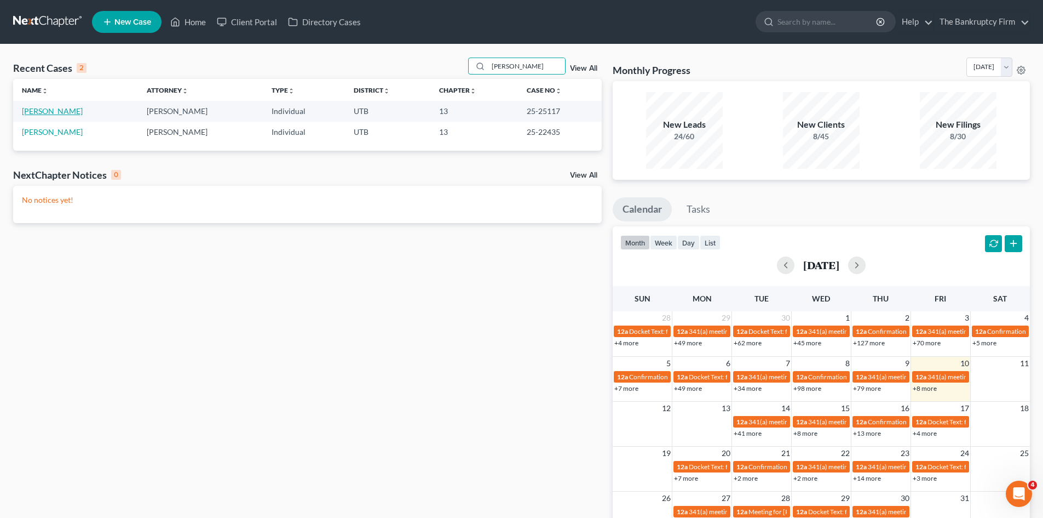
click at [33, 111] on link "[PERSON_NAME]" at bounding box center [52, 110] width 61 height 9
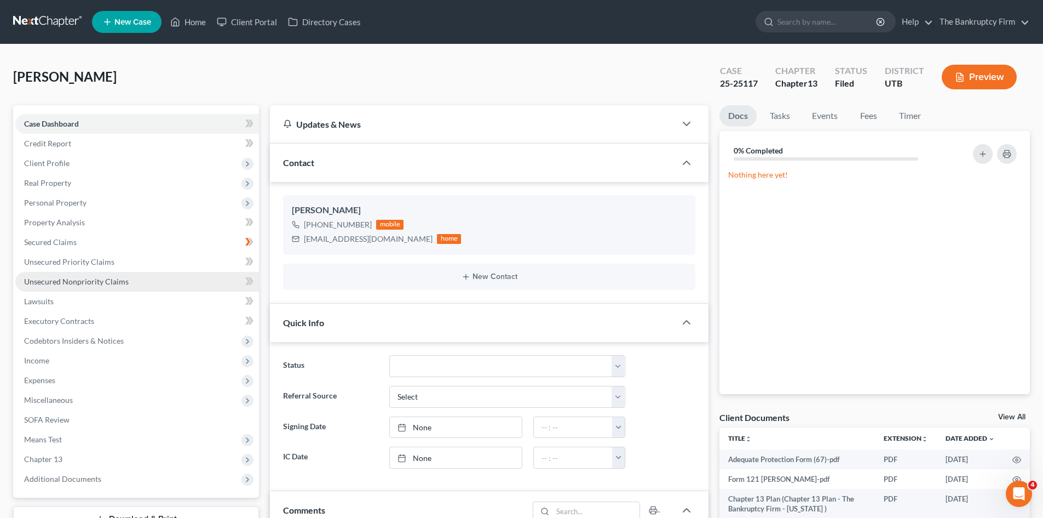
scroll to position [98, 0]
click at [59, 274] on link "Unsecured Nonpriority Claims" at bounding box center [137, 282] width 244 height 20
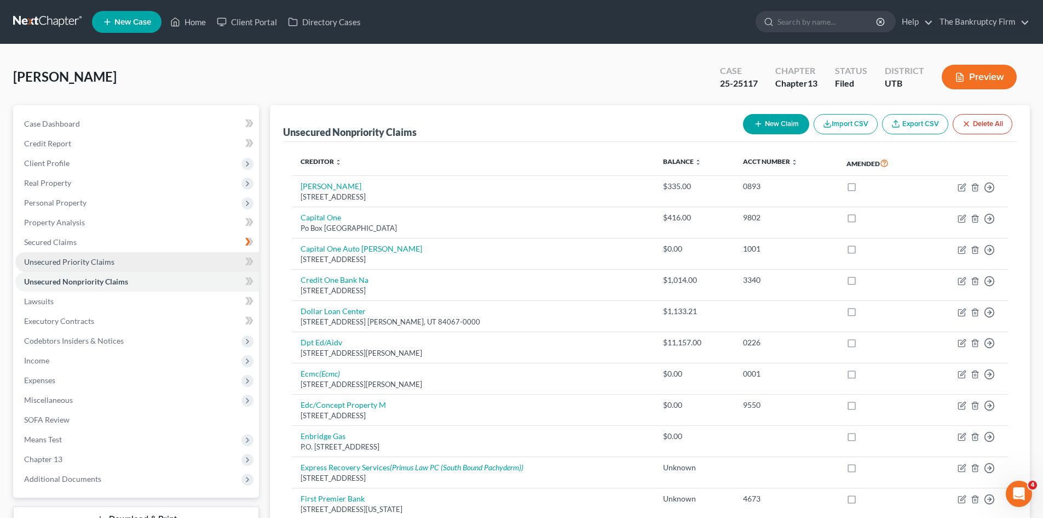
click at [85, 256] on link "Unsecured Priority Claims" at bounding box center [137, 262] width 244 height 20
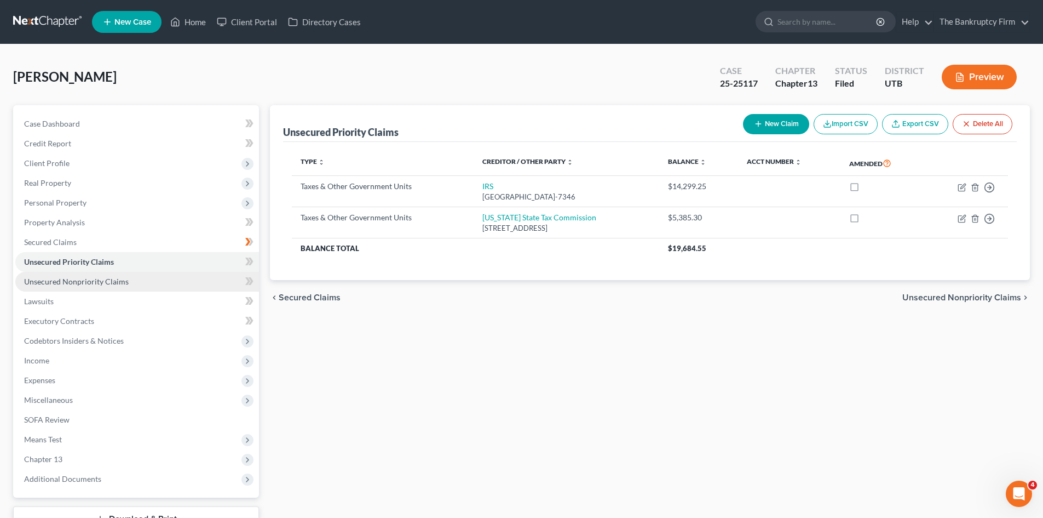
click at [65, 285] on span "Unsecured Nonpriority Claims" at bounding box center [76, 281] width 105 height 9
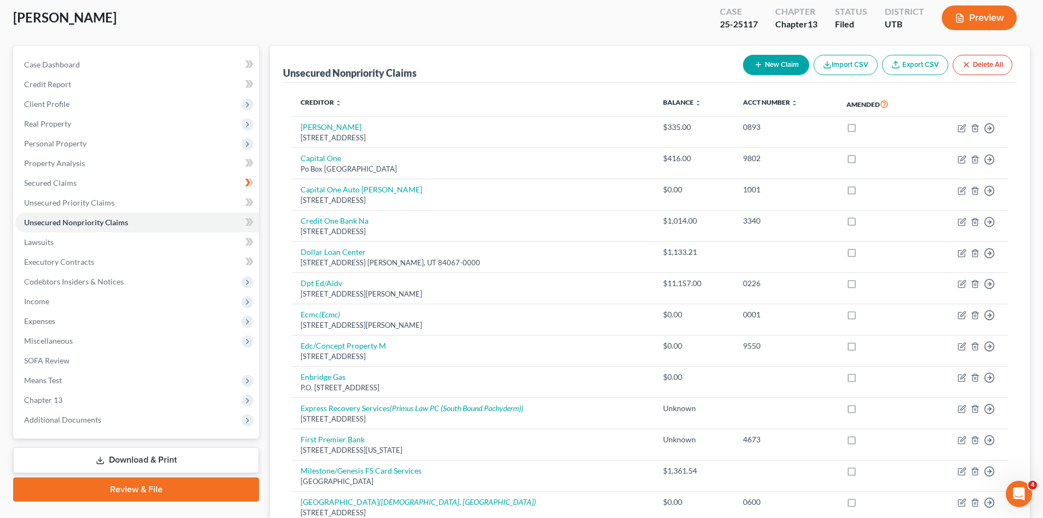
scroll to position [18, 0]
